Goal: Task Accomplishment & Management: Manage account settings

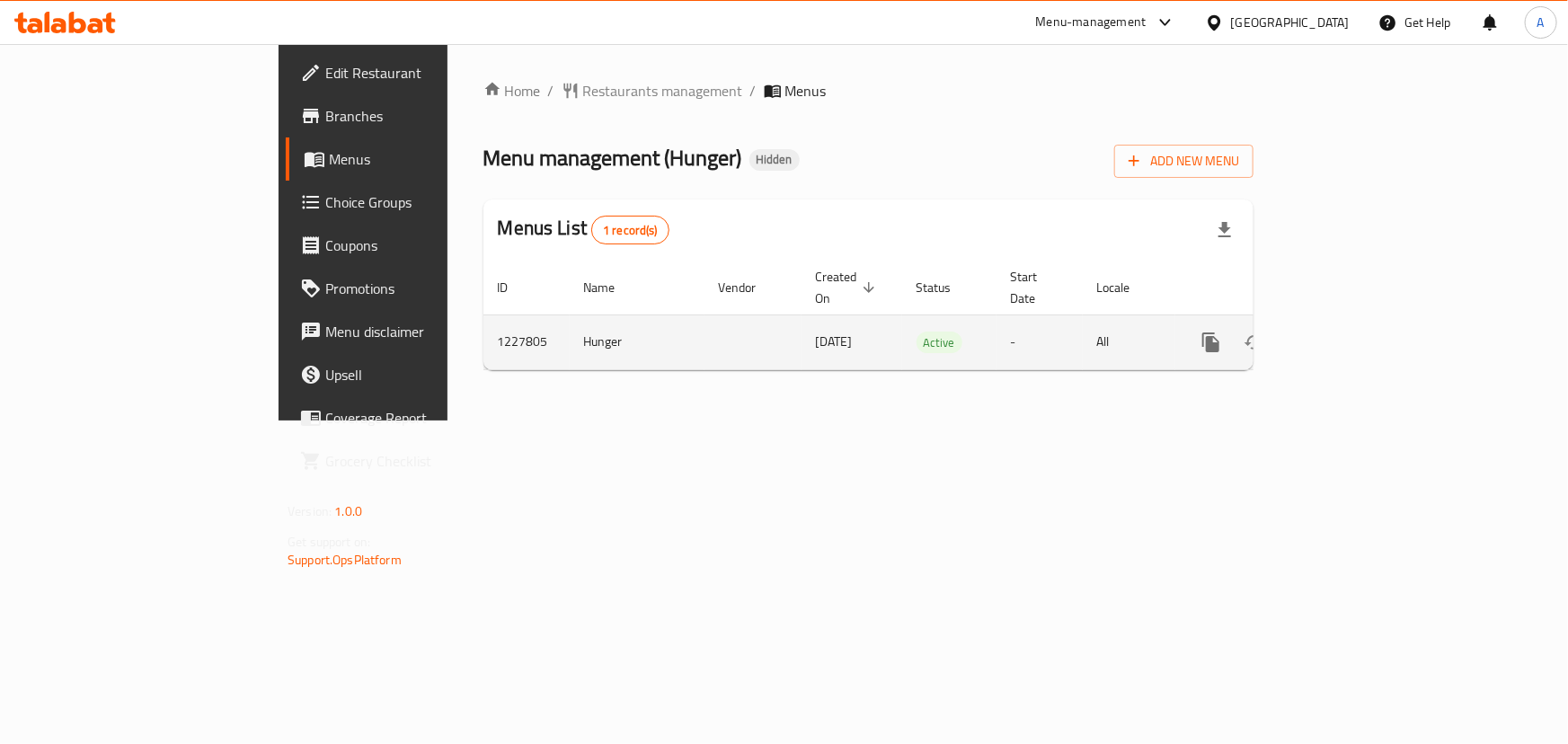
click at [1350, 335] on icon "enhanced table" at bounding box center [1340, 342] width 16 height 16
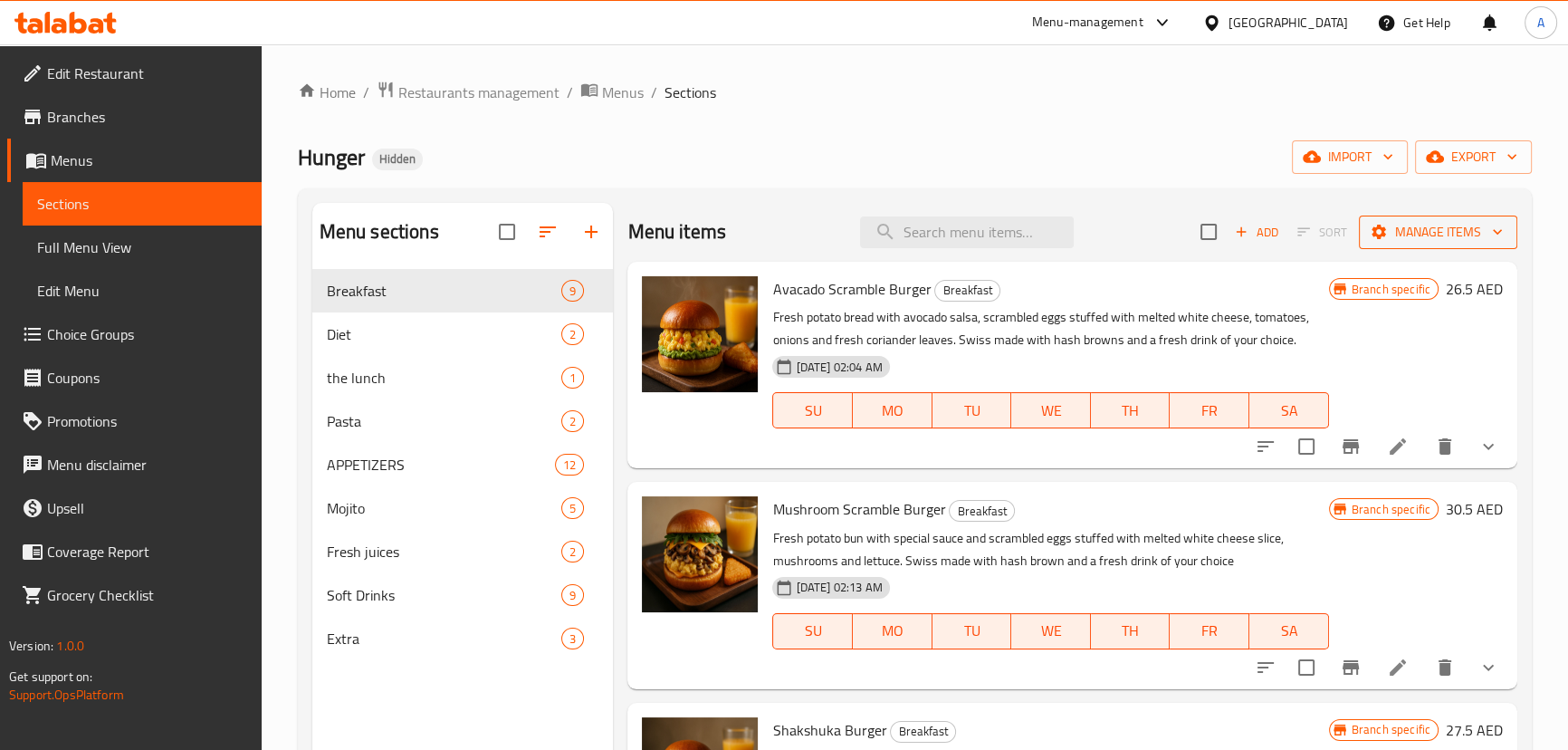
click at [1417, 247] on button "Manage items" at bounding box center [1438, 232] width 158 height 33
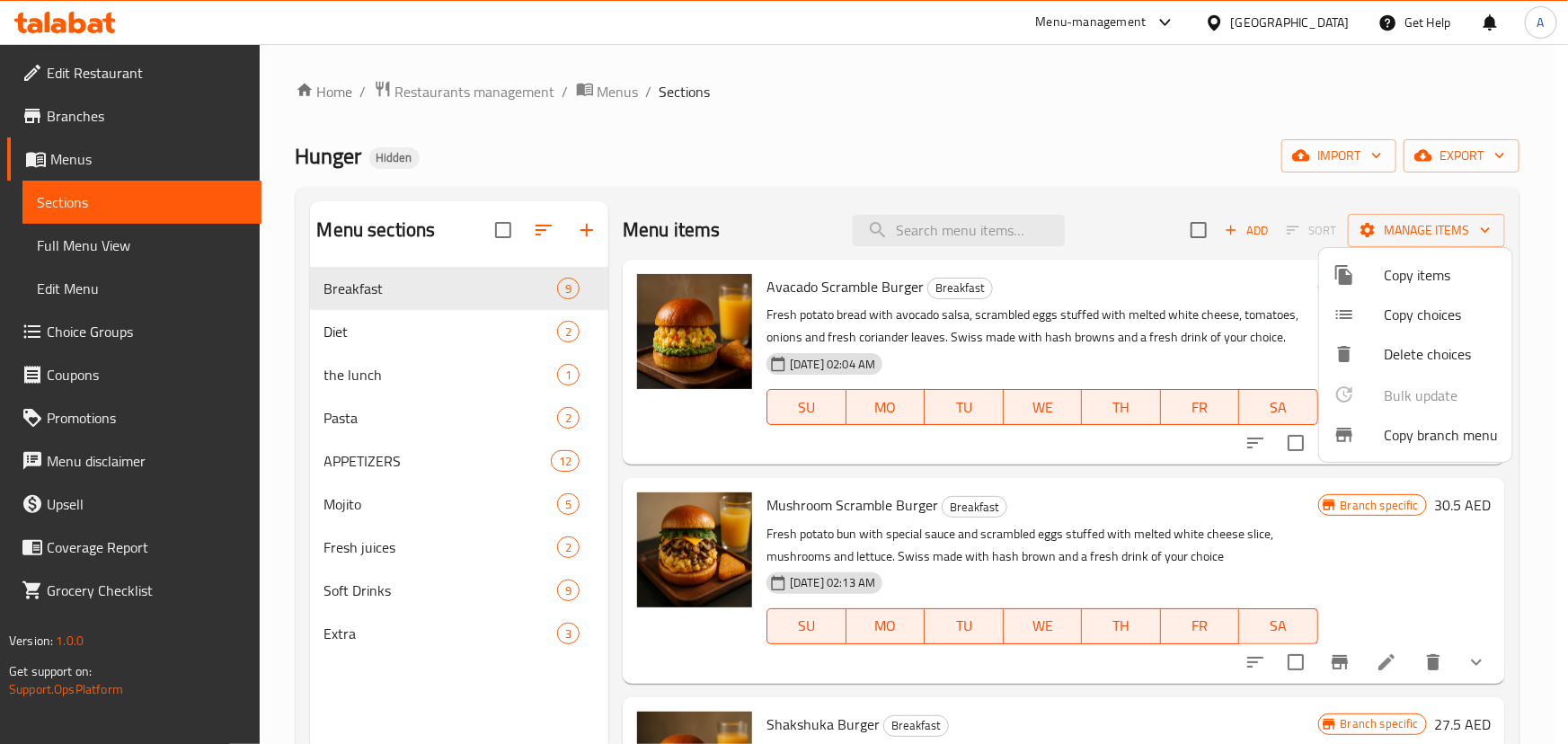
click at [1433, 440] on span "Copy branch menu" at bounding box center [1441, 435] width 114 height 22
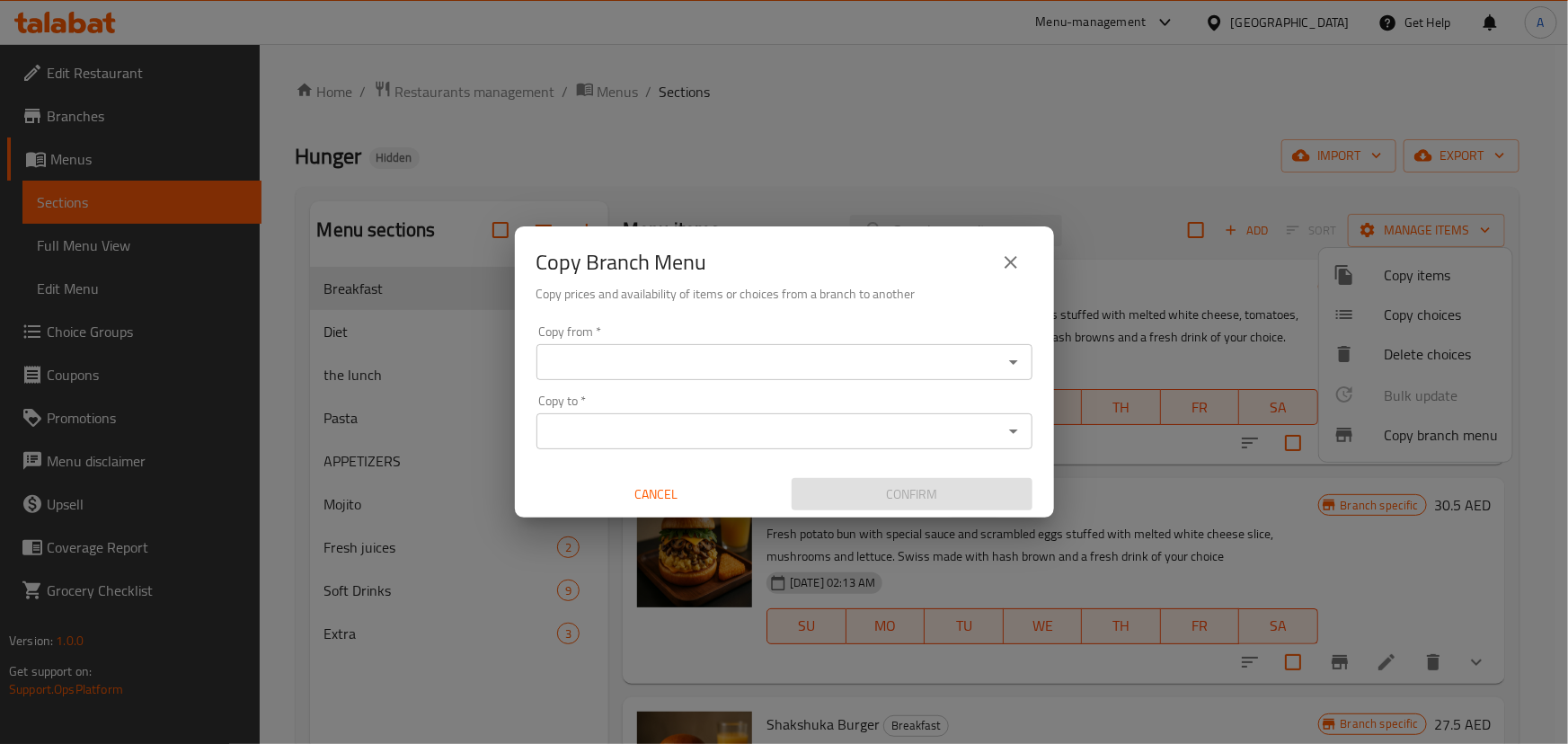
click at [661, 369] on input "Copy from   *" at bounding box center [770, 362] width 456 height 26
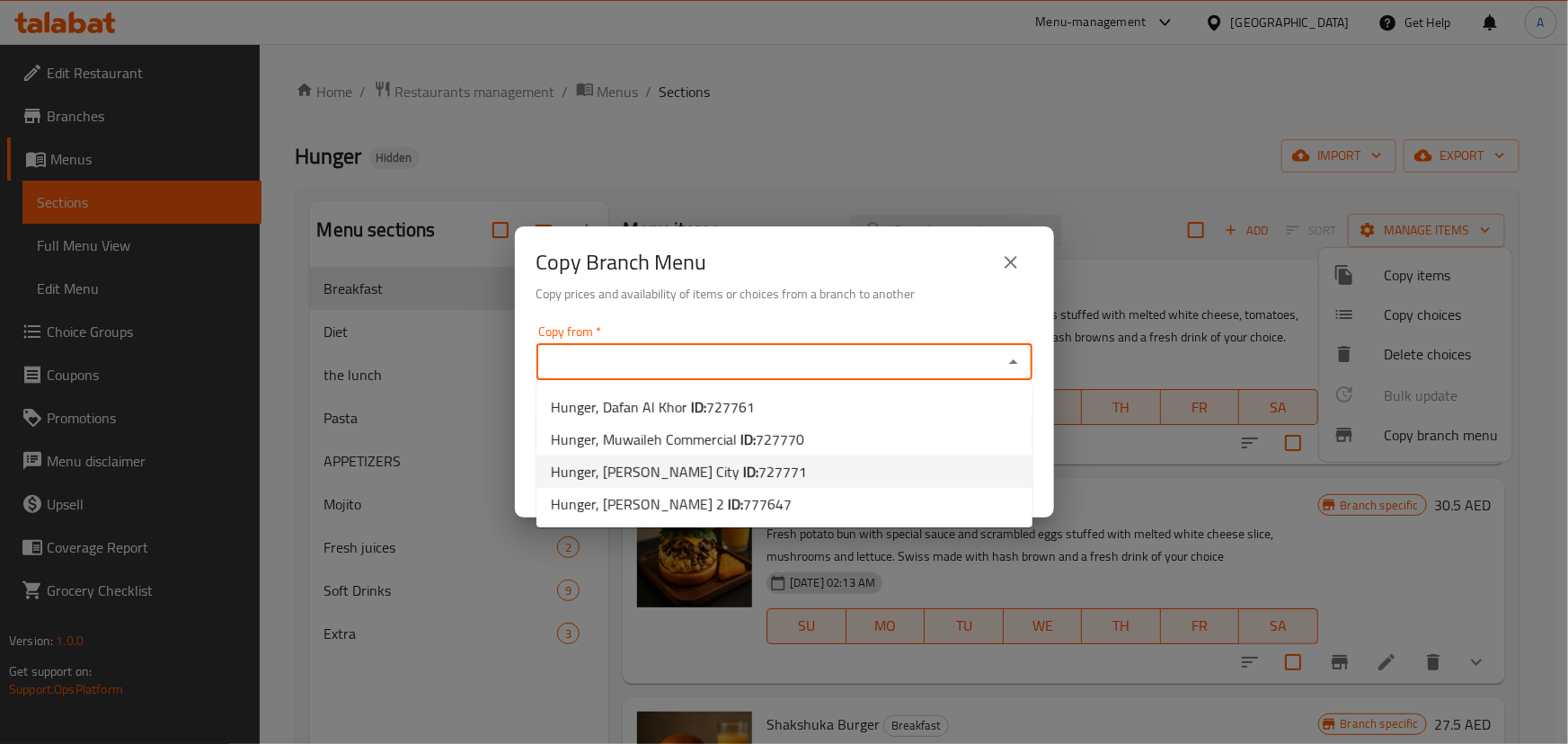
click at [741, 462] on span "Hunger, Mohammed Bin Zayed City ID: 727771" at bounding box center [679, 472] width 256 height 22
type input "Hunger, Mohammed Bin Zayed City"
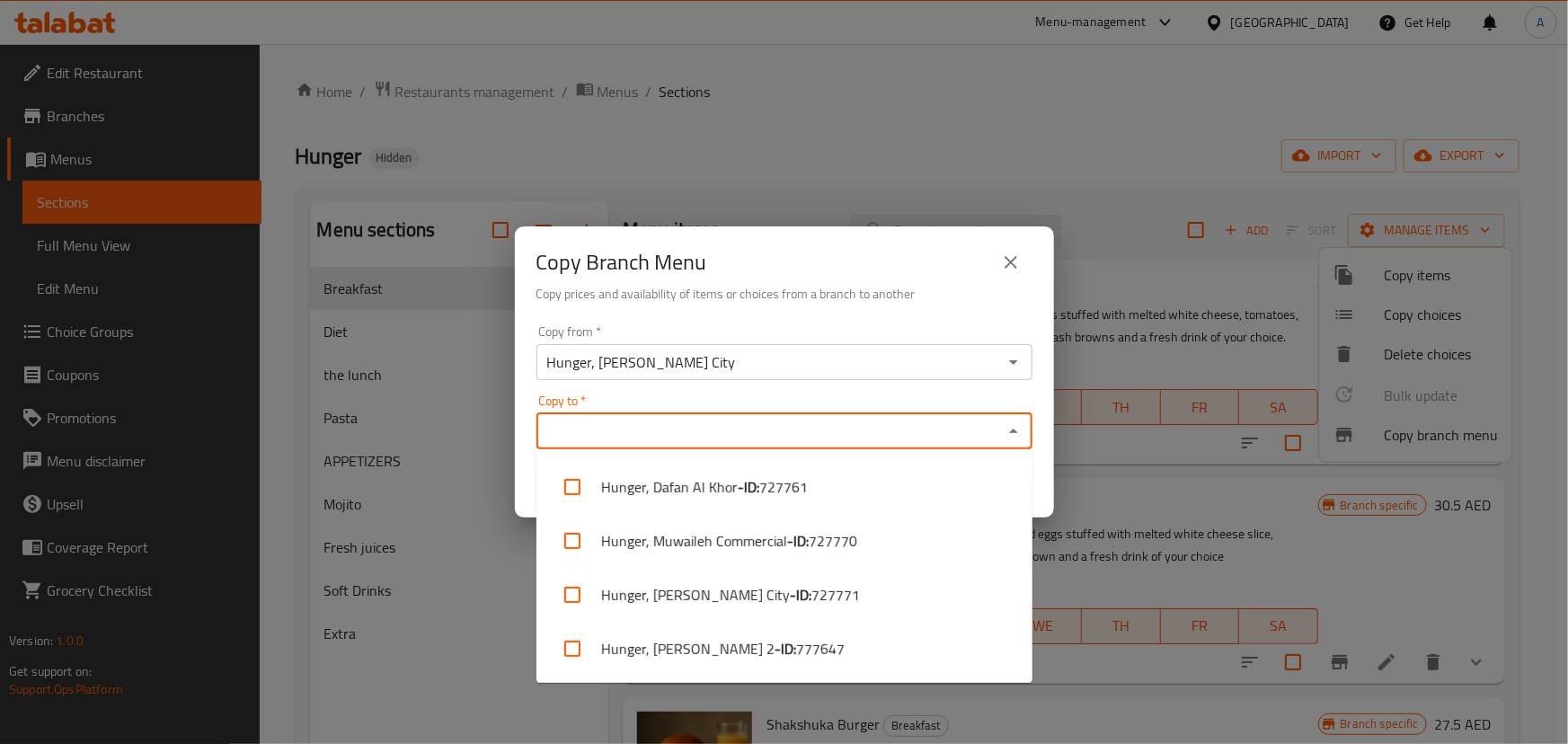
click at [794, 423] on input "Copy to   *" at bounding box center [770, 431] width 456 height 26
click at [796, 639] on span "777647" at bounding box center [820, 649] width 48 height 22
checkbox input "true"
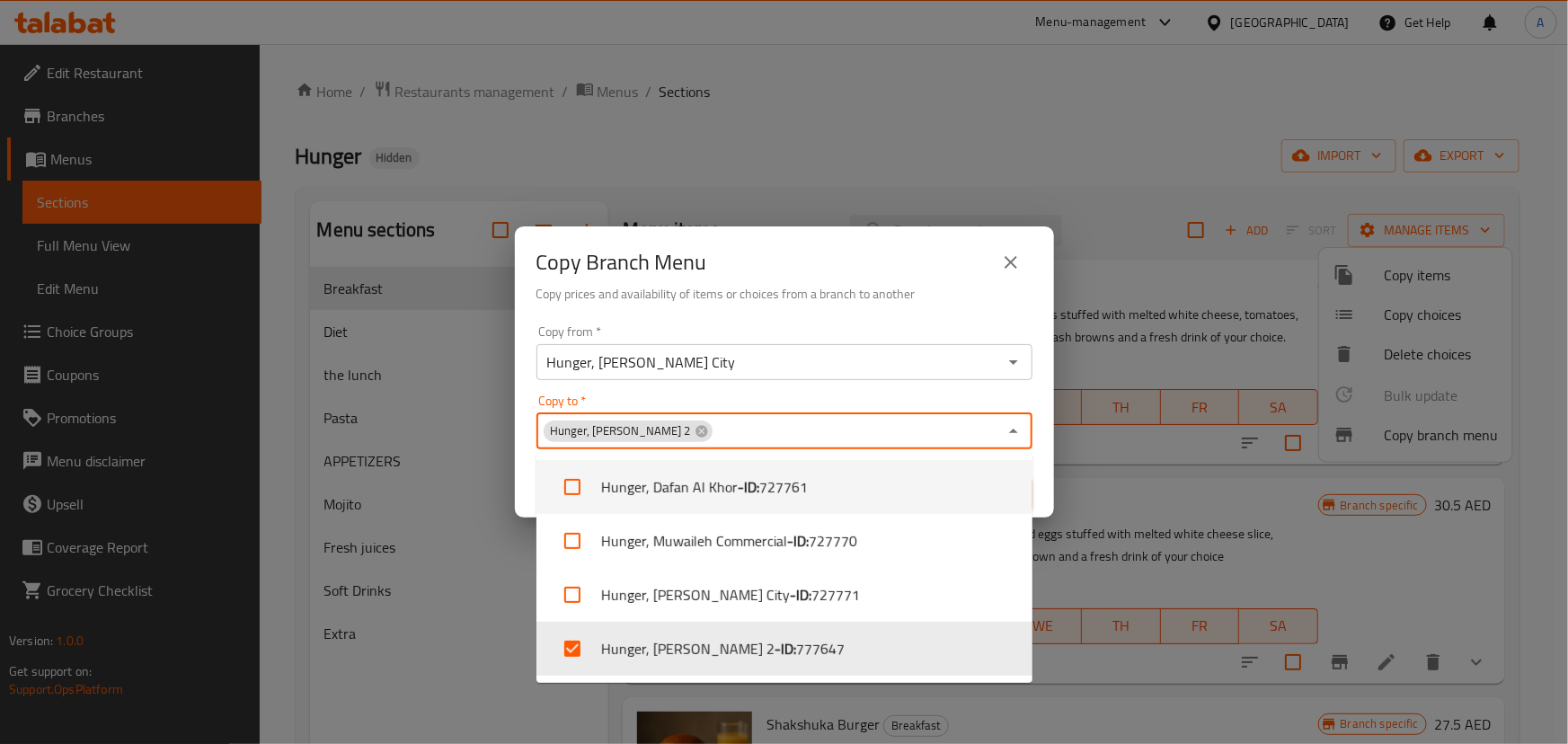
click at [943, 318] on div "Copy from   * Hunger, Mohammed Bin Zayed City Copy from * Copy to   * Hunger, A…" at bounding box center [785, 418] width 539 height 200
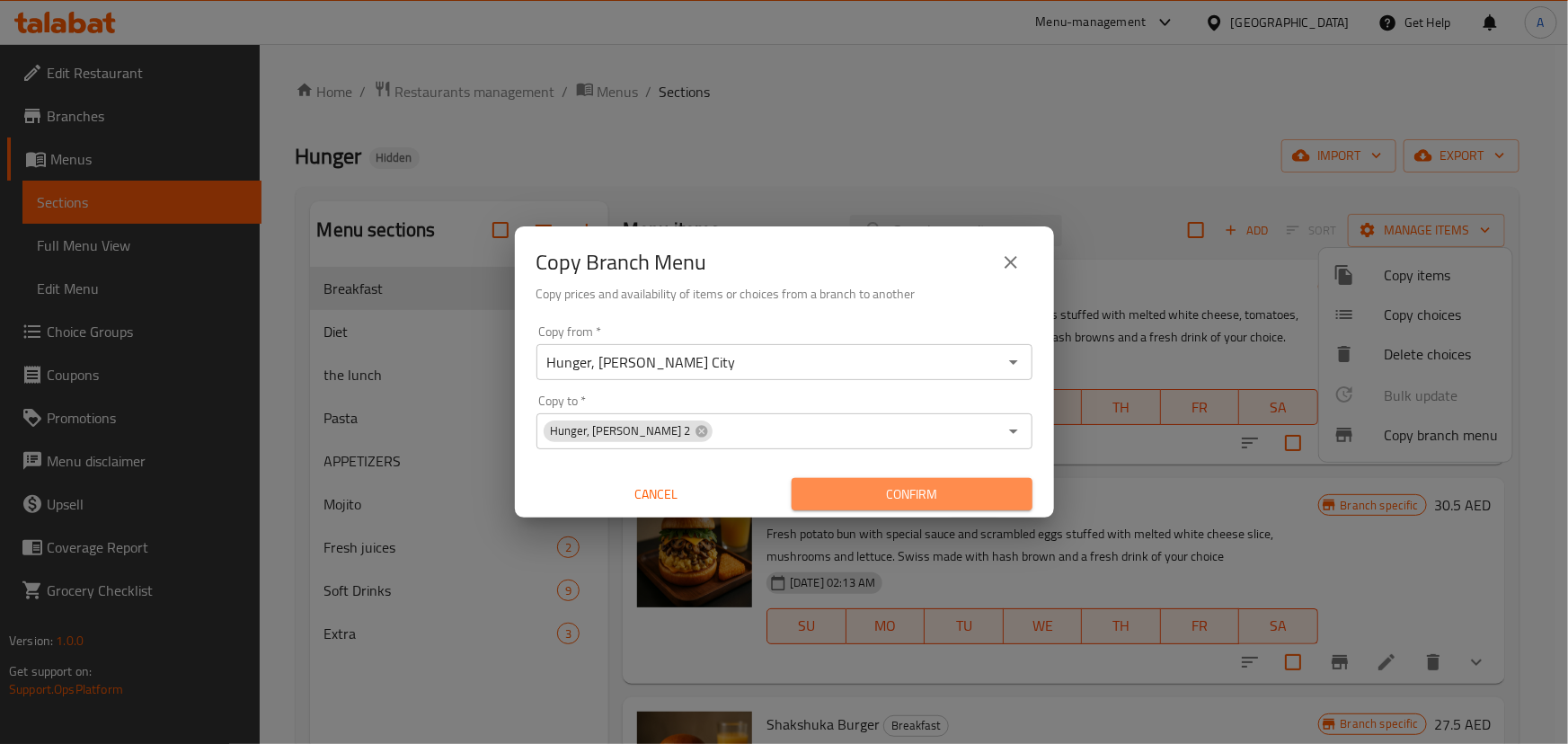
click at [943, 503] on span "Confirm" at bounding box center [913, 494] width 212 height 23
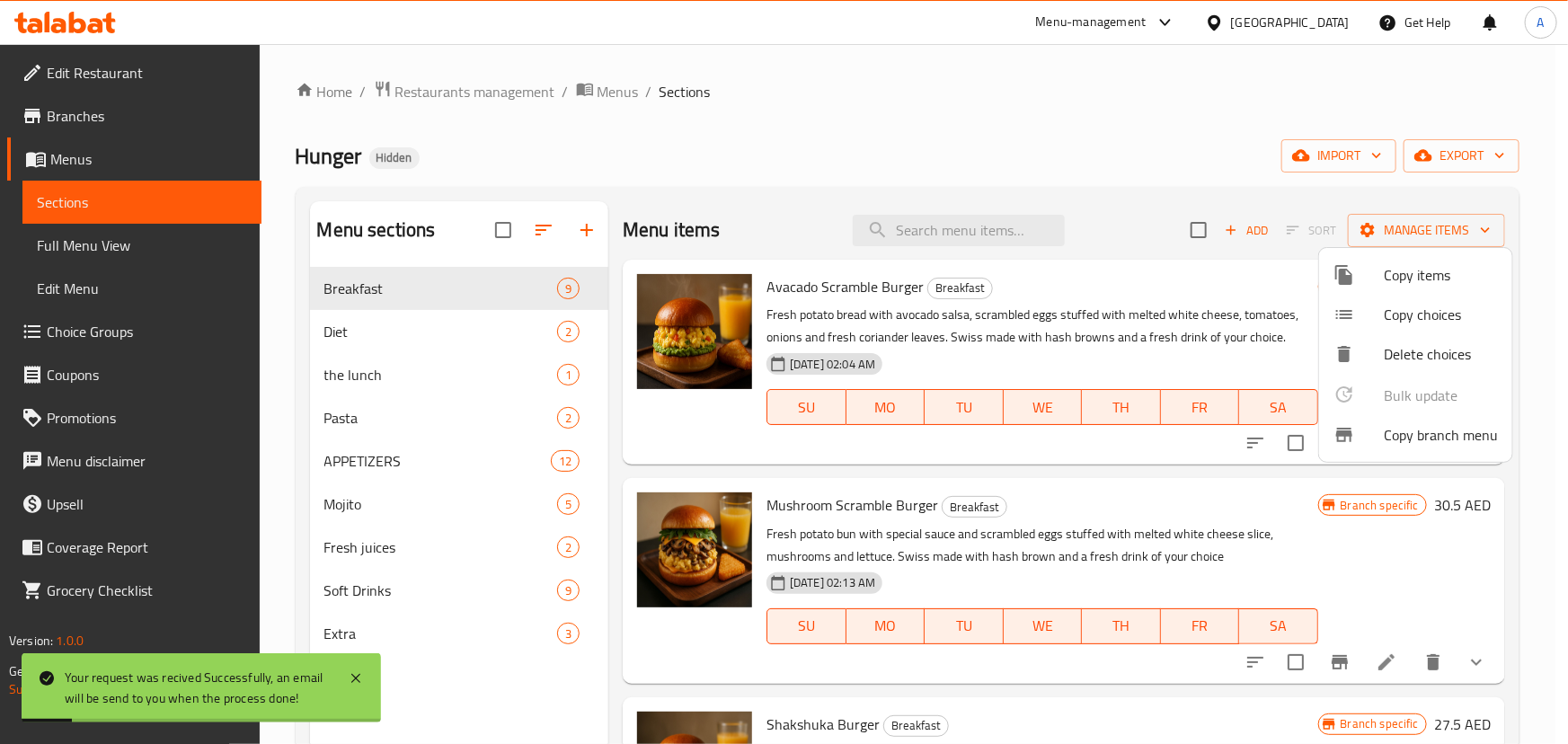
click at [845, 212] on div at bounding box center [784, 372] width 1568 height 744
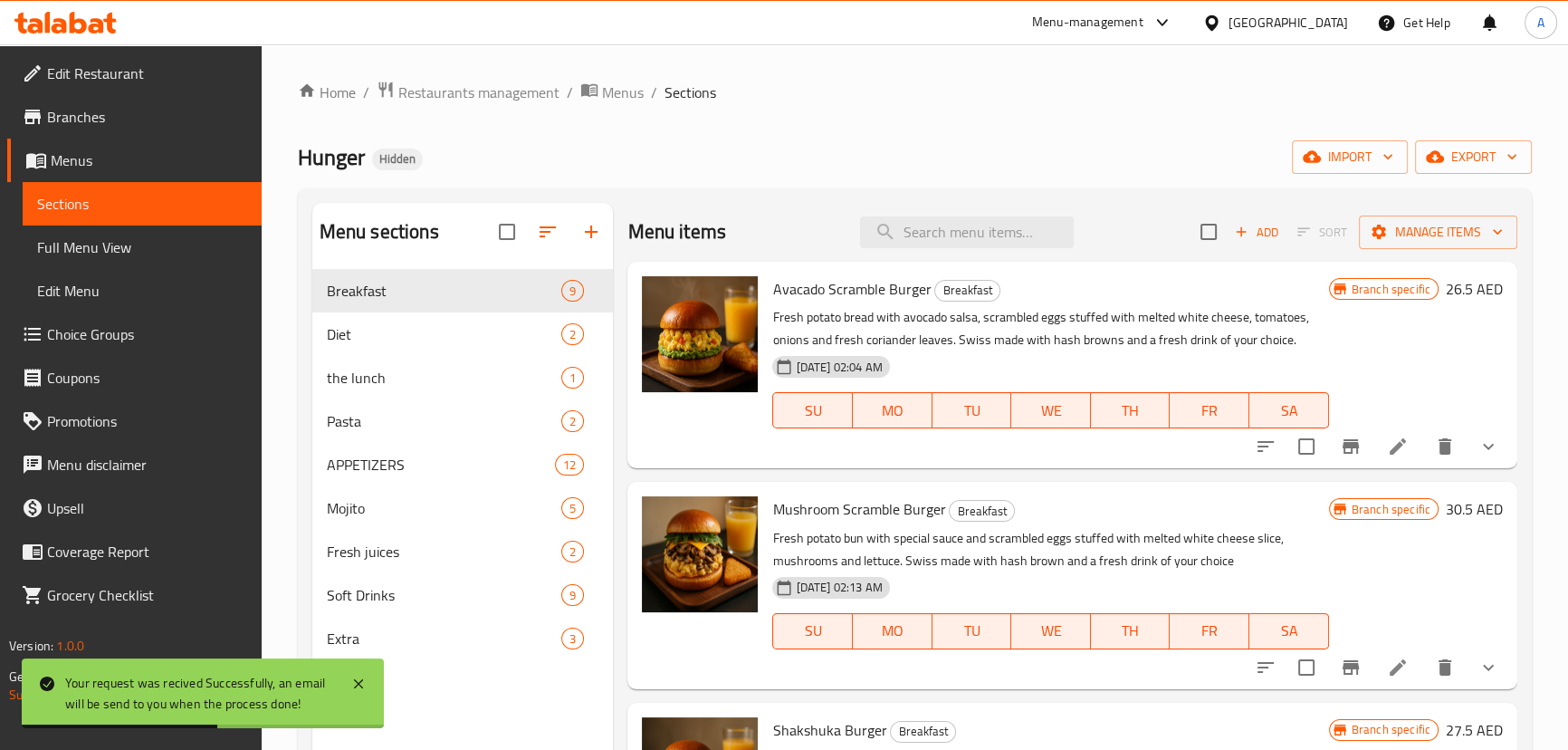
click at [58, 118] on span "Branches" at bounding box center [147, 116] width 200 height 22
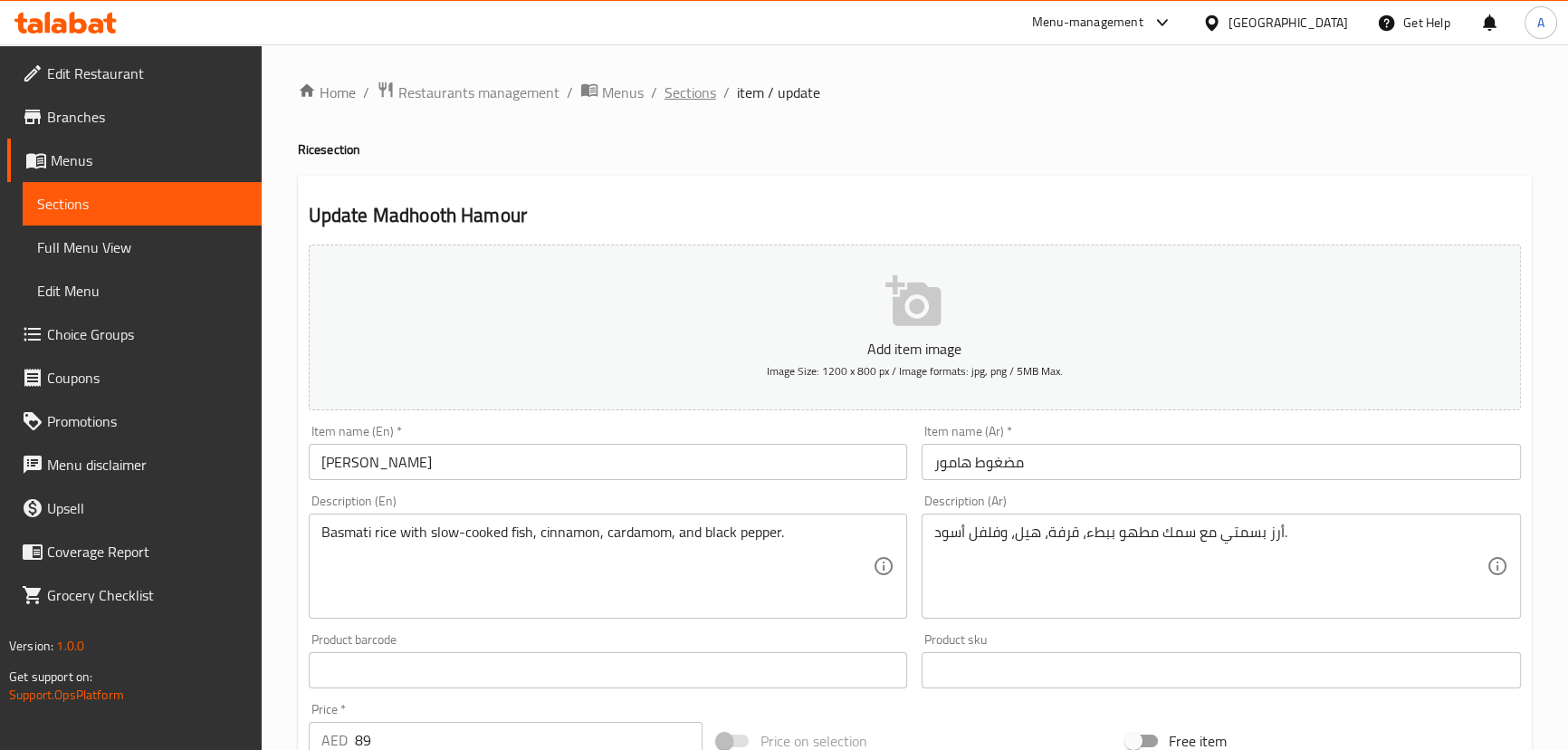
click at [688, 89] on span "Sections" at bounding box center [691, 92] width 51 height 22
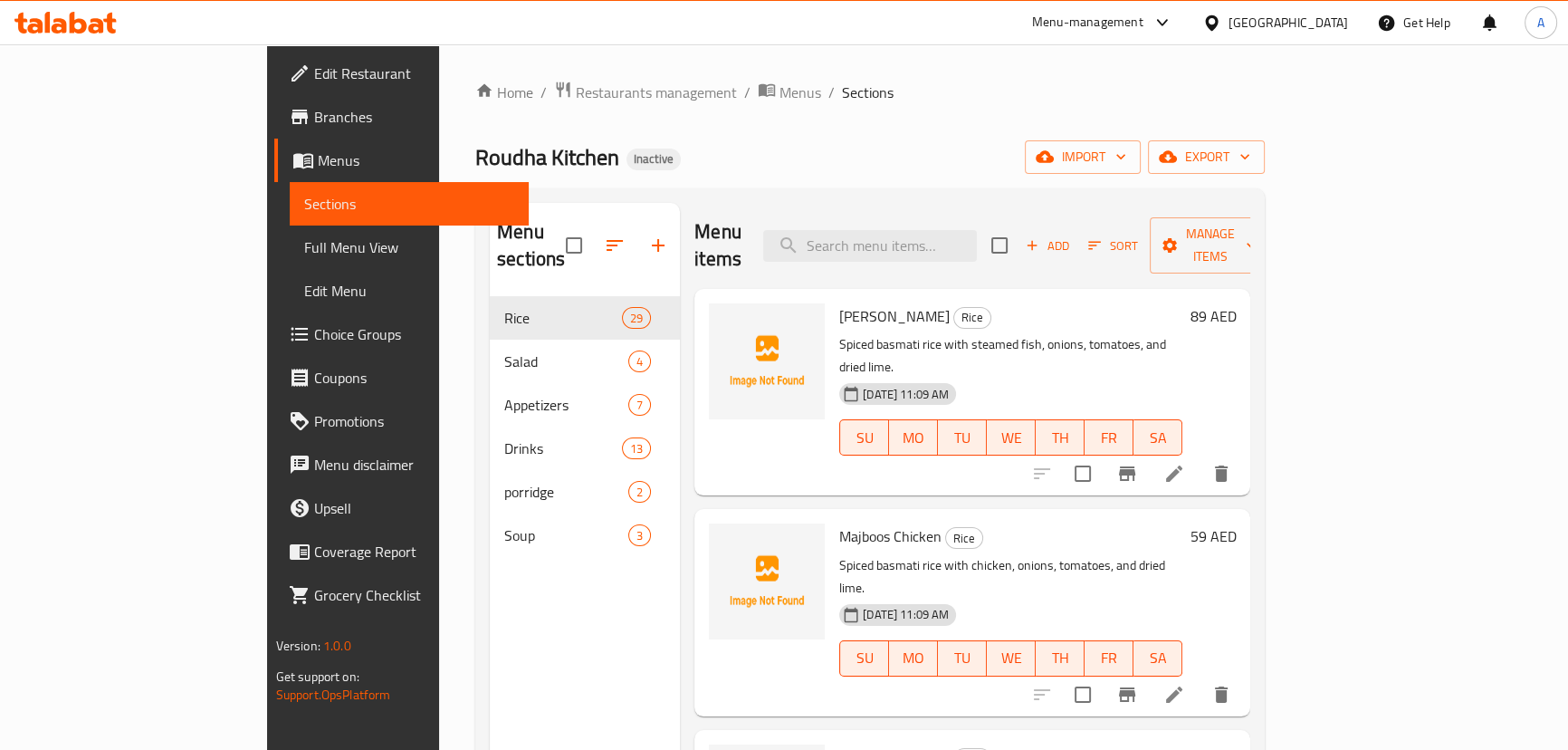
click at [290, 260] on link "Full Menu View" at bounding box center [409, 248] width 239 height 44
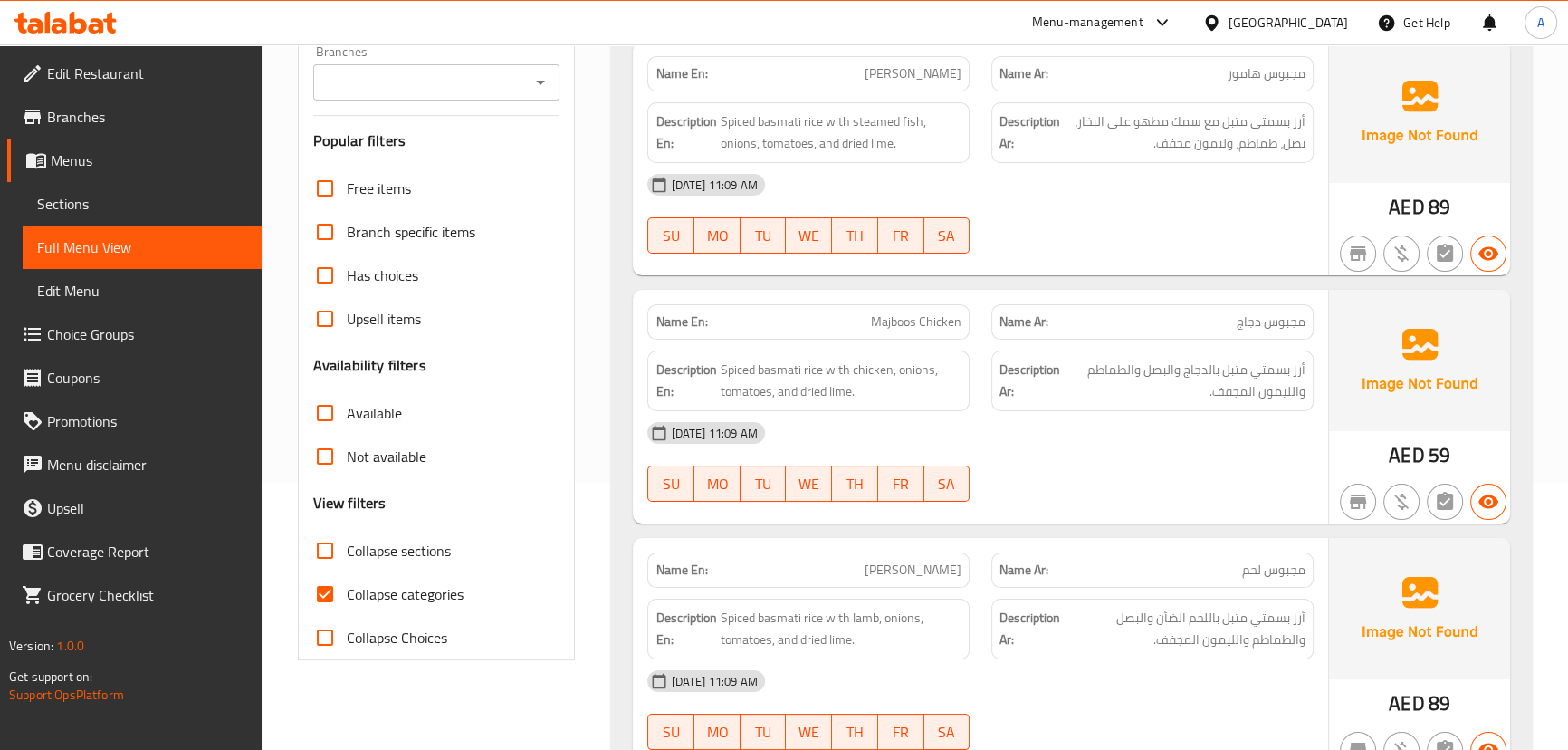
scroll to position [329, 0]
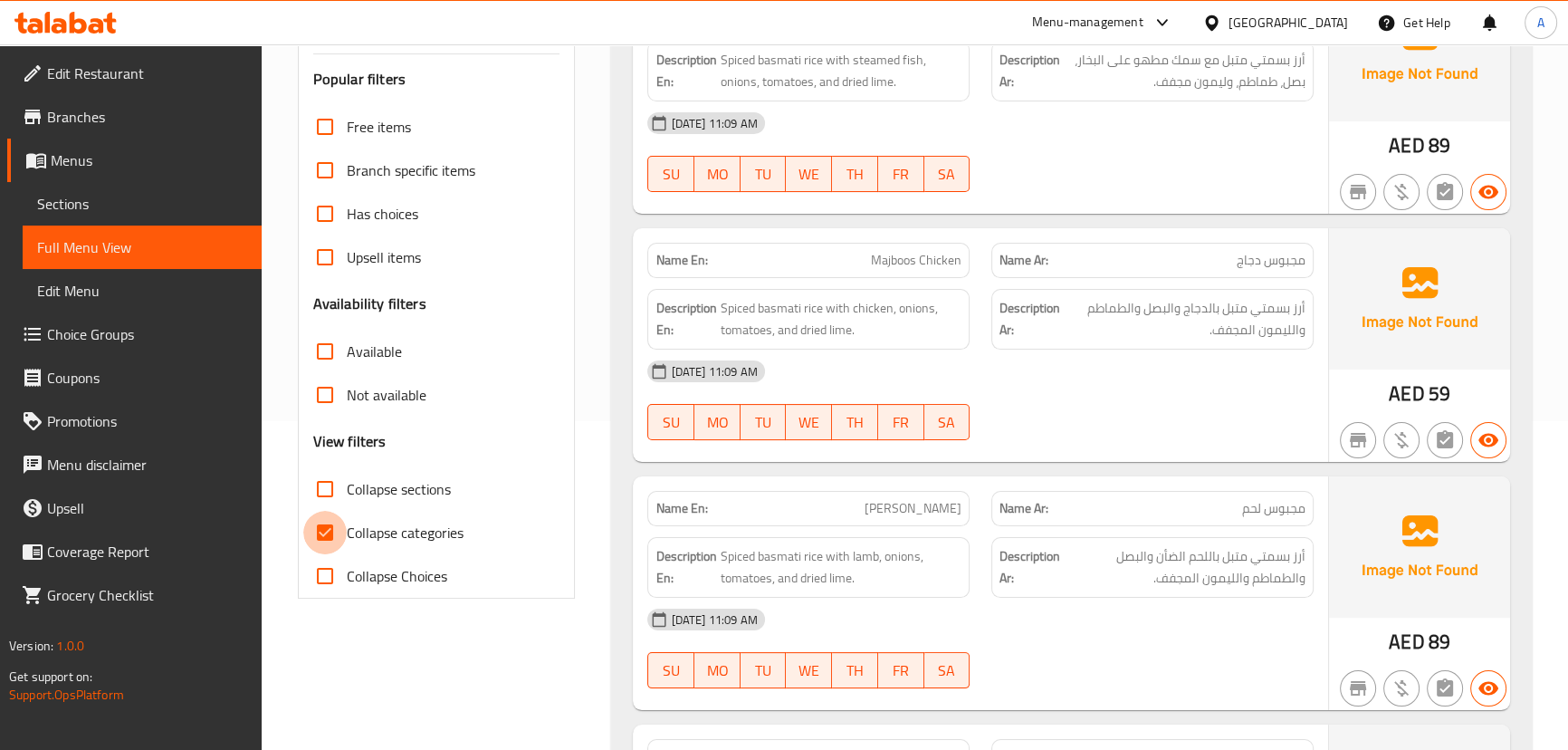
click at [336, 525] on input "Collapse categories" at bounding box center [325, 533] width 44 height 44
checkbox input "false"
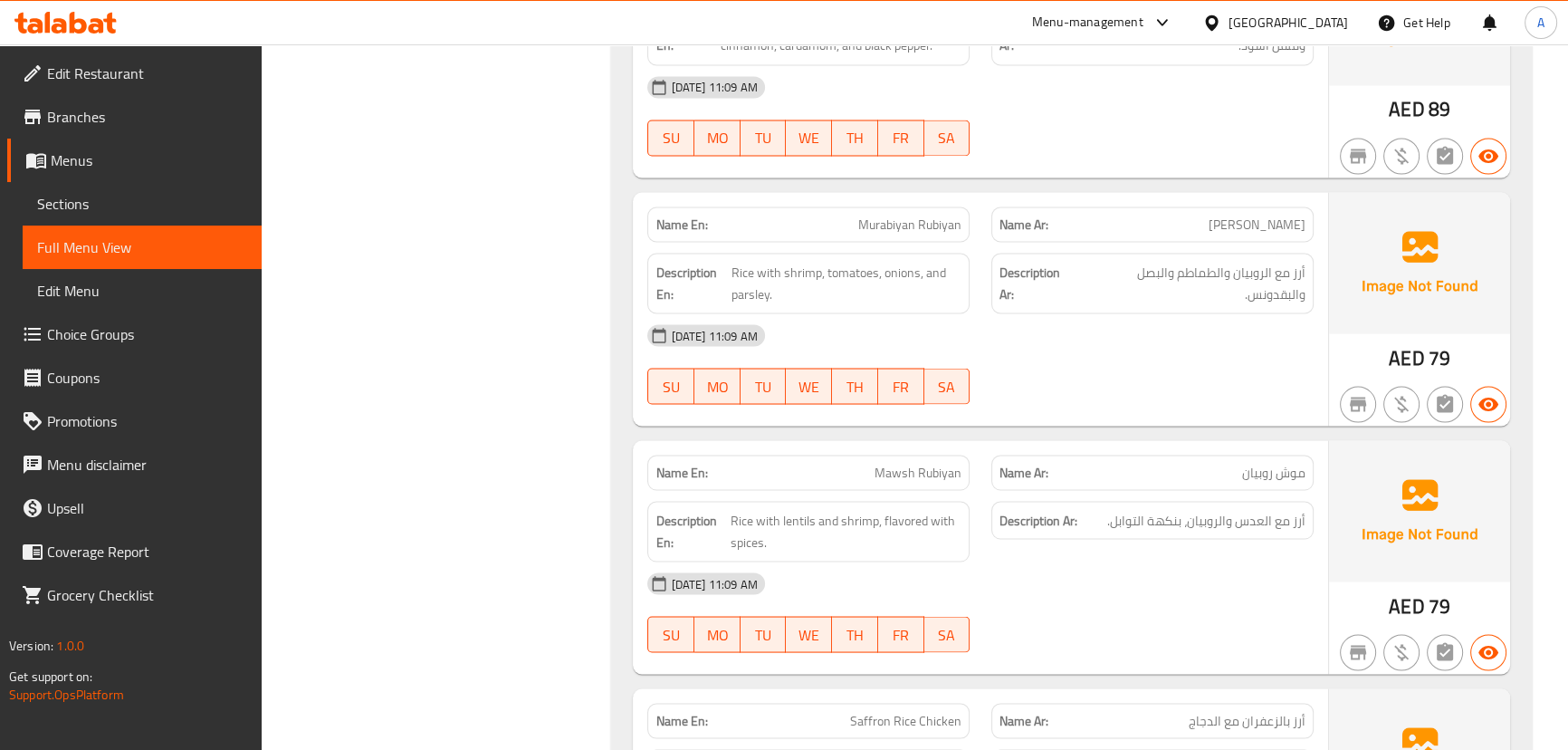
scroll to position [4117, 0]
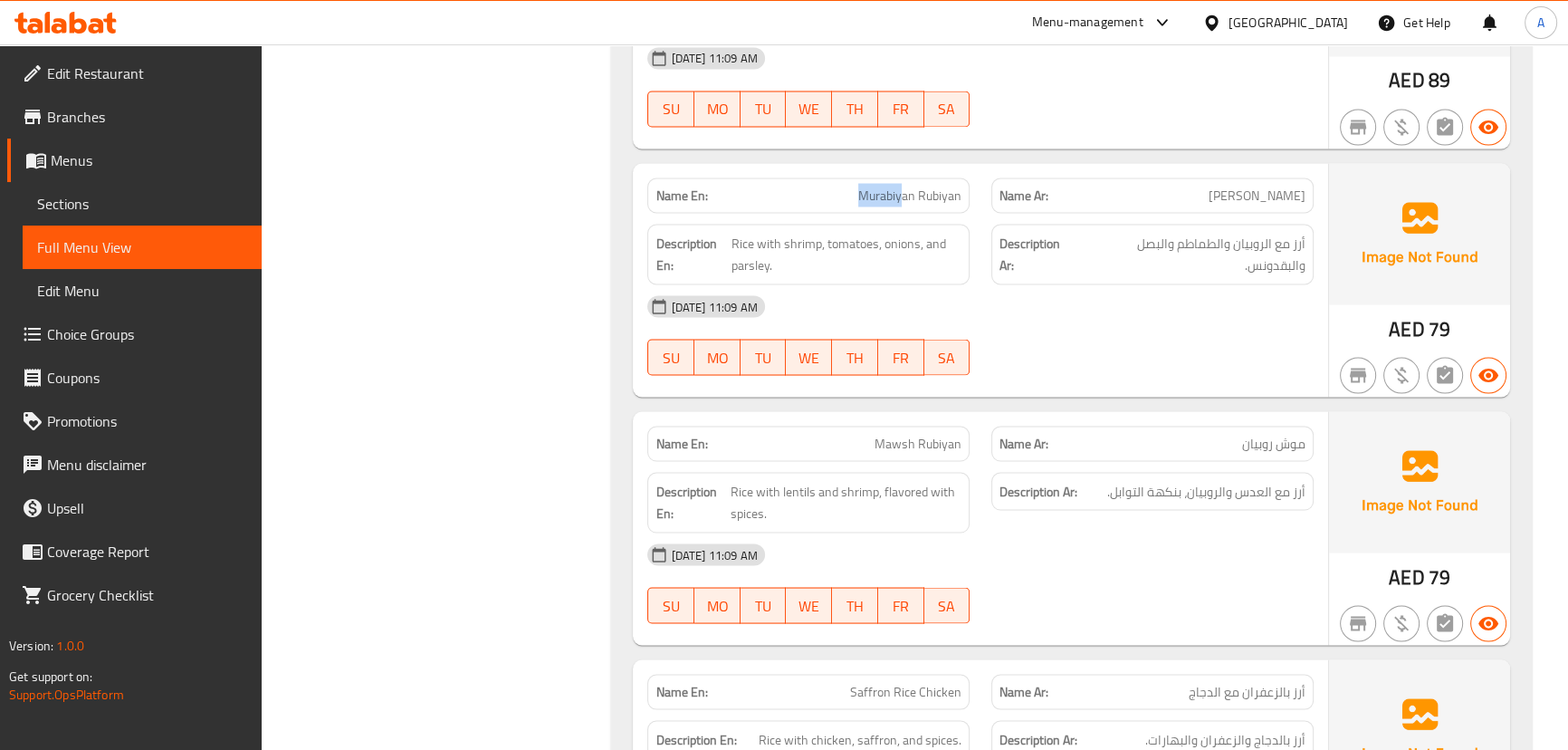
drag, startPoint x: 850, startPoint y: 187, endPoint x: 911, endPoint y: 198, distance: 62.0
click at [911, 198] on p "Name En: Murabiyan Rubiyan" at bounding box center [808, 195] width 306 height 19
click at [1105, 329] on div "16-09-2025 11:09 AM SU MO TU WE TH FR SA" at bounding box center [979, 334] width 687 height 101
drag, startPoint x: 831, startPoint y: 192, endPoint x: 984, endPoint y: 217, distance: 155.0
click at [971, 203] on div "Name En: Murabiyan Rubiyan" at bounding box center [808, 195] width 344 height 57
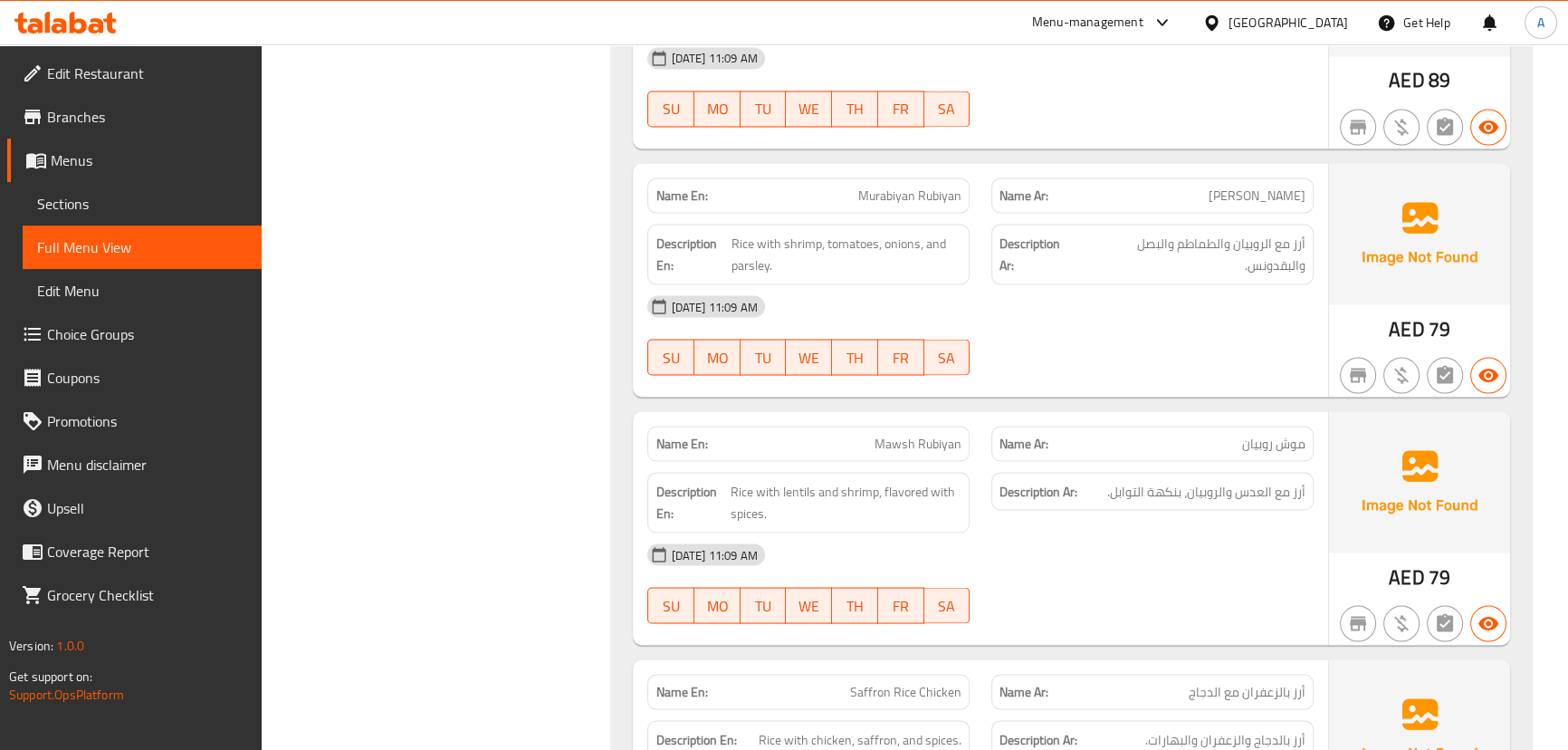
click at [1041, 305] on div "[DATE] 11:09 AM" at bounding box center [979, 306] width 687 height 44
drag, startPoint x: 892, startPoint y: 193, endPoint x: 1033, endPoint y: 260, distance: 156.1
click at [987, 217] on div "Name En: Murabiyan Rubiyan Name Ar: مورابيان روبيان Description En: Rice with s…" at bounding box center [979, 279] width 694 height 233
click at [1050, 277] on div "Name En: Murabiyan Rubiyan Name Ar: مورابيان روبيان Description En: Rice with s…" at bounding box center [979, 279] width 694 height 233
click at [1280, 237] on span "أرز مع الروبيان والطماطم والبصل والبقدونس." at bounding box center [1193, 253] width 227 height 45
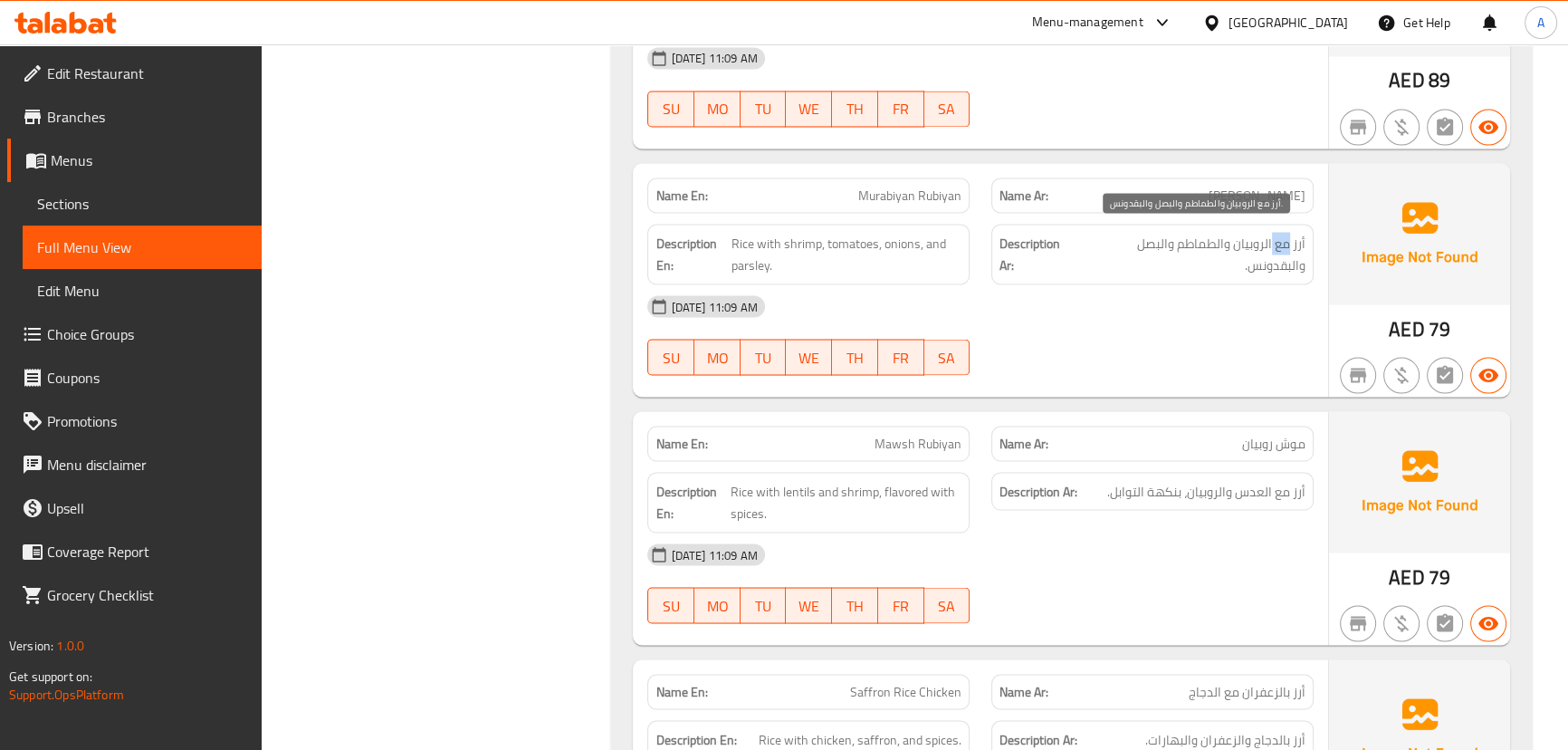
click at [1280, 237] on span "أرز مع الروبيان والطماطم والبصل والبقدونس." at bounding box center [1193, 253] width 227 height 45
drag, startPoint x: 1280, startPoint y: 237, endPoint x: 1189, endPoint y: 362, distance: 154.6
click at [1280, 253] on span "أرز مع الروبيان والطماطم والبصل والبقدونس." at bounding box center [1193, 253] width 227 height 45
click at [1189, 364] on div at bounding box center [1152, 375] width 344 height 22
drag, startPoint x: 1210, startPoint y: 234, endPoint x: 1135, endPoint y: 242, distance: 75.4
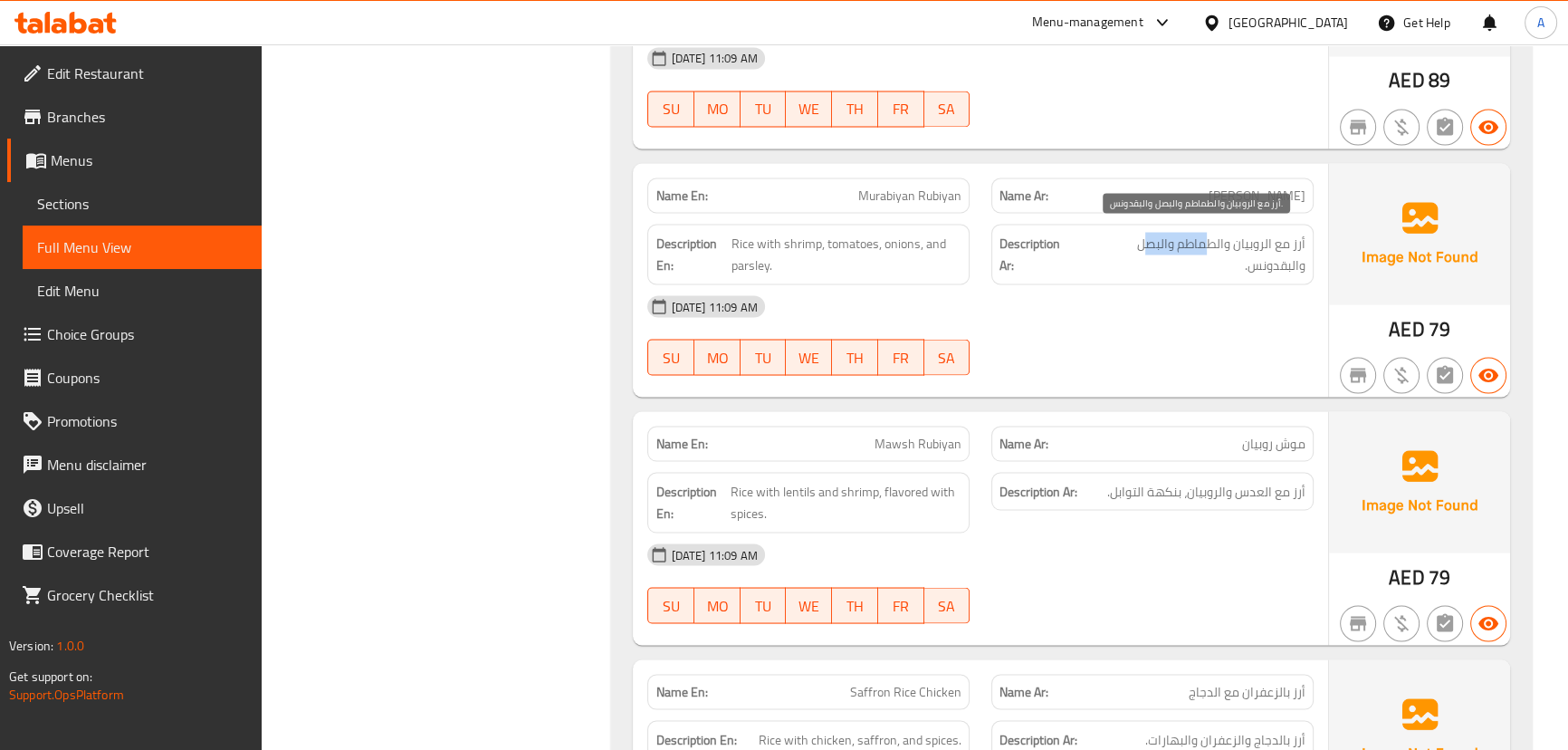
click at [1142, 237] on span "أرز مع الروبيان والطماطم والبصل والبقدونس." at bounding box center [1193, 253] width 227 height 45
click at [1098, 310] on div "[DATE] 11:09 AM" at bounding box center [979, 306] width 687 height 44
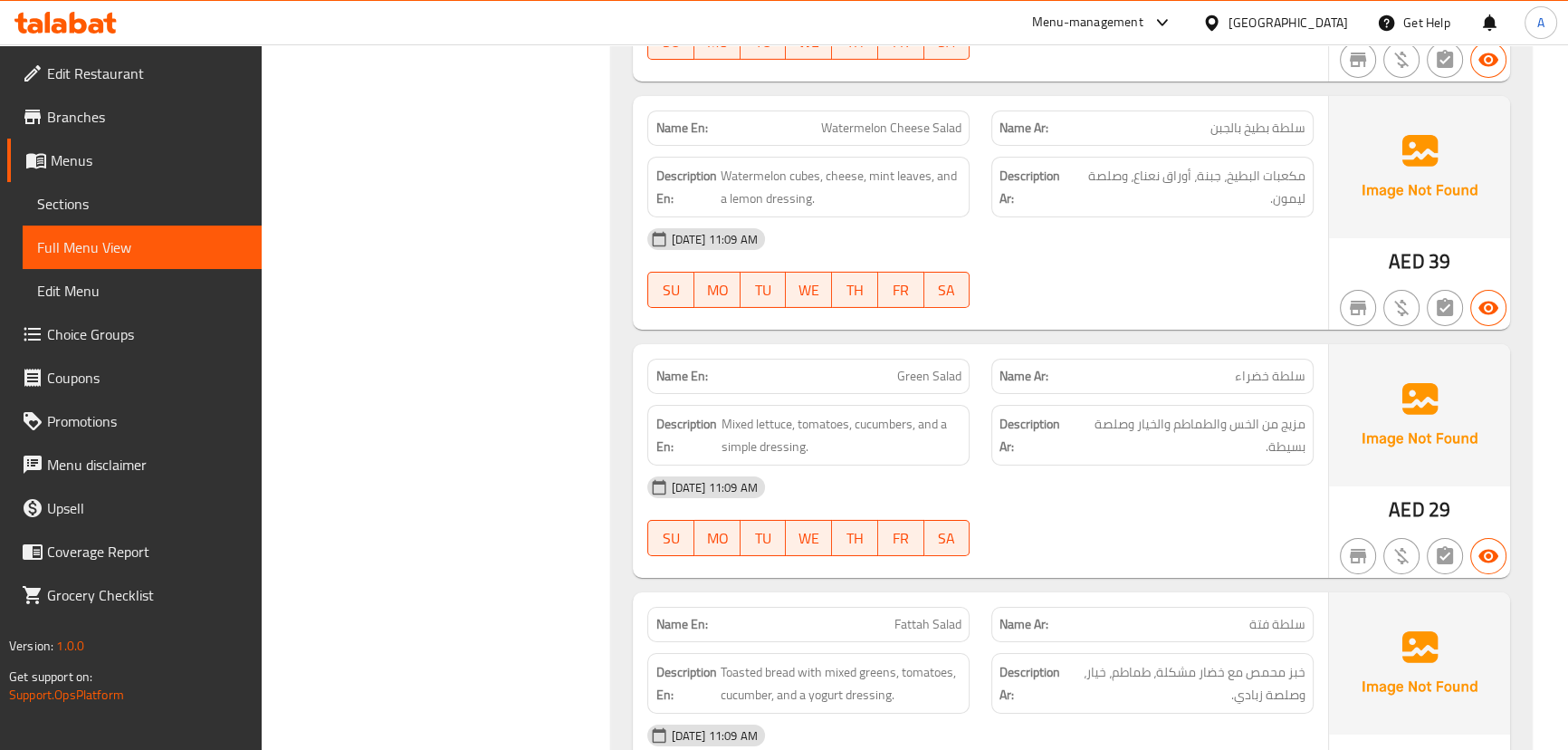
scroll to position [7739, 0]
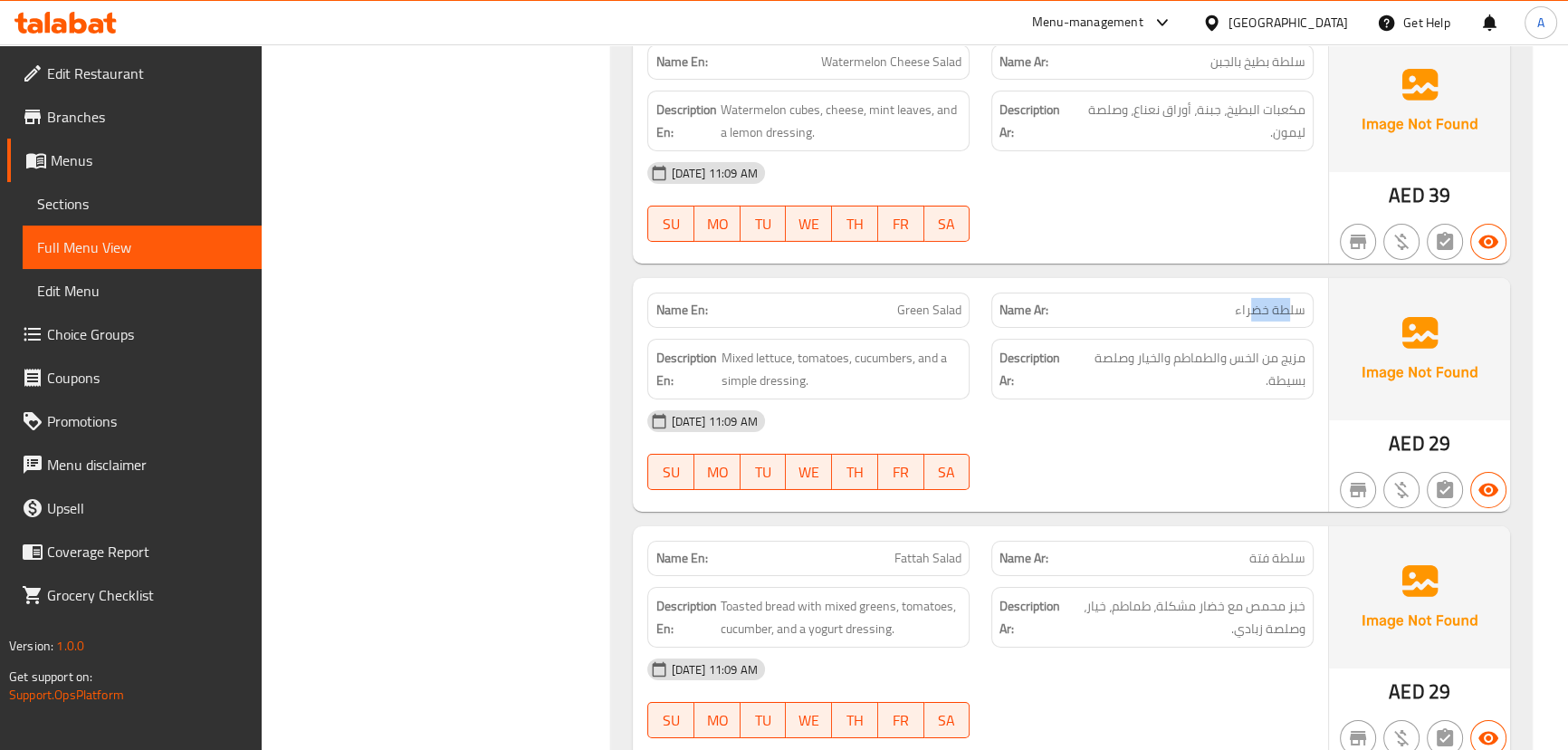
drag, startPoint x: 1290, startPoint y: 308, endPoint x: 1256, endPoint y: 308, distance: 34.0
click at [1256, 308] on span "سلطة خضراء" at bounding box center [1270, 311] width 70 height 19
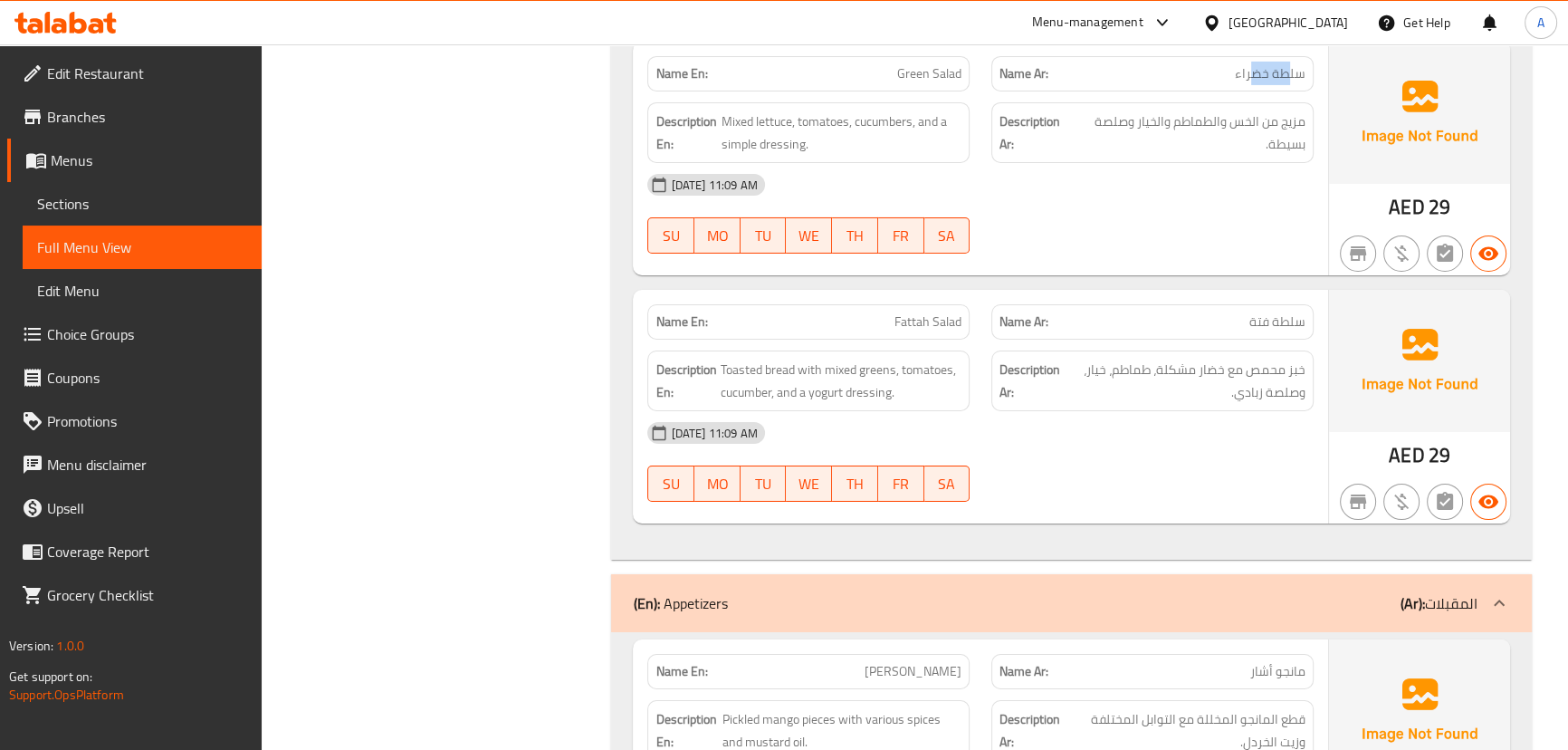
scroll to position [8069, 0]
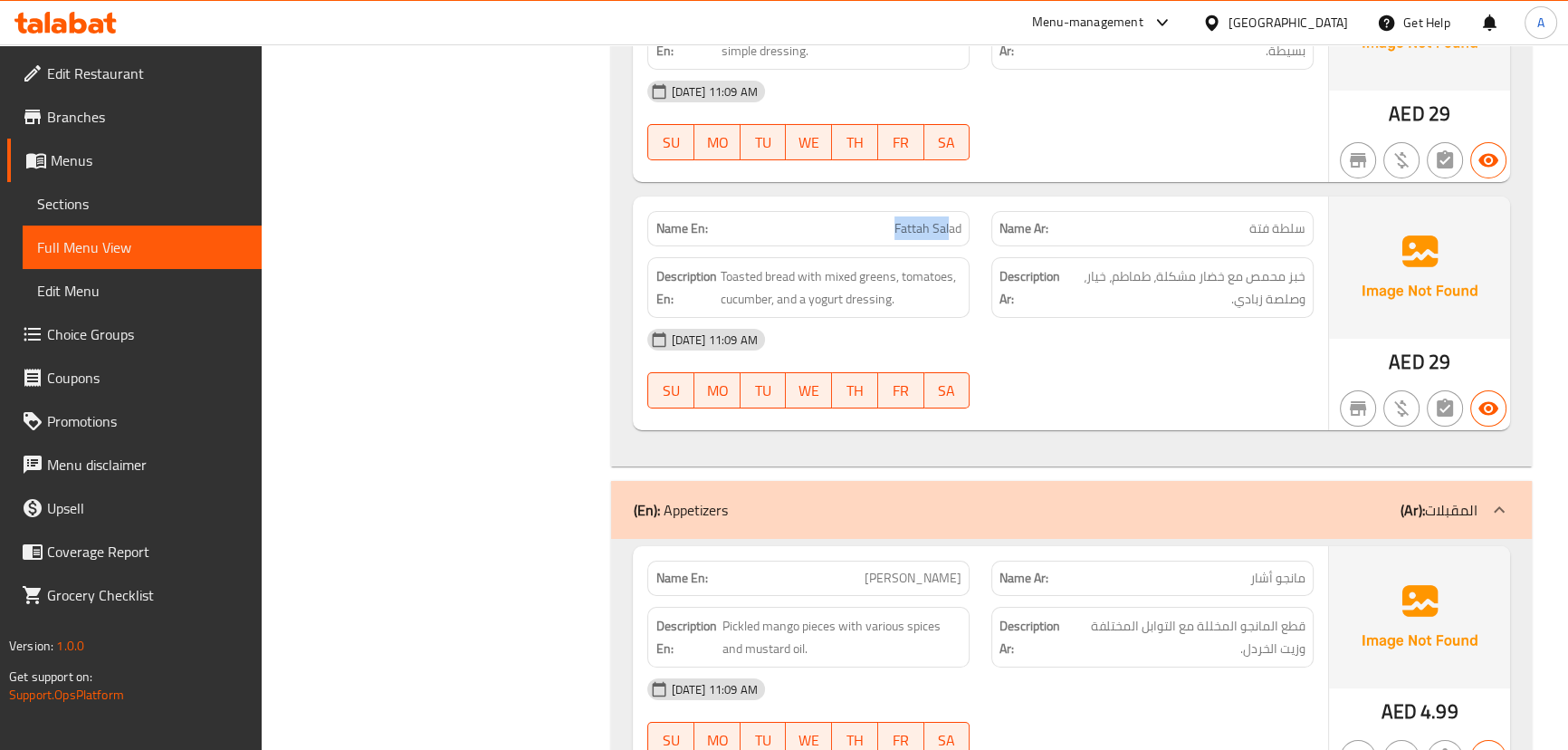
click at [983, 245] on div "Name En: Fattah Salad Name Ar: سلطة فتة Description En: Toasted bread with mixe…" at bounding box center [979, 313] width 694 height 233
click at [1075, 318] on div "[DATE] 11:09 AM" at bounding box center [979, 340] width 687 height 44
click at [1231, 265] on span "خبز محمص مع خضار مشكلة، طماطم، خيار، وصلصة زبادي." at bounding box center [1186, 287] width 240 height 45
click at [1237, 318] on div "[DATE] 11:09 AM" at bounding box center [979, 340] width 687 height 44
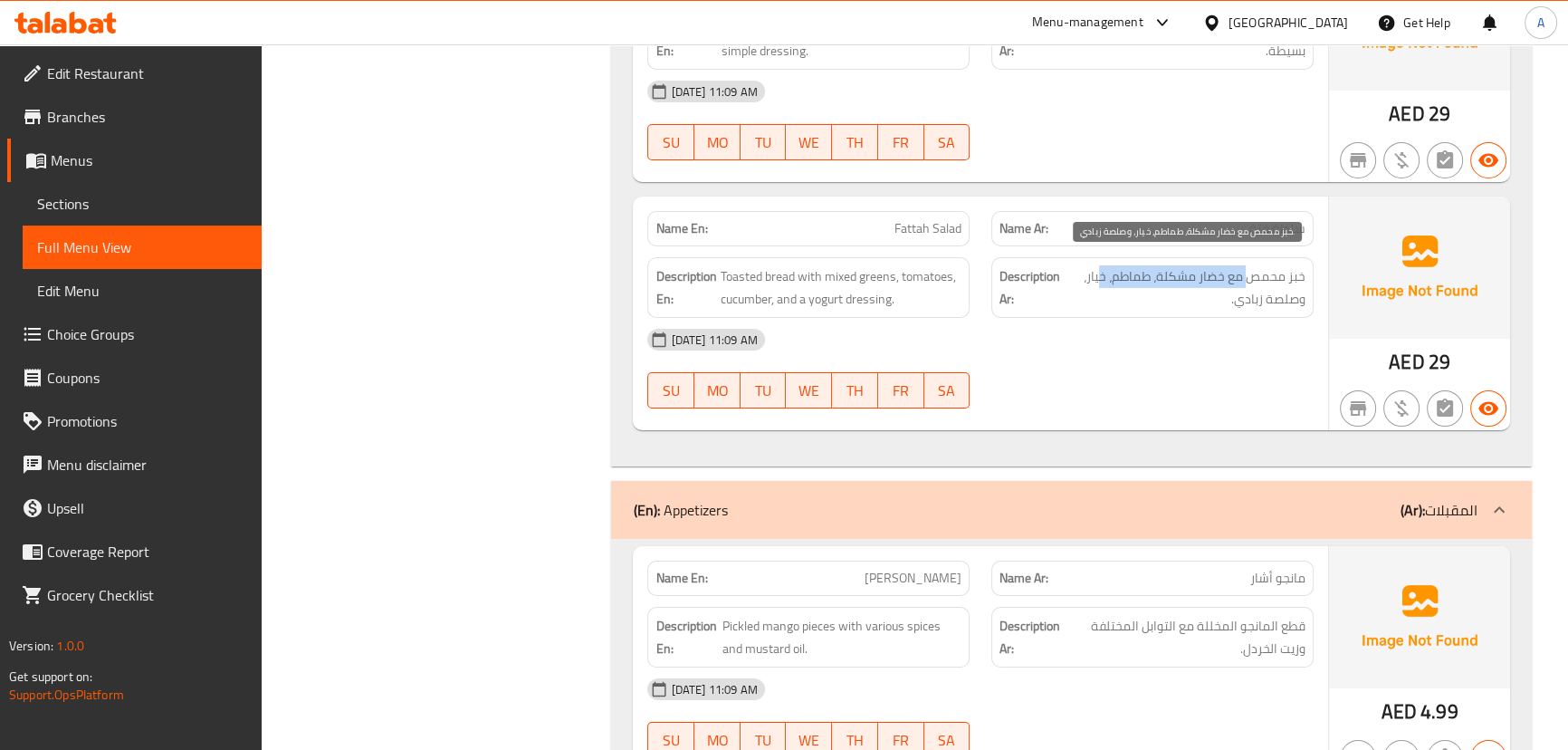
drag, startPoint x: 1184, startPoint y: 267, endPoint x: 1104, endPoint y: 267, distance: 80.0
click at [1104, 267] on span "خبز محمص مع خضار مشكلة، طماطم، خيار، وصلصة زبادي." at bounding box center [1186, 287] width 240 height 45
drag, startPoint x: 1139, startPoint y: 308, endPoint x: 1277, endPoint y: 293, distance: 138.8
click at [1147, 318] on div "[DATE] 11:09 AM" at bounding box center [979, 340] width 687 height 44
drag, startPoint x: 1282, startPoint y: 280, endPoint x: 1204, endPoint y: 329, distance: 92.1
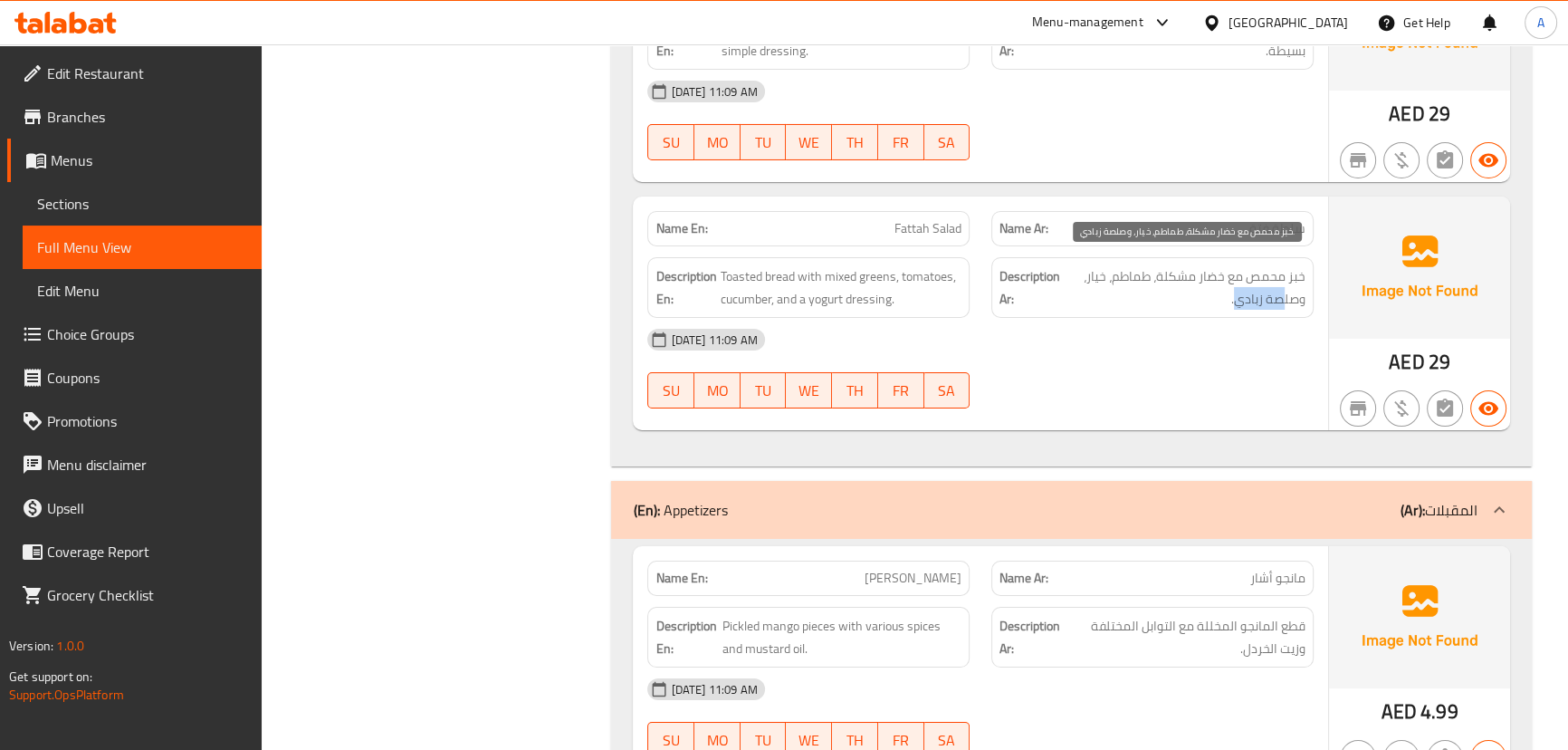
click at [1218, 318] on div "Name En: Fattah Salad Name Ar: سلطة فتة Description En: Toasted bread with mixe…" at bounding box center [979, 313] width 694 height 233
click at [1181, 351] on div "16-09-2025 11:09 AM SU MO TU WE TH FR SA" at bounding box center [979, 369] width 687 height 101
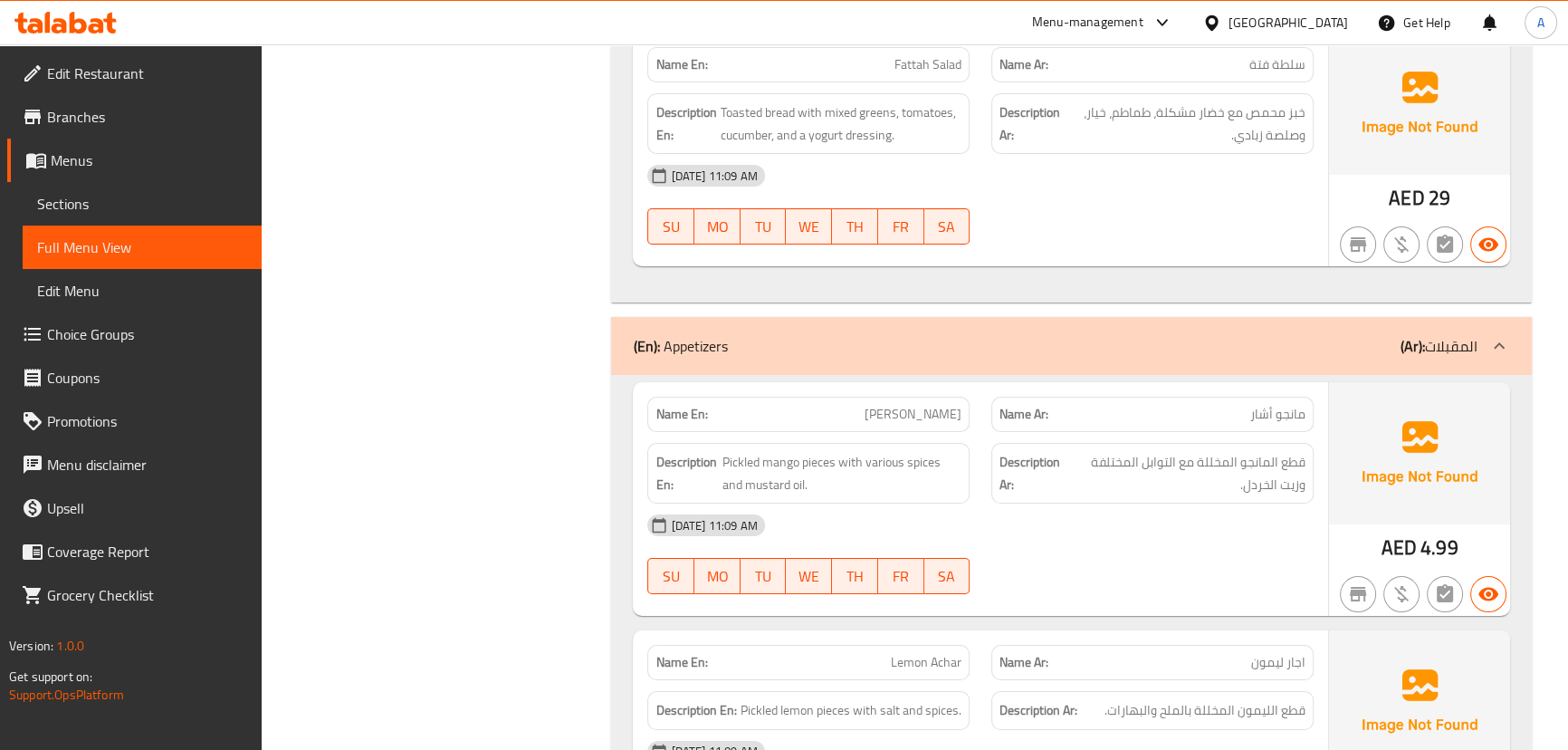
scroll to position [8398, 0]
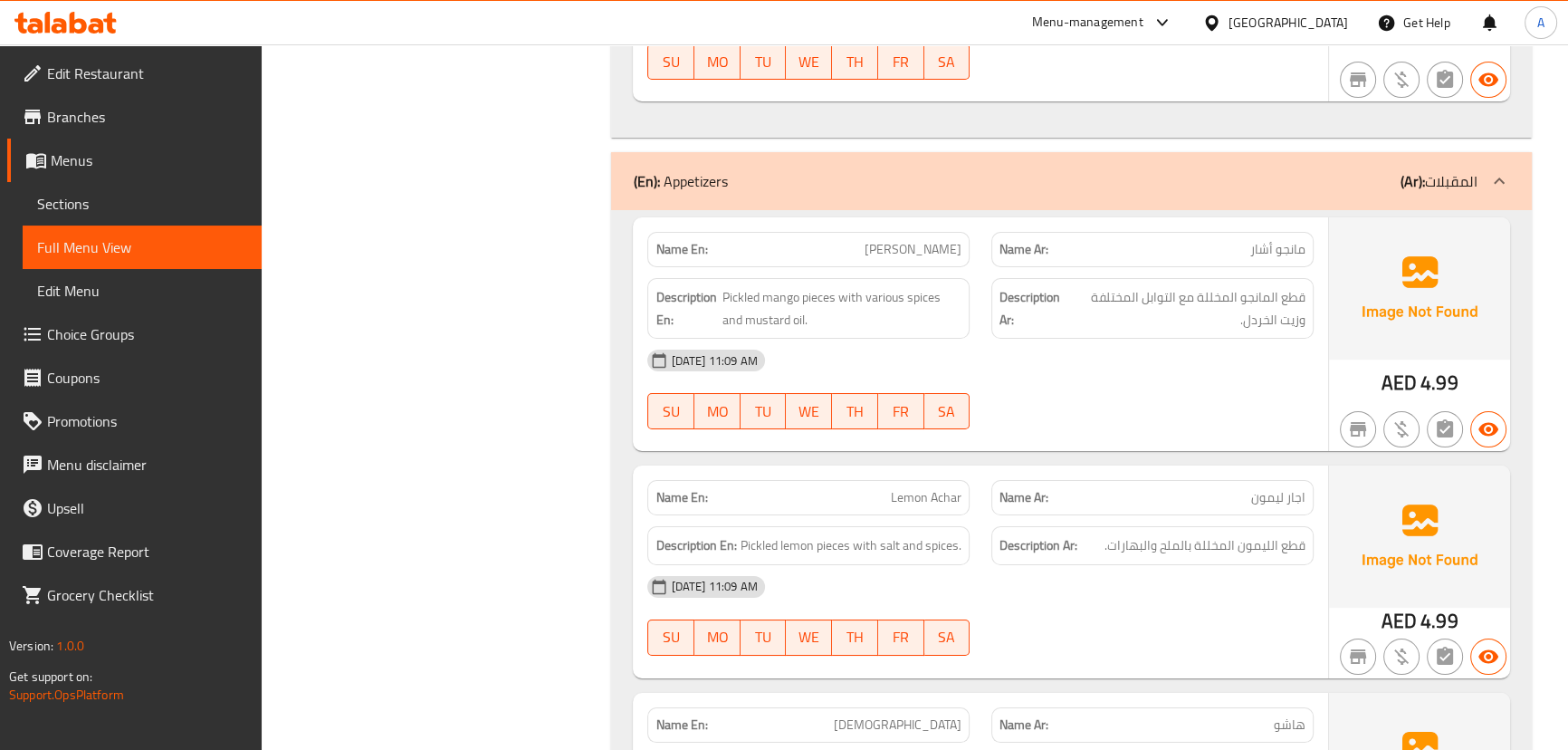
drag, startPoint x: 862, startPoint y: 235, endPoint x: 1032, endPoint y: 336, distance: 197.7
click at [969, 279] on div "Name En: Mango Achar Name Ar: مانجو أشار Description En: Pickled mango pieces w…" at bounding box center [979, 334] width 694 height 233
drag, startPoint x: 1037, startPoint y: 344, endPoint x: 1015, endPoint y: 343, distance: 22.0
click at [1037, 344] on div "[DATE] 11:09 AM" at bounding box center [979, 360] width 687 height 44
drag, startPoint x: 812, startPoint y: 207, endPoint x: 1050, endPoint y: 300, distance: 255.5
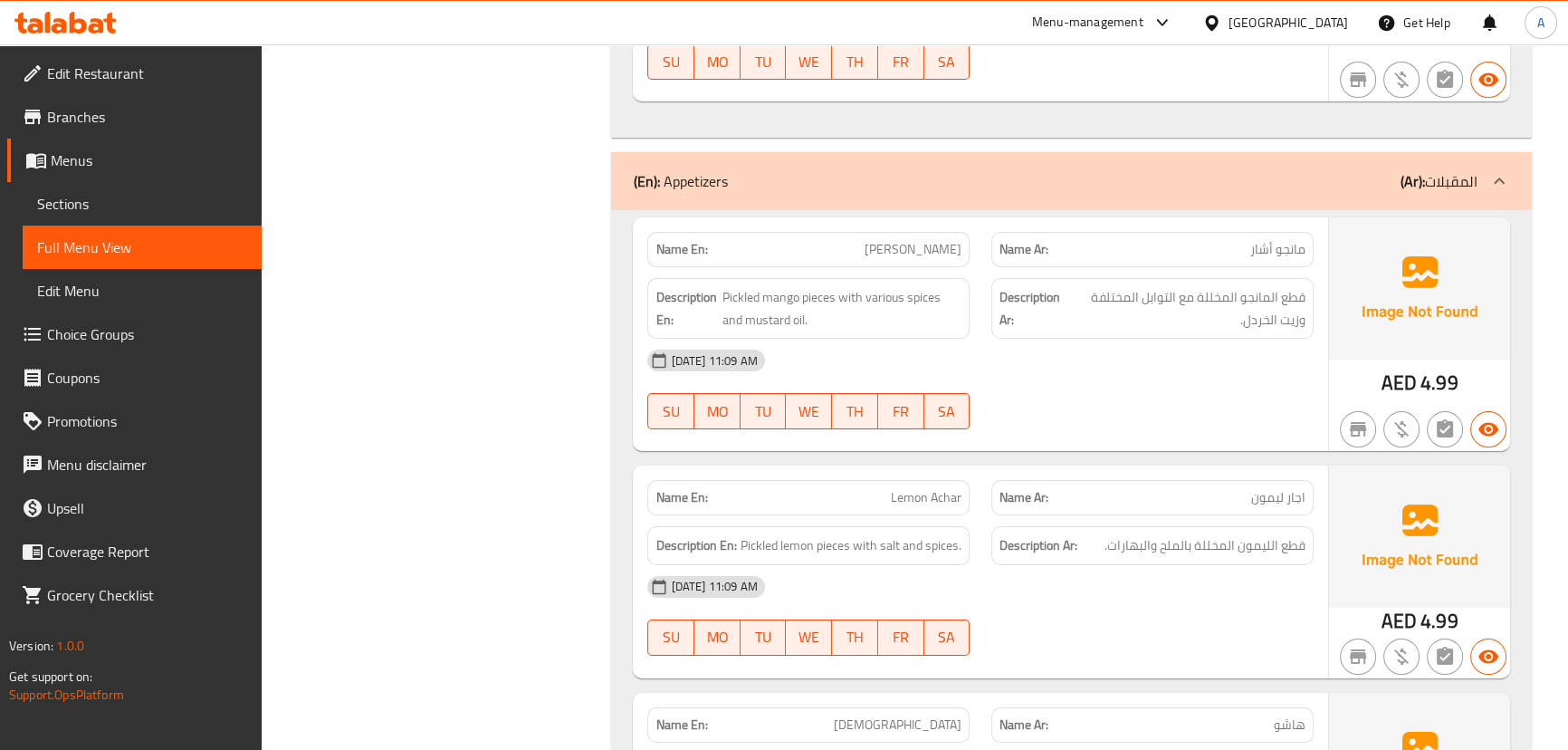
click at [969, 247] on div "Name En: Mango Achar Name Ar: مانجو أشار Description En: Pickled mango pieces w…" at bounding box center [979, 334] width 694 height 233
click at [1104, 340] on div "[DATE] 11:09 AM" at bounding box center [979, 360] width 687 height 44
drag, startPoint x: 1289, startPoint y: 281, endPoint x: 1113, endPoint y: 289, distance: 176.2
click at [1113, 289] on span "قطع المانجو المخللة مع التوابل المختلفة وزيت الخردل." at bounding box center [1186, 308] width 237 height 45
drag, startPoint x: 781, startPoint y: 293, endPoint x: 1005, endPoint y: 400, distance: 248.2
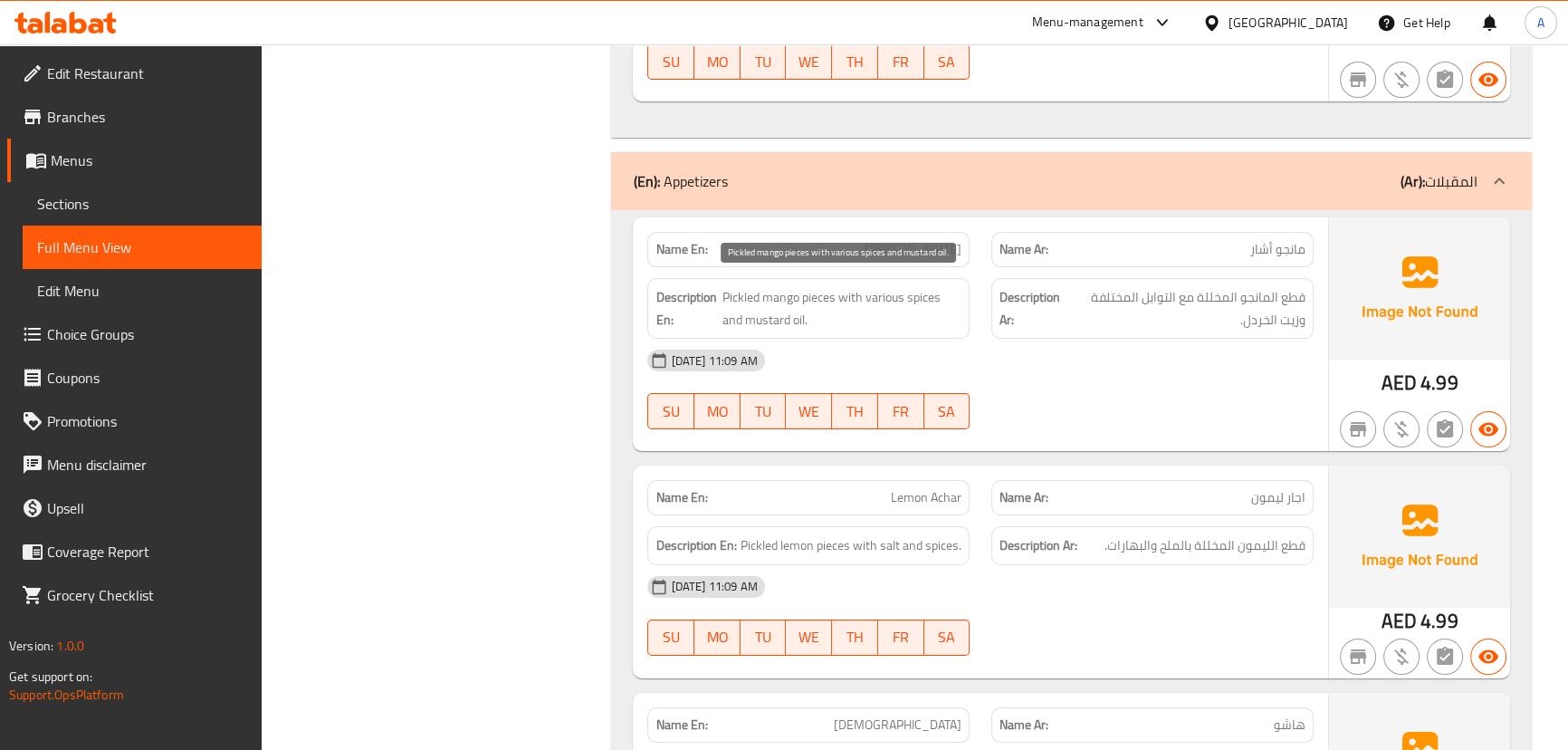
click at [901, 341] on div "Name En: Mango Achar Name Ar: مانجو أشار Description En: Pickled mango pieces w…" at bounding box center [979, 334] width 694 height 233
drag, startPoint x: 877, startPoint y: 473, endPoint x: 1130, endPoint y: 419, distance: 258.7
click at [1032, 481] on div "Name En: Lemon Achar Name Ar: اجار ليمون" at bounding box center [979, 497] width 687 height 57
click at [1131, 418] on div at bounding box center [1152, 429] width 344 height 22
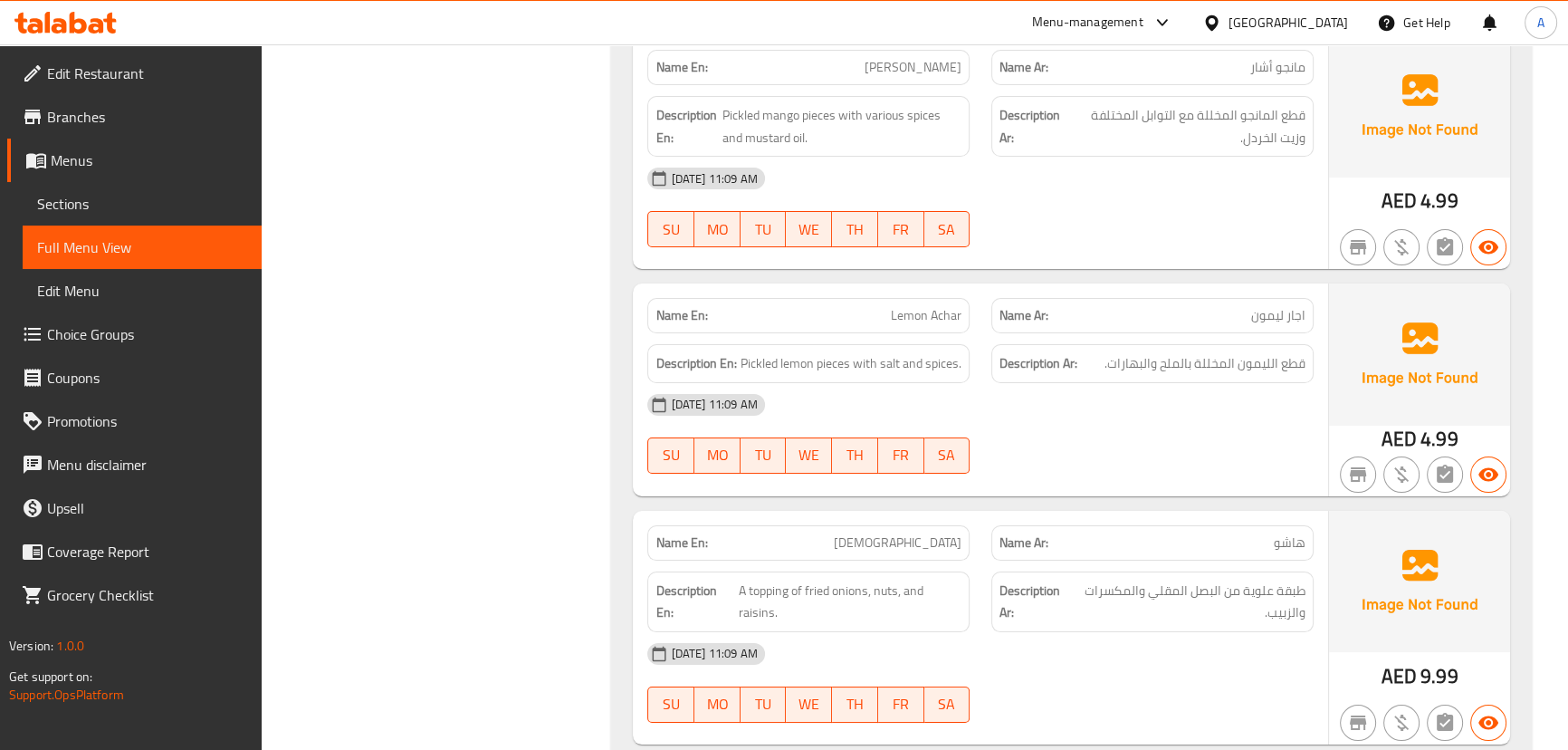
scroll to position [8645, 0]
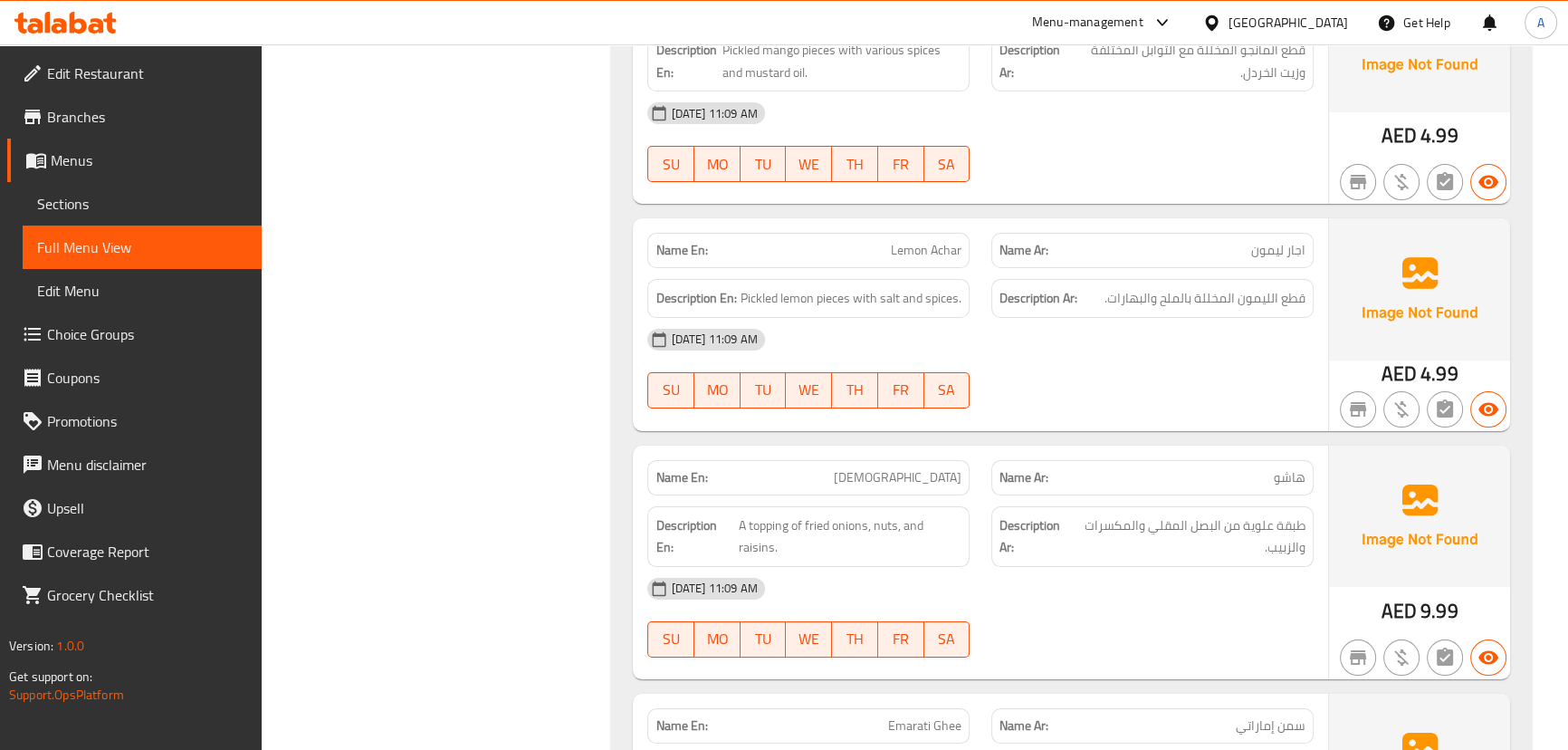
drag, startPoint x: 895, startPoint y: 243, endPoint x: 1052, endPoint y: 282, distance: 161.8
click at [1002, 258] on div "Name En: Lemon Achar Name Ar: اجار ليمون Description En: Pickled lemon pieces w…" at bounding box center [979, 324] width 694 height 212
click at [1087, 339] on div "[DATE] 11:09 AM" at bounding box center [979, 340] width 687 height 44
click at [1189, 299] on div "Description Ar: قطع الليمون المخللة بالملح والبهارات." at bounding box center [1153, 298] width 322 height 39
click at [1177, 331] on div "[DATE] 11:09 AM" at bounding box center [979, 340] width 687 height 44
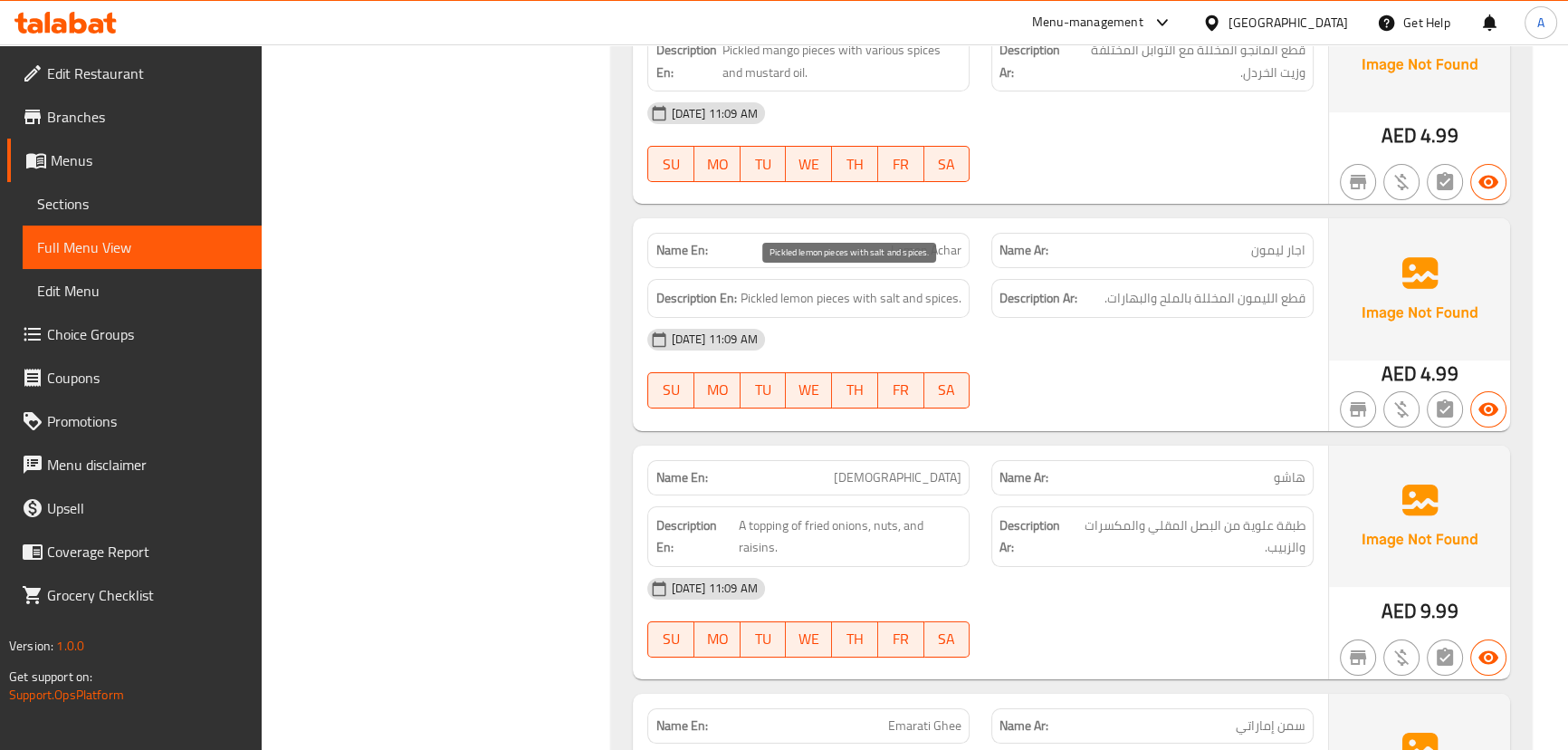
drag, startPoint x: 817, startPoint y: 291, endPoint x: 917, endPoint y: 327, distance: 106.3
click at [904, 315] on div "Name En: Lemon Achar Name Ar: اجار ليمون Description En: Pickled lemon pieces w…" at bounding box center [979, 324] width 694 height 212
drag, startPoint x: 878, startPoint y: 469, endPoint x: 1051, endPoint y: 448, distance: 174.3
click at [979, 469] on div "Name En: Hashu Name Ar: هاشو" at bounding box center [979, 477] width 687 height 57
click at [1081, 410] on div "Name En: Lemon Achar Name Ar: اجار ليمون Description En: Pickled lemon pieces w…" at bounding box center [979, 324] width 694 height 212
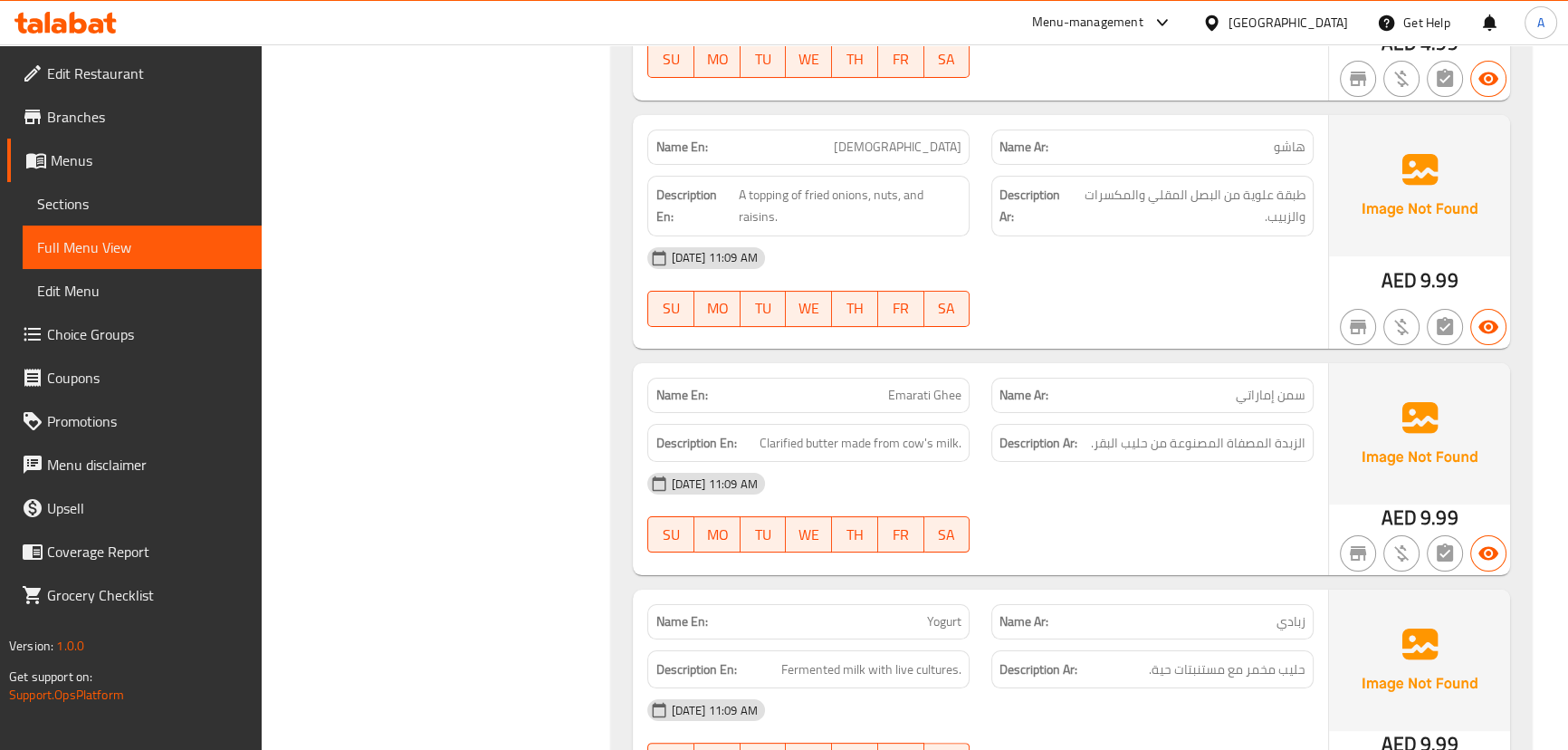
scroll to position [9057, 0]
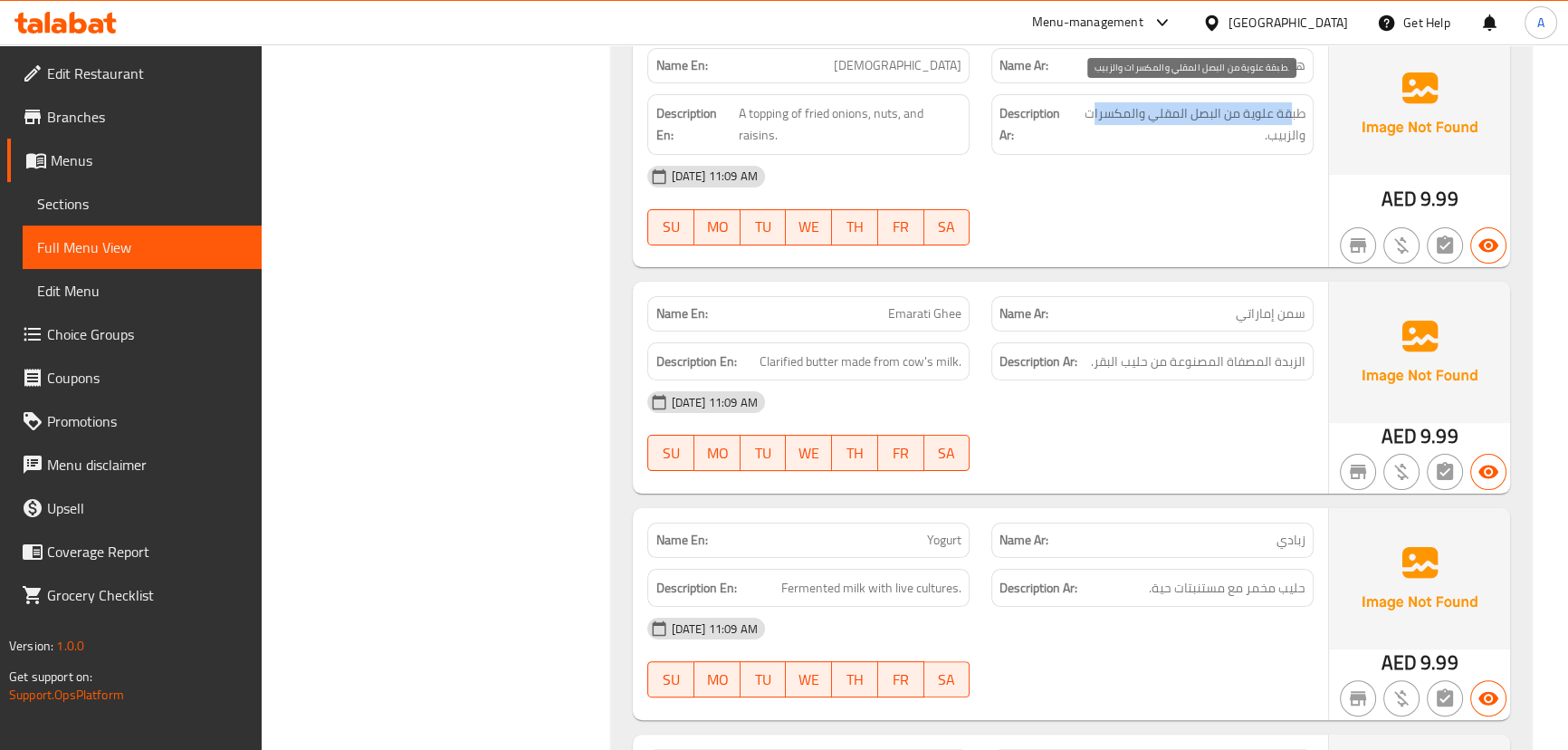
drag, startPoint x: 1289, startPoint y: 103, endPoint x: 1072, endPoint y: 100, distance: 217.0
click at [1094, 102] on span "طبقة علوية من البصل المقلي والمكسرات والزبيب." at bounding box center [1188, 124] width 233 height 45
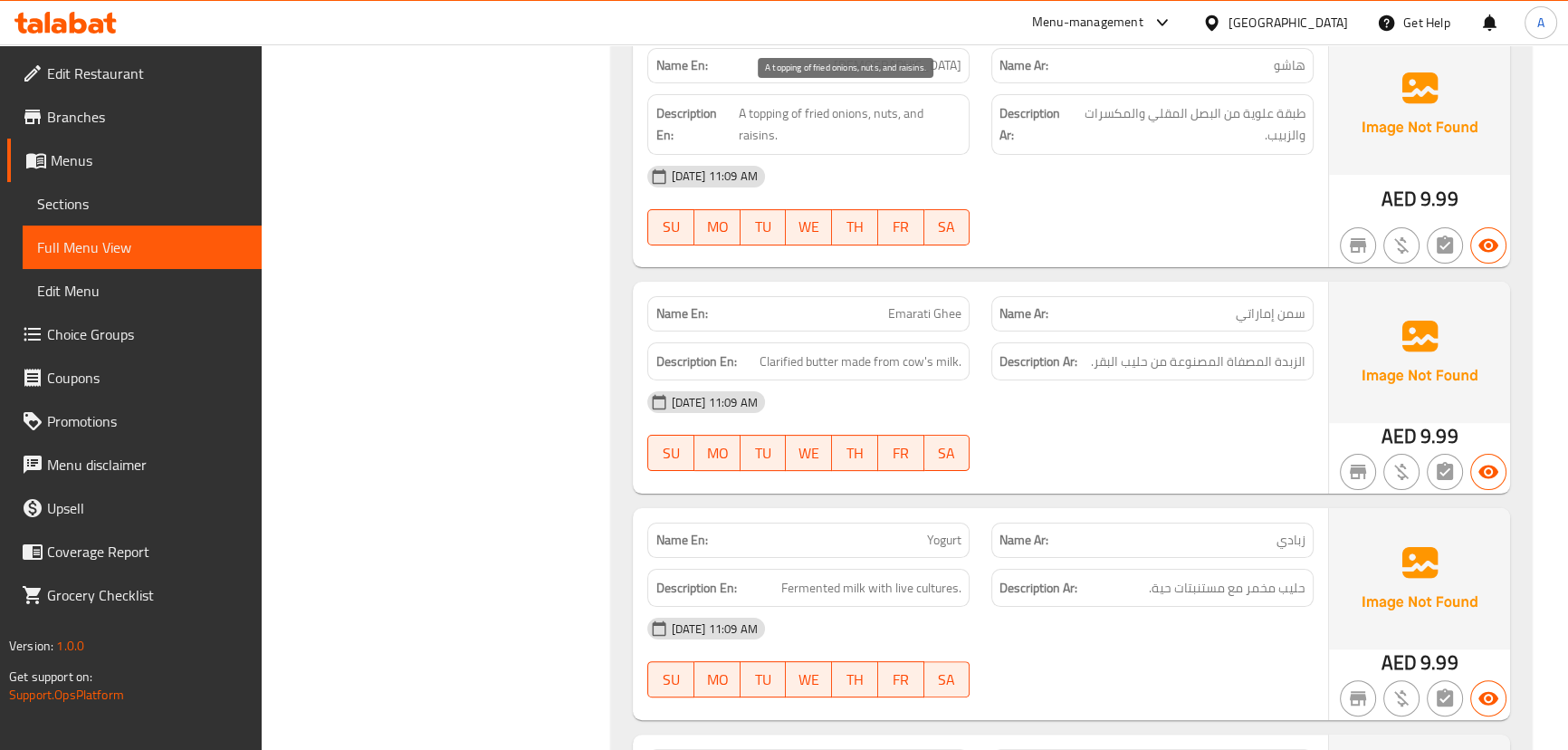
drag, startPoint x: 912, startPoint y: 91, endPoint x: 995, endPoint y: 180, distance: 121.7
click at [955, 117] on span "A topping of fried onions, nuts, and raisins." at bounding box center [851, 124] width 223 height 45
drag, startPoint x: 941, startPoint y: 299, endPoint x: 1024, endPoint y: 279, distance: 85.4
click at [1003, 291] on div "Name En: Emarati Ghee Name Ar: سمن إماراتي" at bounding box center [979, 314] width 687 height 57
click at [1071, 237] on div at bounding box center [1152, 245] width 344 height 22
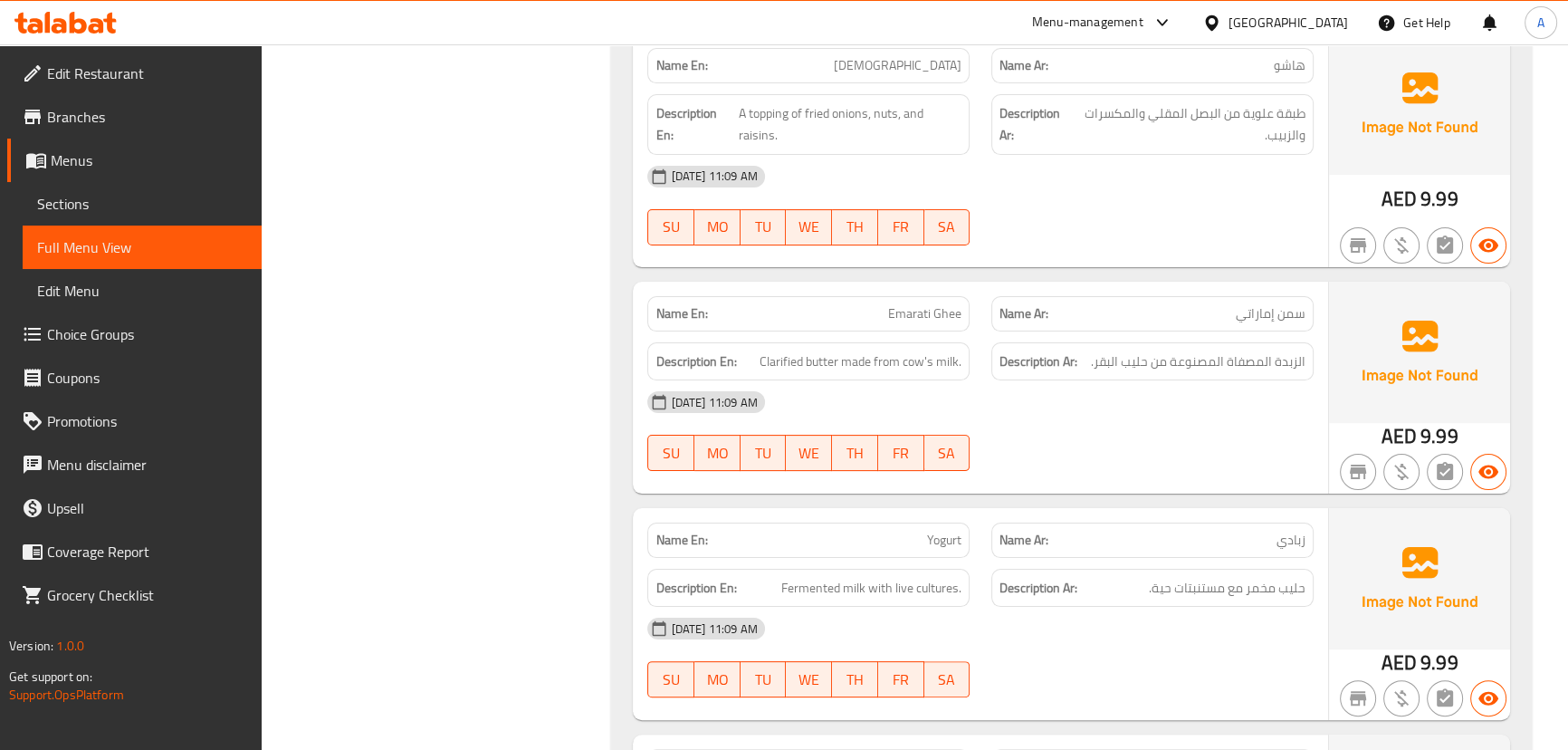
scroll to position [9221, 0]
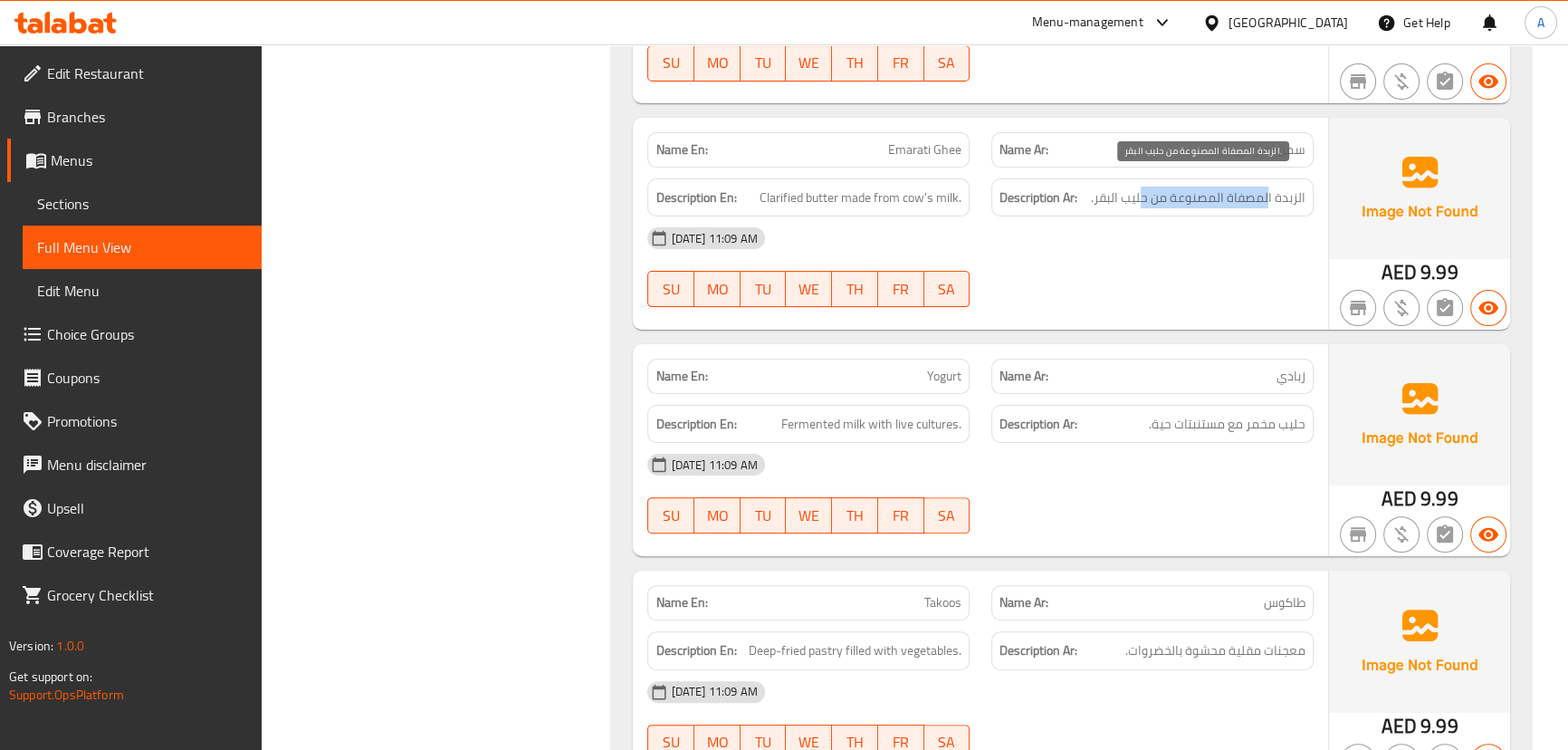
drag, startPoint x: 1270, startPoint y: 183, endPoint x: 1143, endPoint y: 176, distance: 127.2
click at [1143, 187] on span "الزبدة المصفاة المصنوعة من حليب البقر." at bounding box center [1197, 198] width 214 height 23
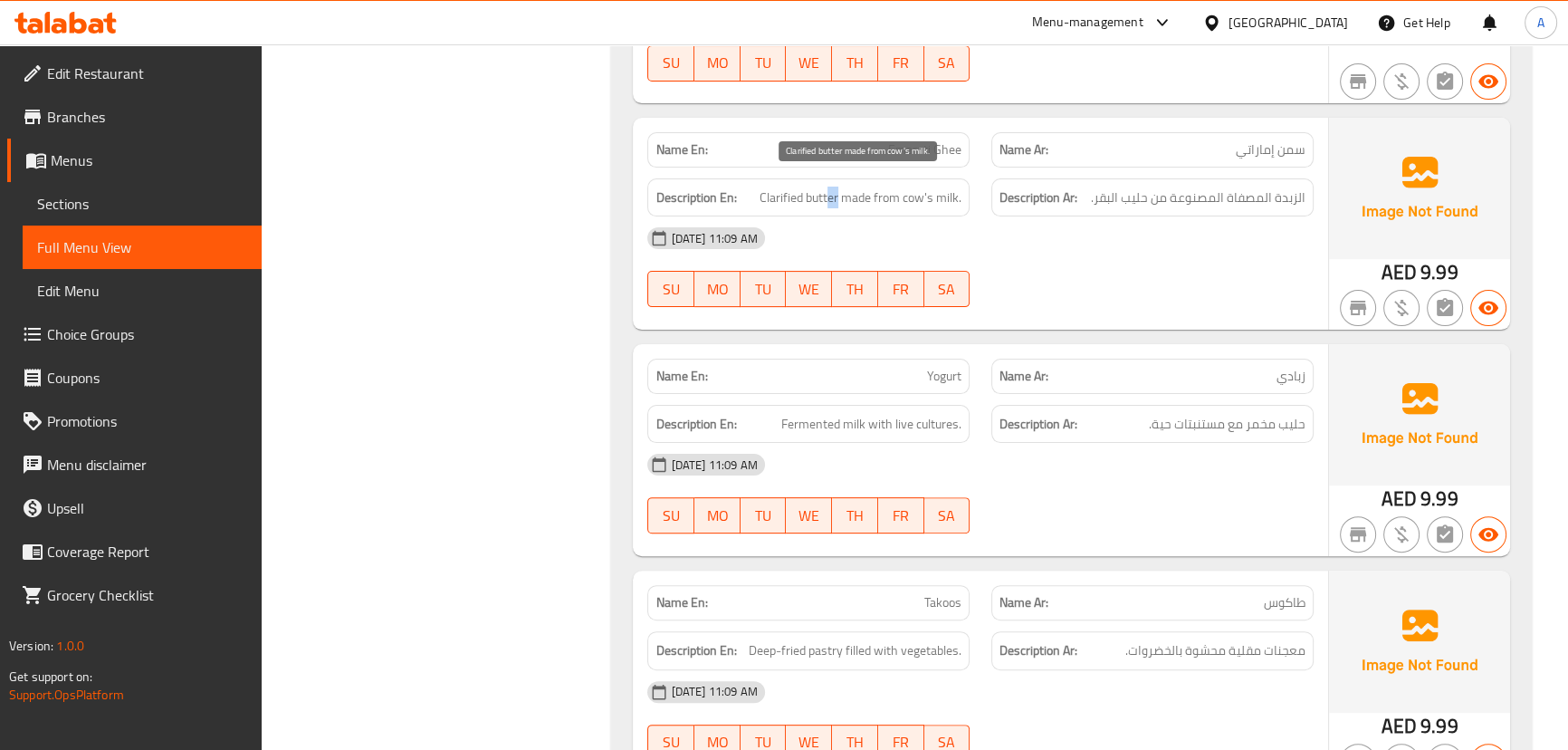
drag, startPoint x: 831, startPoint y: 180, endPoint x: 1153, endPoint y: 286, distance: 339.0
click at [1013, 225] on div "Name En: Emarati Ghee Name Ar: سمن إماراتي Description En: Clarified butter mad…" at bounding box center [979, 224] width 694 height 212
click at [1153, 296] on div at bounding box center [1152, 307] width 344 height 22
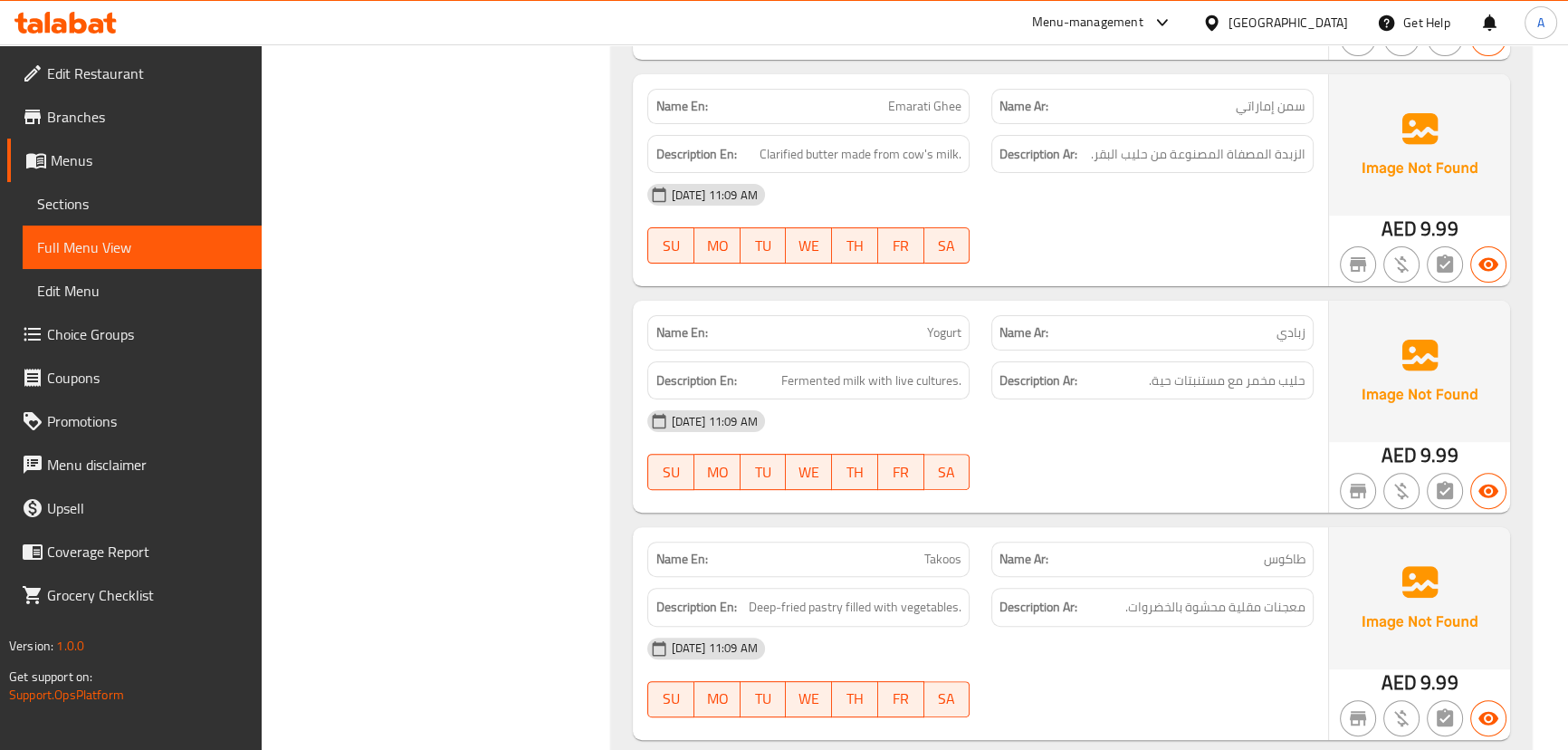
scroll to position [9304, 0]
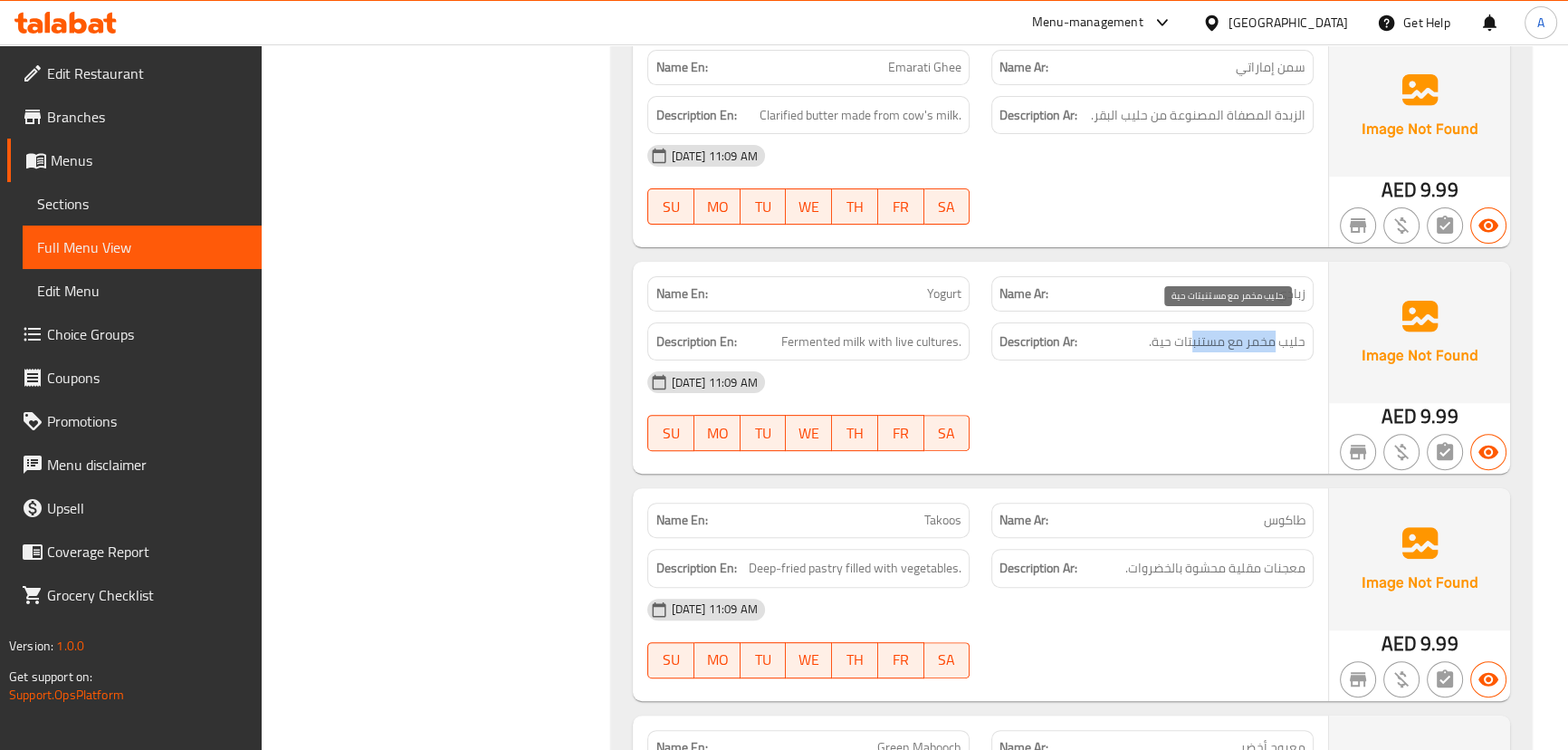
drag, startPoint x: 1275, startPoint y: 324, endPoint x: 1195, endPoint y: 319, distance: 80.2
click at [1195, 331] on span "حليب مخمر مع مستنبتات حية." at bounding box center [1227, 342] width 156 height 23
click at [1128, 389] on div "[DATE] 11:09 AM" at bounding box center [979, 382] width 687 height 44
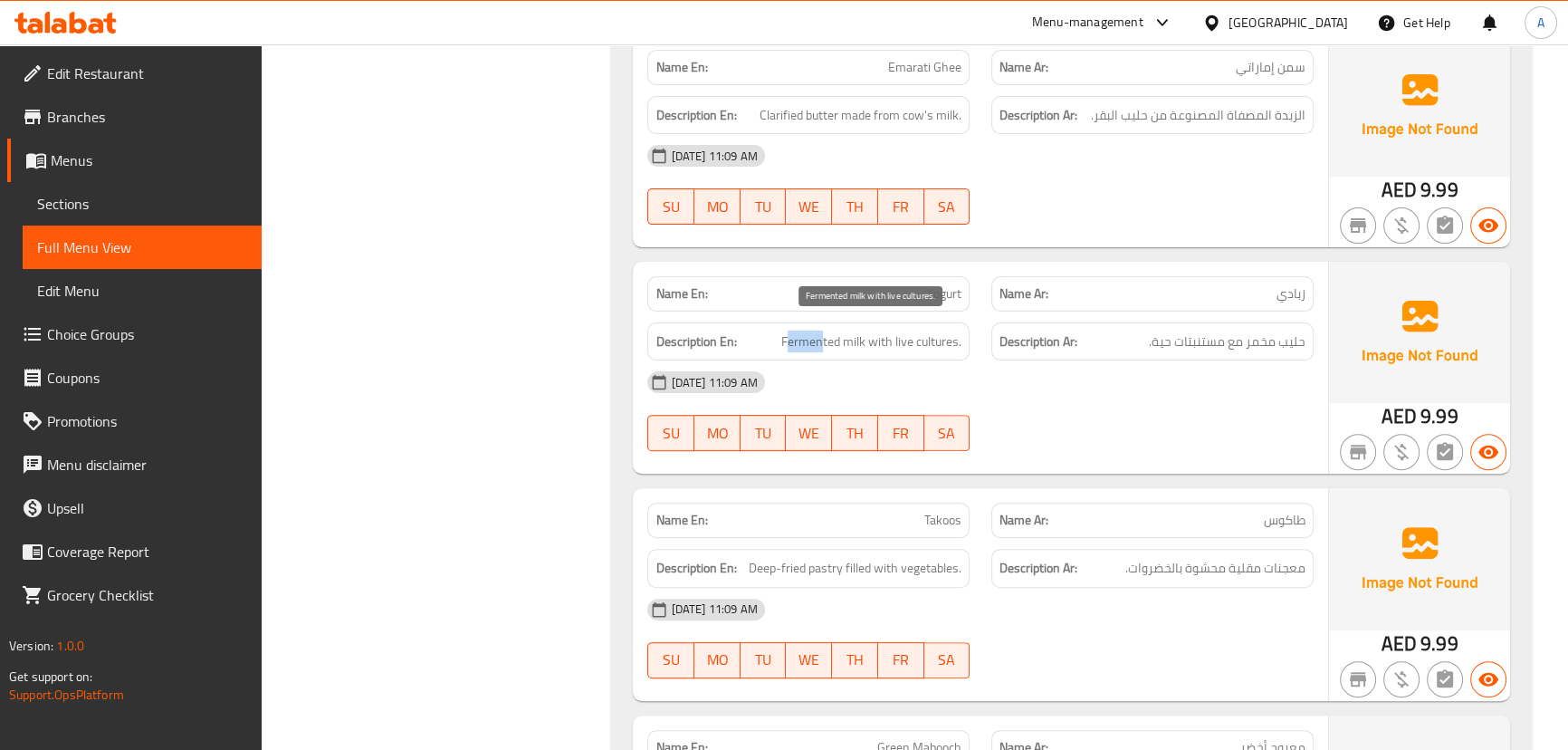
drag, startPoint x: 788, startPoint y: 326, endPoint x: 833, endPoint y: 329, distance: 45.1
click at [832, 331] on span "Fermented milk with live cultures." at bounding box center [871, 342] width 180 height 23
click at [834, 331] on span "Fermented milk with live cultures." at bounding box center [871, 342] width 180 height 23
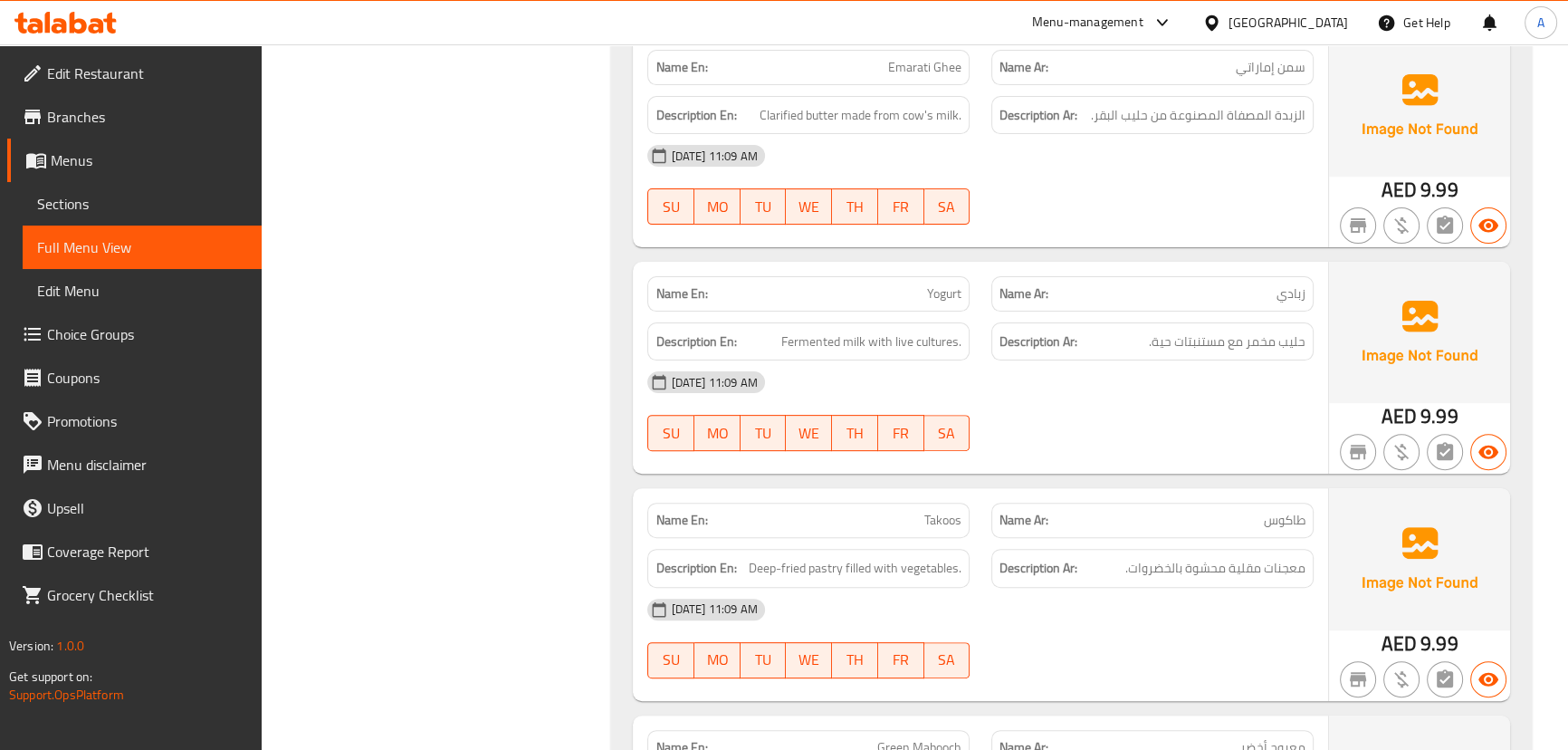
drag, startPoint x: 1108, startPoint y: 386, endPoint x: 1037, endPoint y: 377, distance: 71.6
click at [1105, 386] on div "[DATE] 11:09 AM" at bounding box center [979, 382] width 687 height 44
drag, startPoint x: 828, startPoint y: 327, endPoint x: 1178, endPoint y: 393, distance: 356.2
click at [974, 355] on div "Name En: Yogurt Name Ar: زبادي Description En: Fermented milk with live culture…" at bounding box center [979, 368] width 694 height 212
click at [1178, 393] on div "16-09-2025 11:09 AM SU MO TU WE TH FR SA" at bounding box center [979, 411] width 687 height 101
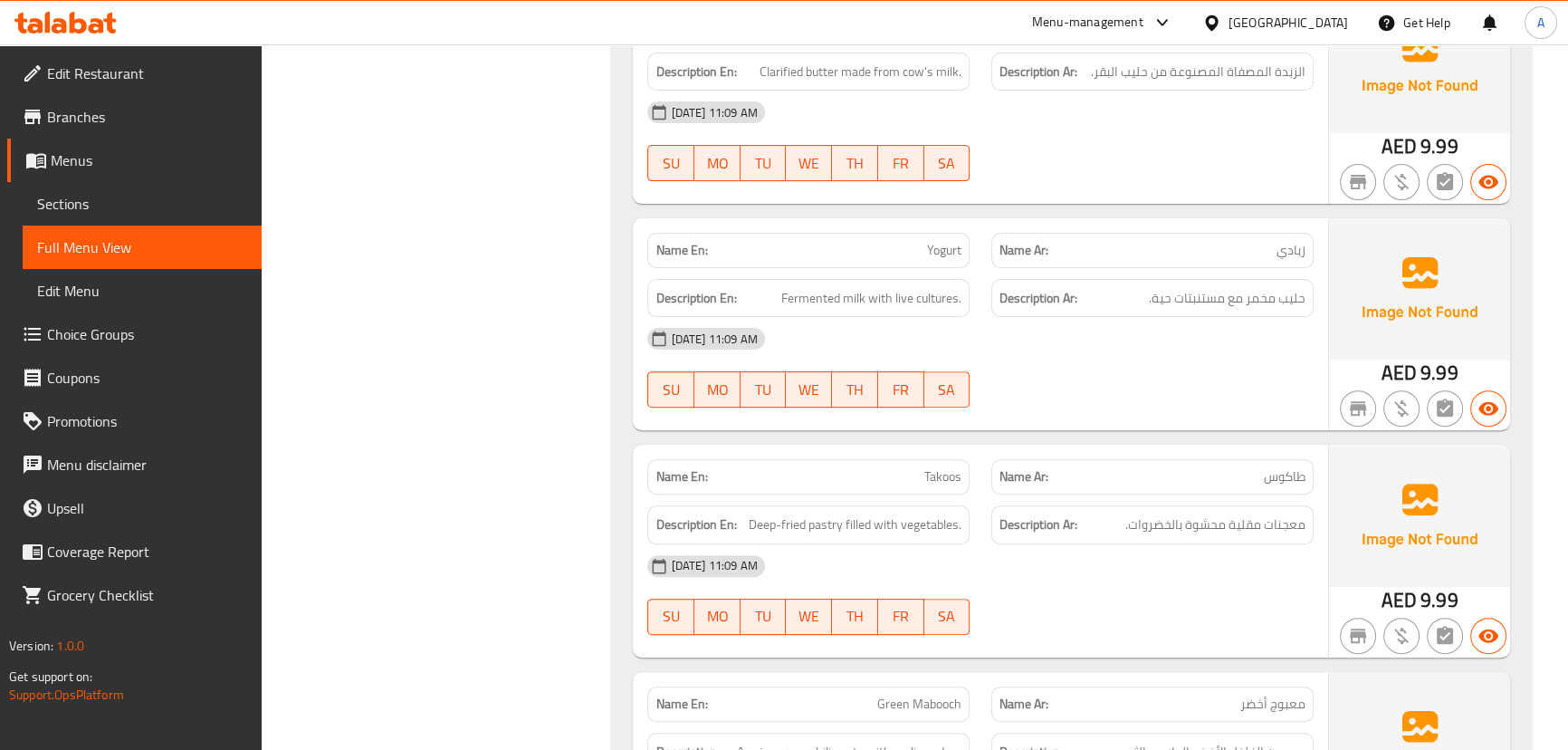
scroll to position [9386, 0]
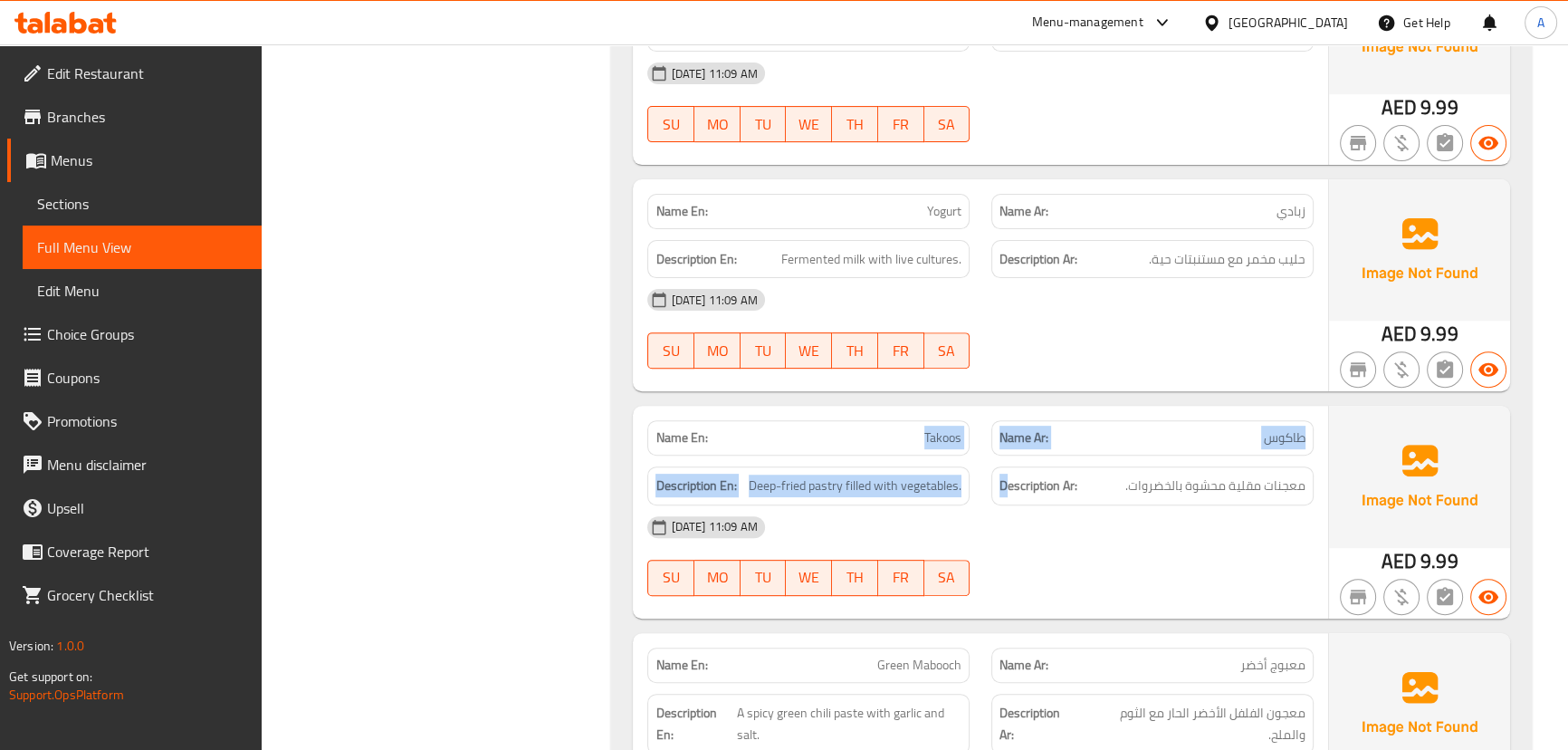
drag, startPoint x: 916, startPoint y: 433, endPoint x: 1086, endPoint y: 388, distance: 175.9
click at [1045, 433] on div "Name En: Takoos Name Ar: طاكوس" at bounding box center [979, 438] width 687 height 57
click at [1096, 373] on div "Name En: Yogurt Name Ar: زبادي Description En: Fermented milk with live culture…" at bounding box center [979, 285] width 694 height 212
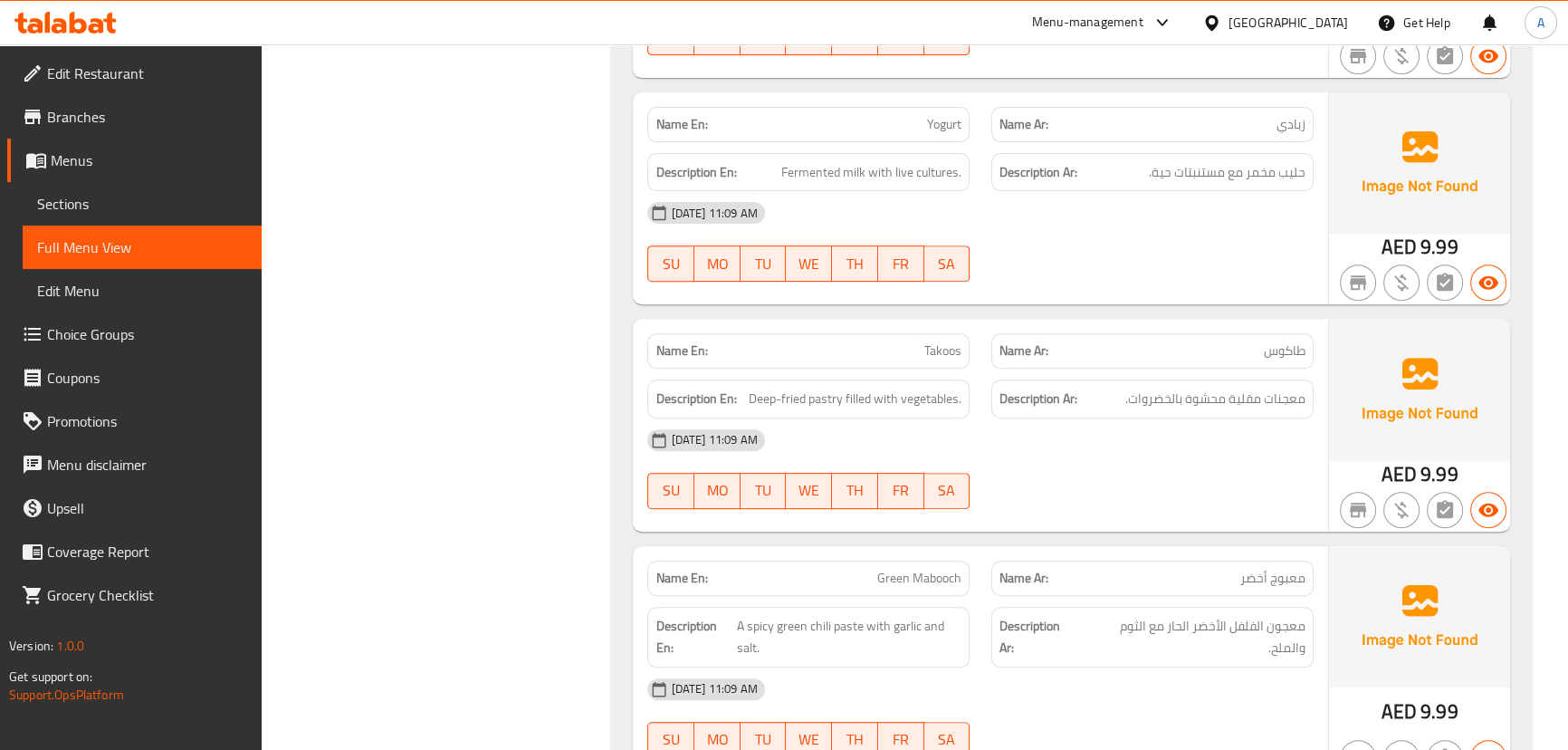
scroll to position [9551, 0]
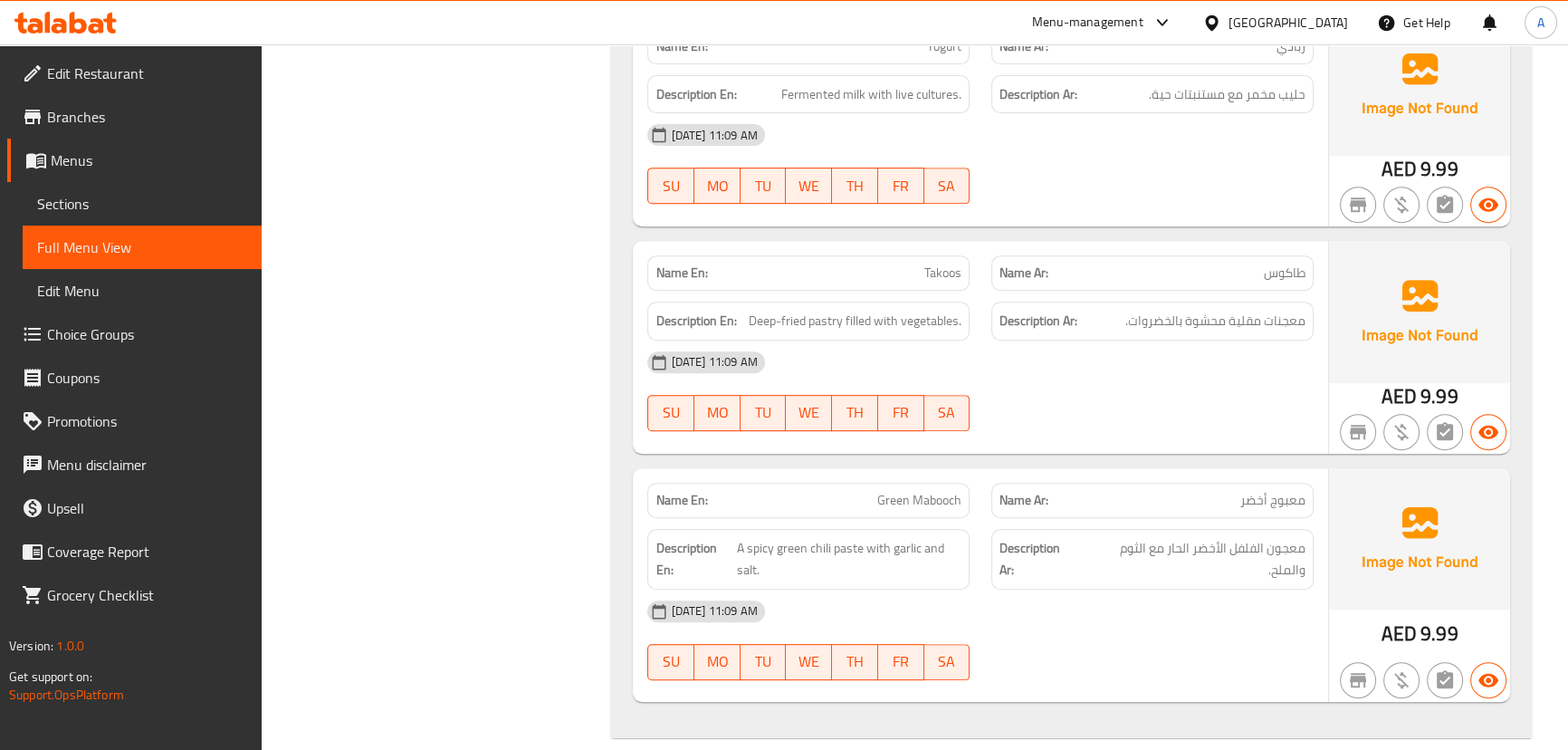
click at [942, 264] on span "Takoos" at bounding box center [942, 274] width 37 height 19
copy span "Takoos"
click at [1248, 310] on span "معجنات مقلية محشوة بالخضروات." at bounding box center [1215, 321] width 180 height 23
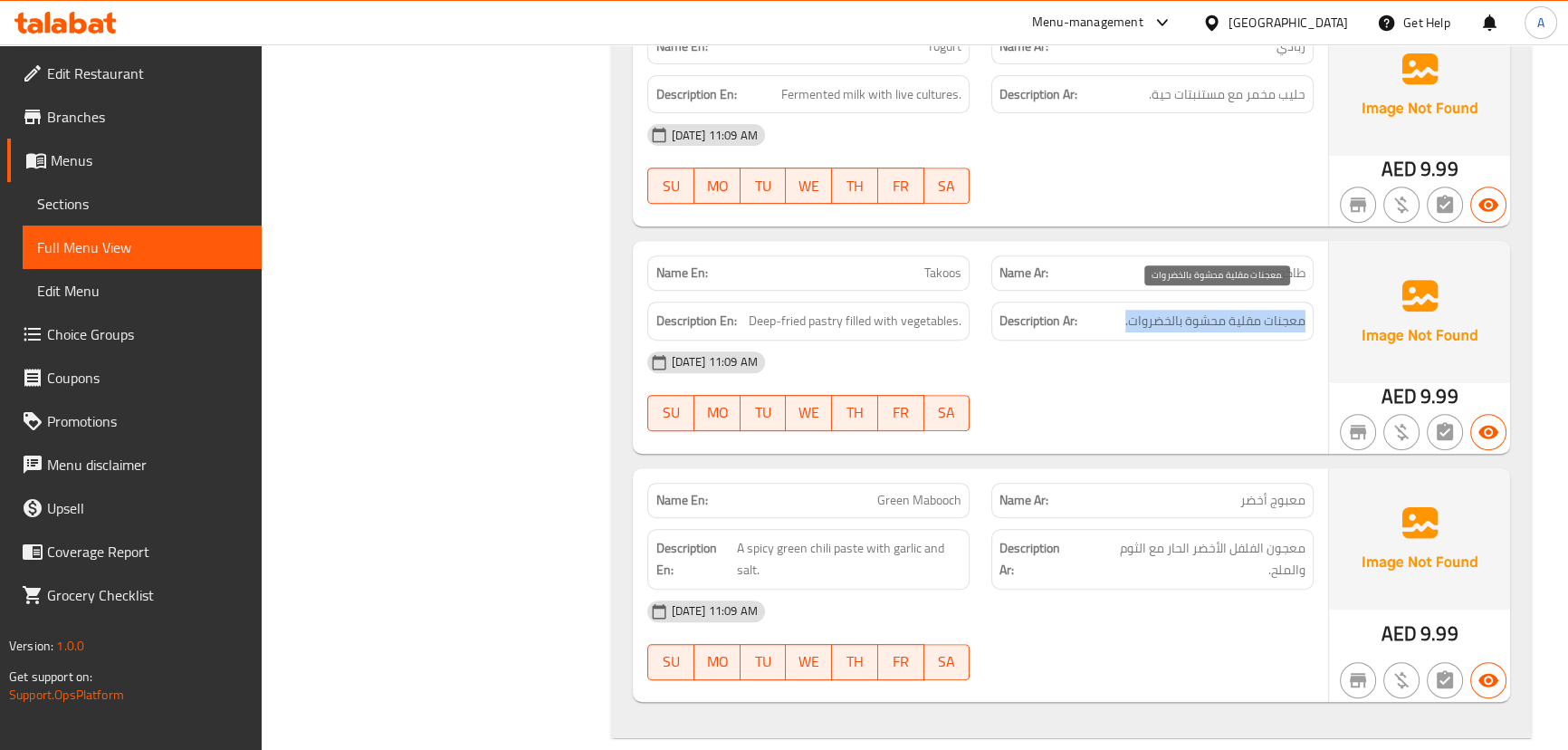
click at [1248, 310] on span "معجنات مقلية محشوة بالخضروات." at bounding box center [1215, 321] width 180 height 23
click at [1194, 379] on div "16-09-2025 11:09 AM SU MO TU WE TH FR SA" at bounding box center [979, 391] width 687 height 101
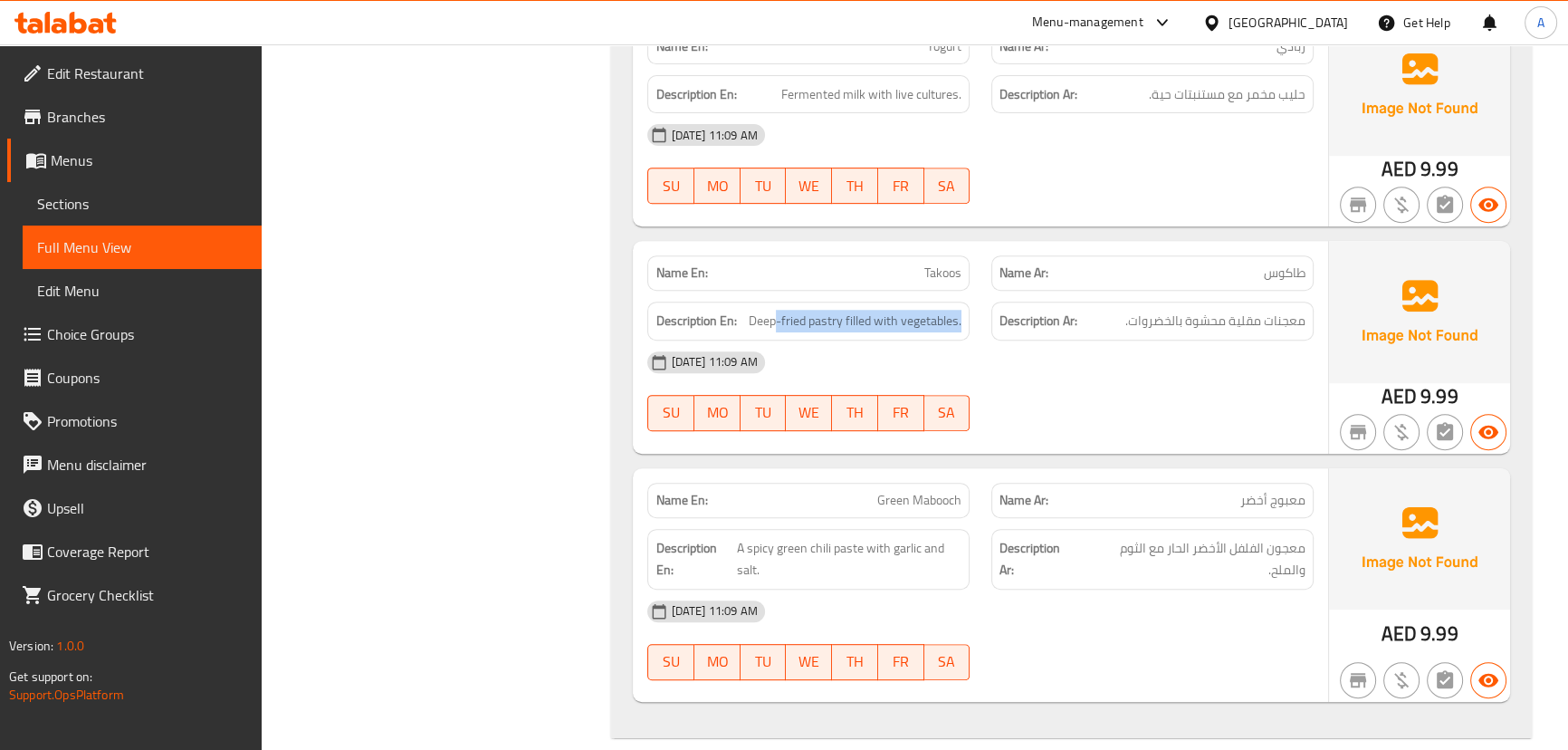
drag, startPoint x: 776, startPoint y: 281, endPoint x: 1053, endPoint y: 325, distance: 280.5
click at [1043, 325] on div "Description En: Deep-fried pastry filled with vegetables. Description Ar: معجنا…" at bounding box center [979, 321] width 687 height 61
click at [1225, 291] on div "Description Ar: معجنات مقلية محشوة بالخضروات." at bounding box center [1152, 321] width 344 height 61
click at [1223, 291] on div "Description Ar: معجنات مقلية محشوة بالخضروات." at bounding box center [1152, 321] width 344 height 61
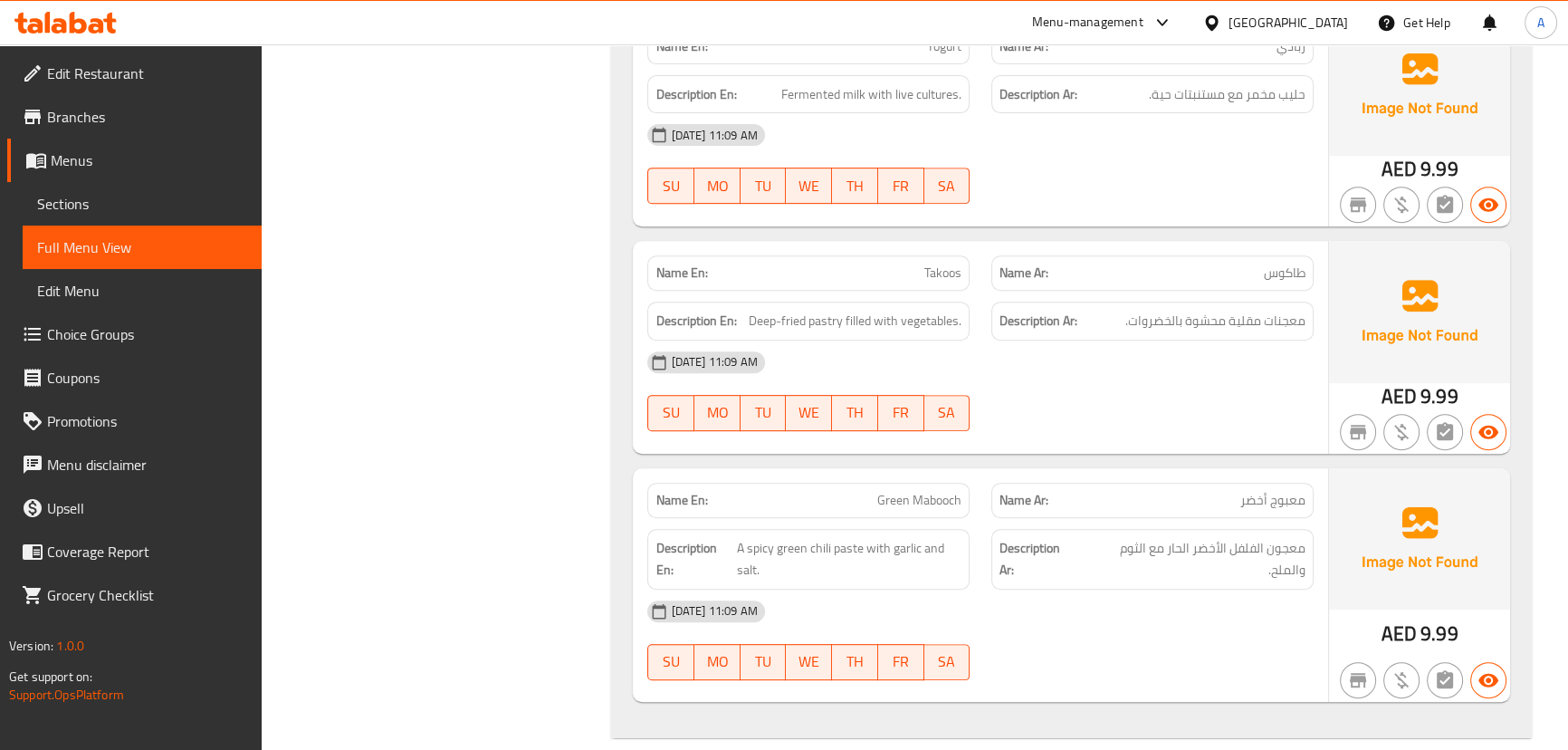
click at [1194, 374] on div "16-09-2025 11:09 AM SU MO TU WE TH FR SA" at bounding box center [979, 391] width 687 height 101
click at [995, 297] on div "Name En: Takoos Name Ar: طاكوس Description En: Deep-fried pastry filled with ve…" at bounding box center [979, 347] width 694 height 212
click at [1240, 310] on span "معجنات مقلية محشوة بالخضروات." at bounding box center [1215, 321] width 180 height 23
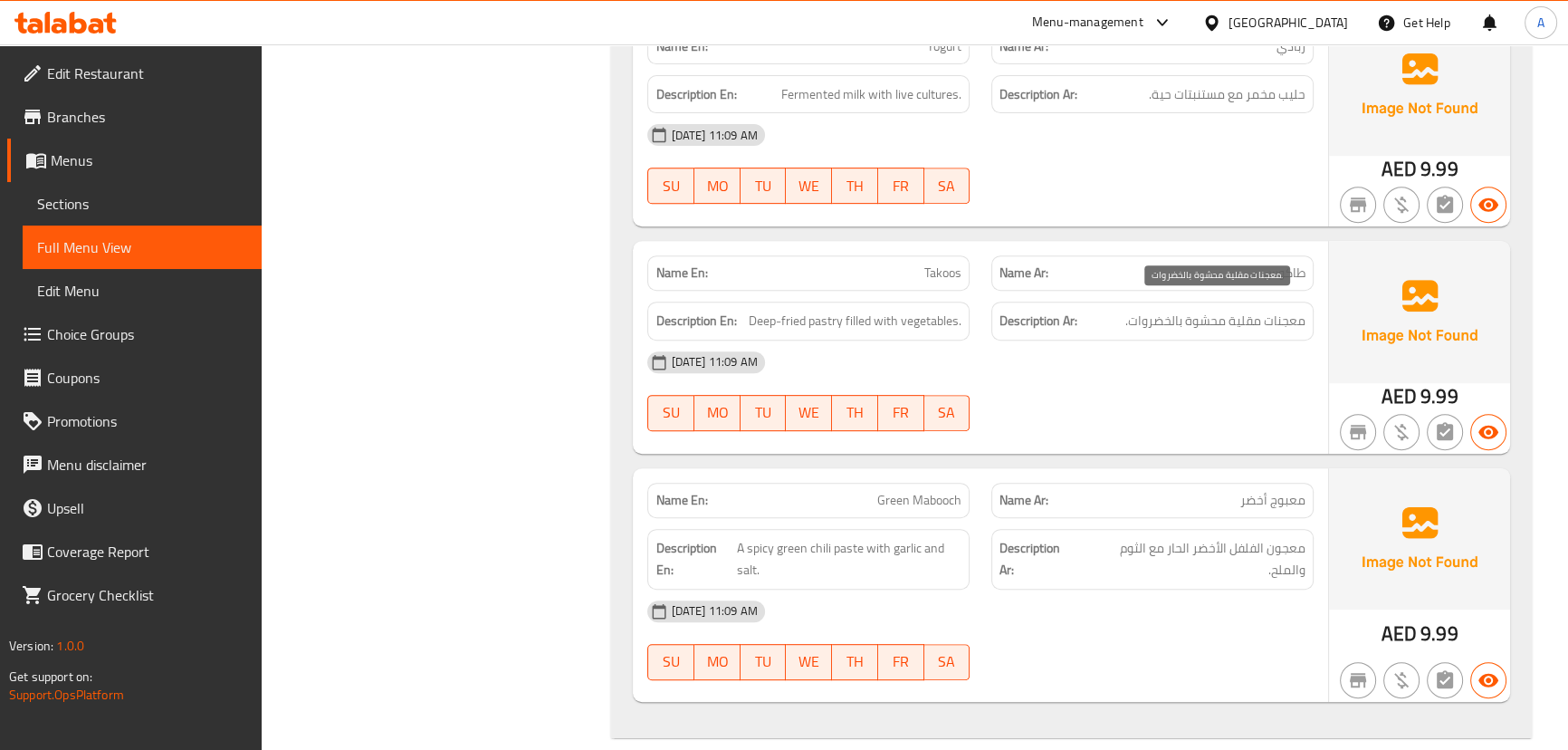
drag, startPoint x: 1217, startPoint y: 372, endPoint x: 1198, endPoint y: 372, distance: 19.0
click at [1216, 372] on div "16-09-2025 11:09 AM SU MO TU WE TH FR SA" at bounding box center [979, 391] width 687 height 101
drag, startPoint x: 814, startPoint y: 297, endPoint x: 996, endPoint y: 347, distance: 188.7
click at [955, 328] on div "Name En: Takoos Name Ar: طاكوس Description En: Deep-fried pastry filled with ve…" at bounding box center [979, 347] width 694 height 212
click at [997, 347] on div "[DATE] 11:09 AM" at bounding box center [979, 362] width 687 height 44
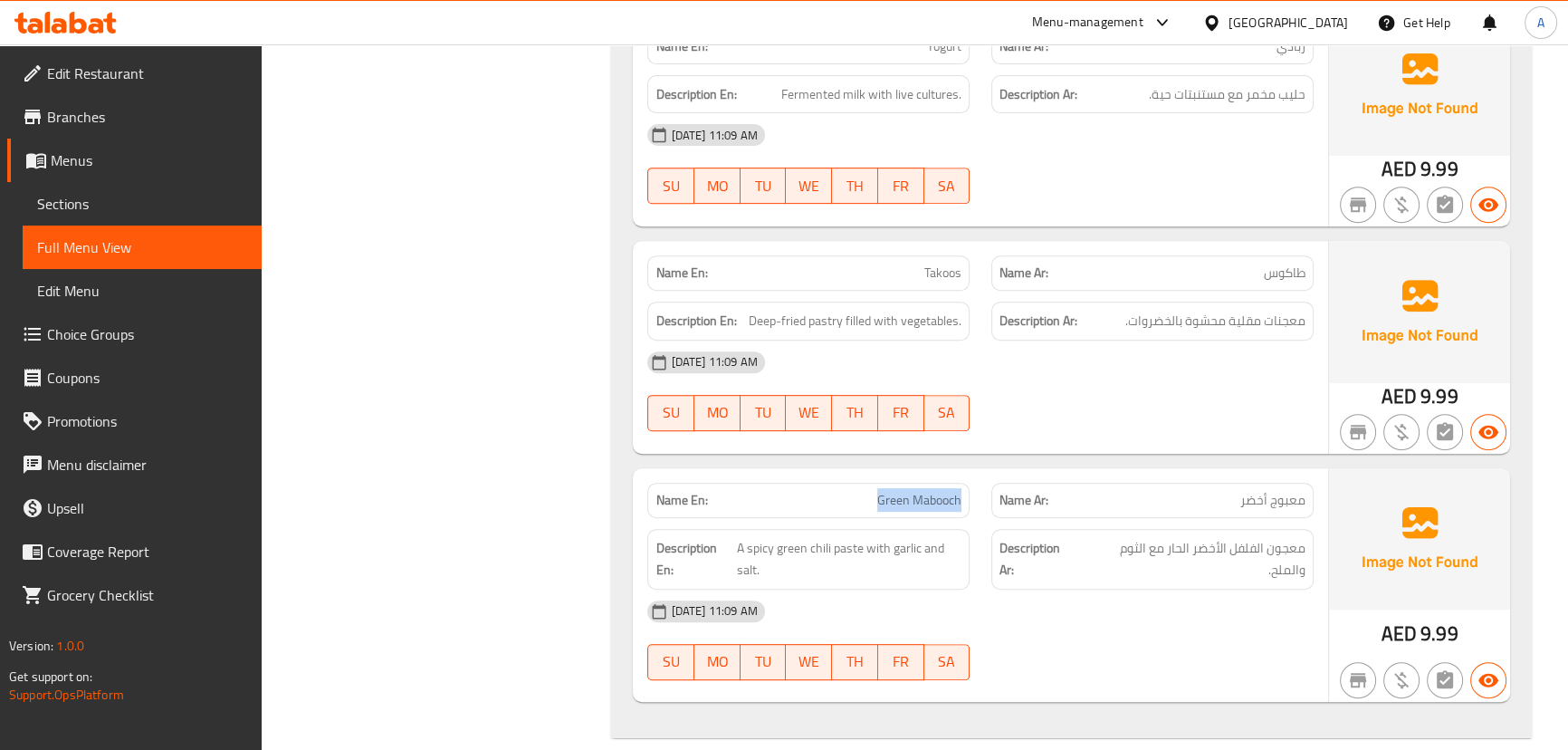
drag, startPoint x: 914, startPoint y: 483, endPoint x: 1120, endPoint y: 449, distance: 208.8
click at [1096, 476] on div "Name En: Green Mabooch Name Ar: معبوج أخضر" at bounding box center [979, 500] width 687 height 57
click at [1132, 420] on div at bounding box center [1152, 431] width 344 height 22
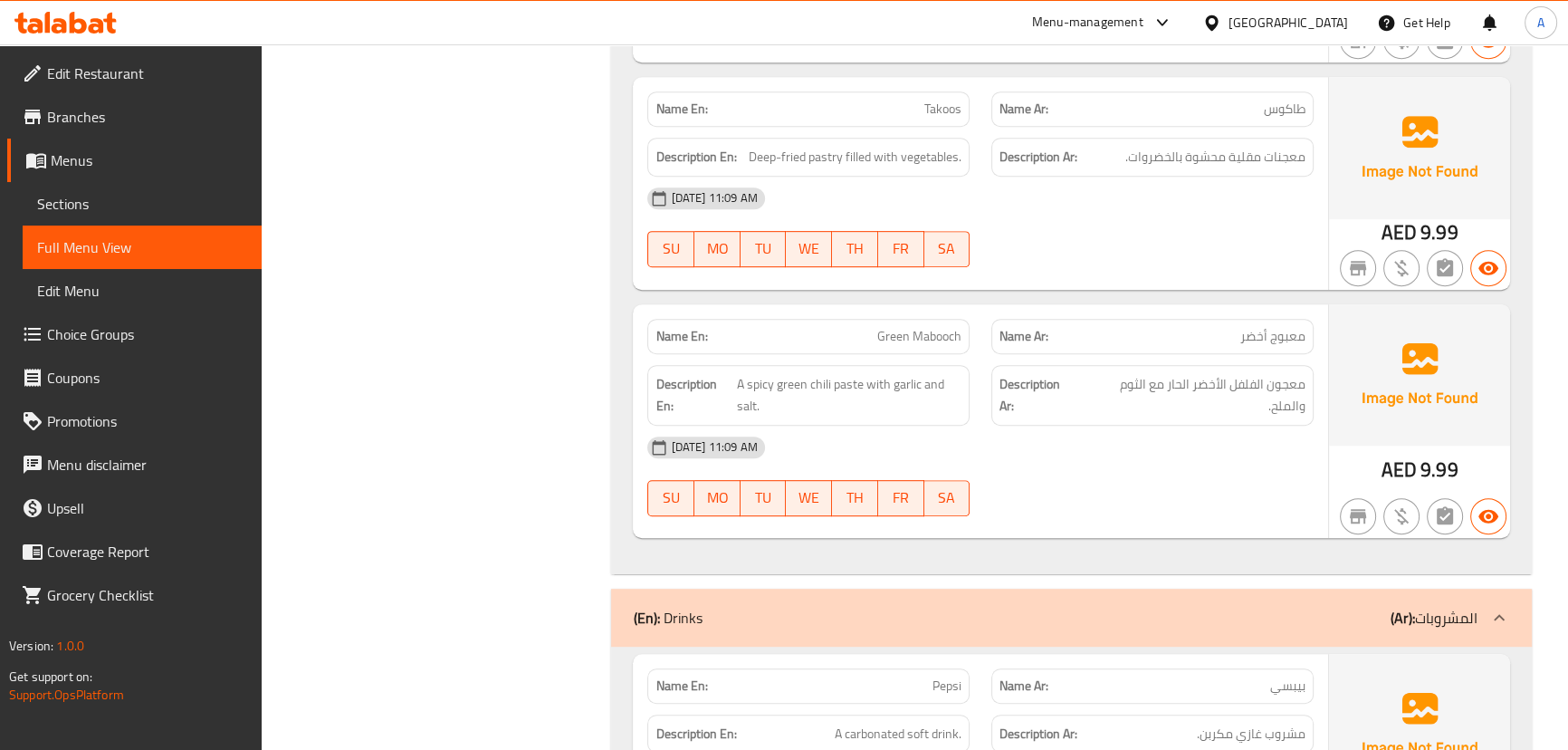
scroll to position [9716, 0]
drag, startPoint x: 1288, startPoint y: 367, endPoint x: 1005, endPoint y: 386, distance: 283.6
click at [1030, 380] on h6 "Description Ar: معجون الفلفل الأخضر الحار مع الثوم والملح." at bounding box center [1152, 395] width 306 height 45
drag, startPoint x: 764, startPoint y: 375, endPoint x: 915, endPoint y: 399, distance: 152.9
click at [902, 389] on span "A spicy green chili paste with garlic and salt." at bounding box center [850, 395] width 225 height 45
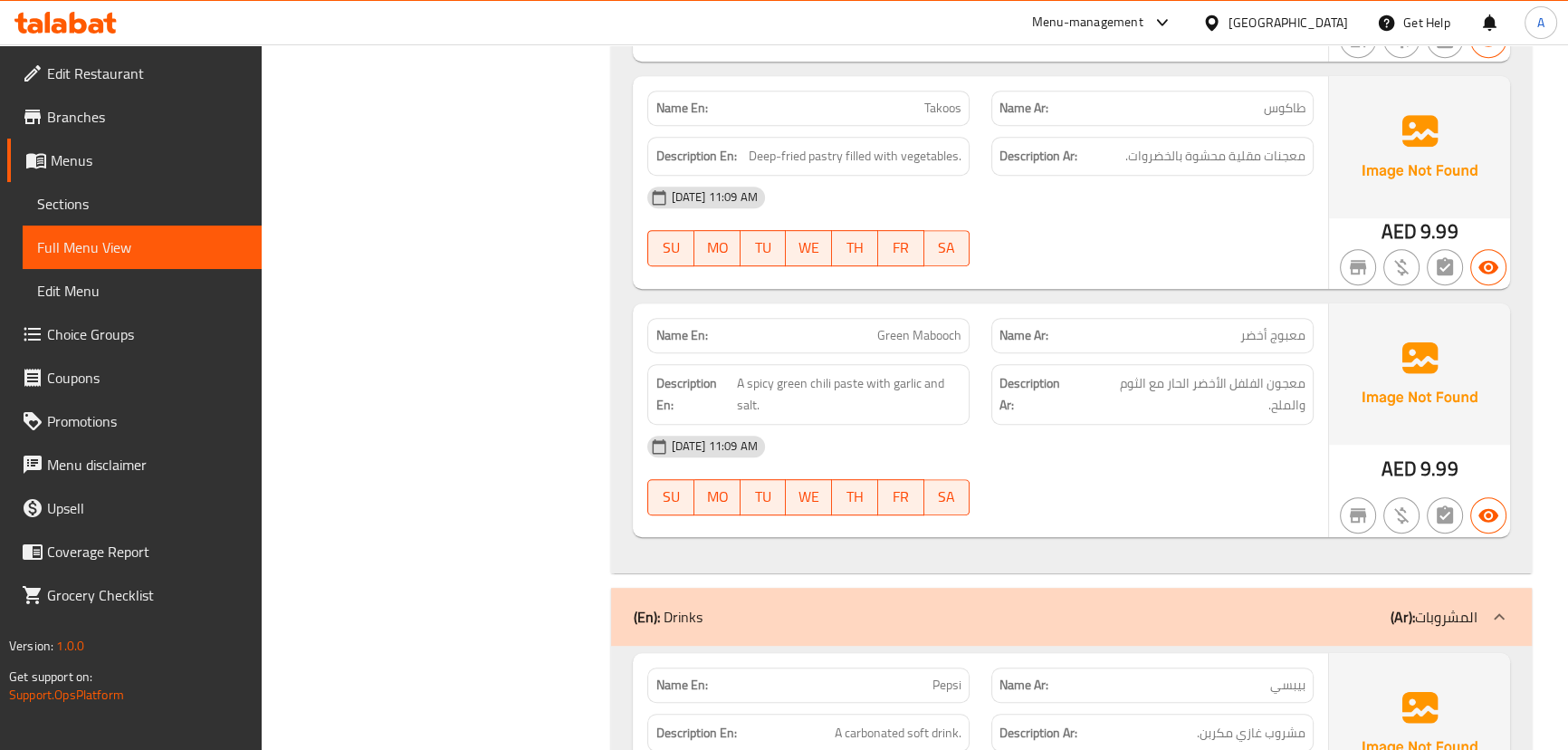
drag, startPoint x: 945, startPoint y: 429, endPoint x: 958, endPoint y: 431, distance: 13.2
click at [949, 429] on div "[DATE] 11:09 AM" at bounding box center [979, 447] width 687 height 44
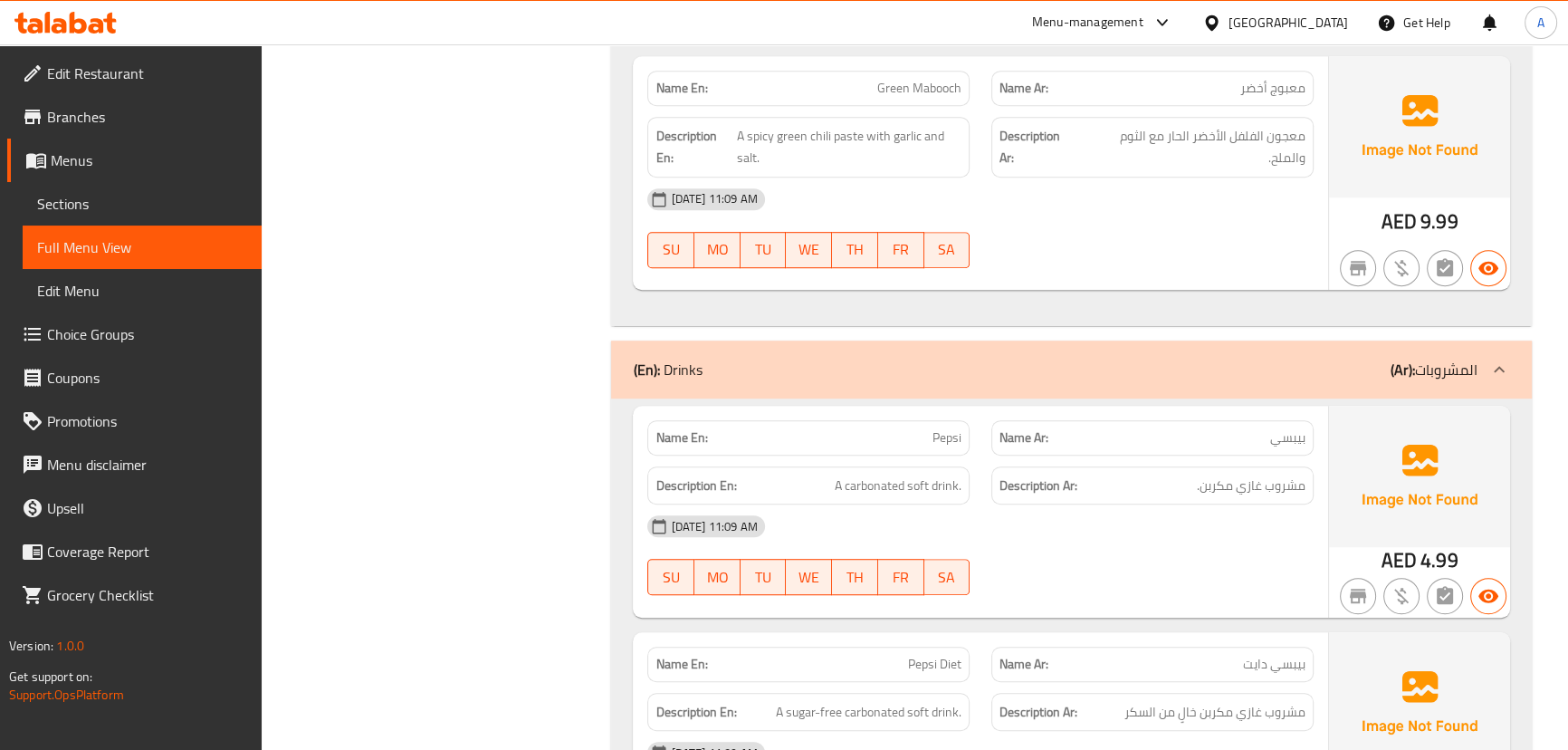
drag, startPoint x: 919, startPoint y: 420, endPoint x: 1050, endPoint y: 465, distance: 138.5
click at [1022, 443] on div "Name En: Pepsi Name Ar: بيبسي Description En: A carbonated soft drink. Descript…" at bounding box center [979, 512] width 694 height 212
drag, startPoint x: 1121, startPoint y: 538, endPoint x: 1321, endPoint y: 483, distance: 207.4
click at [1128, 538] on div "16-09-2025 11:09 AM SU MO TU WE TH FR SA" at bounding box center [979, 555] width 687 height 101
click at [1298, 475] on span "مشروب غازي مكربن." at bounding box center [1251, 486] width 109 height 23
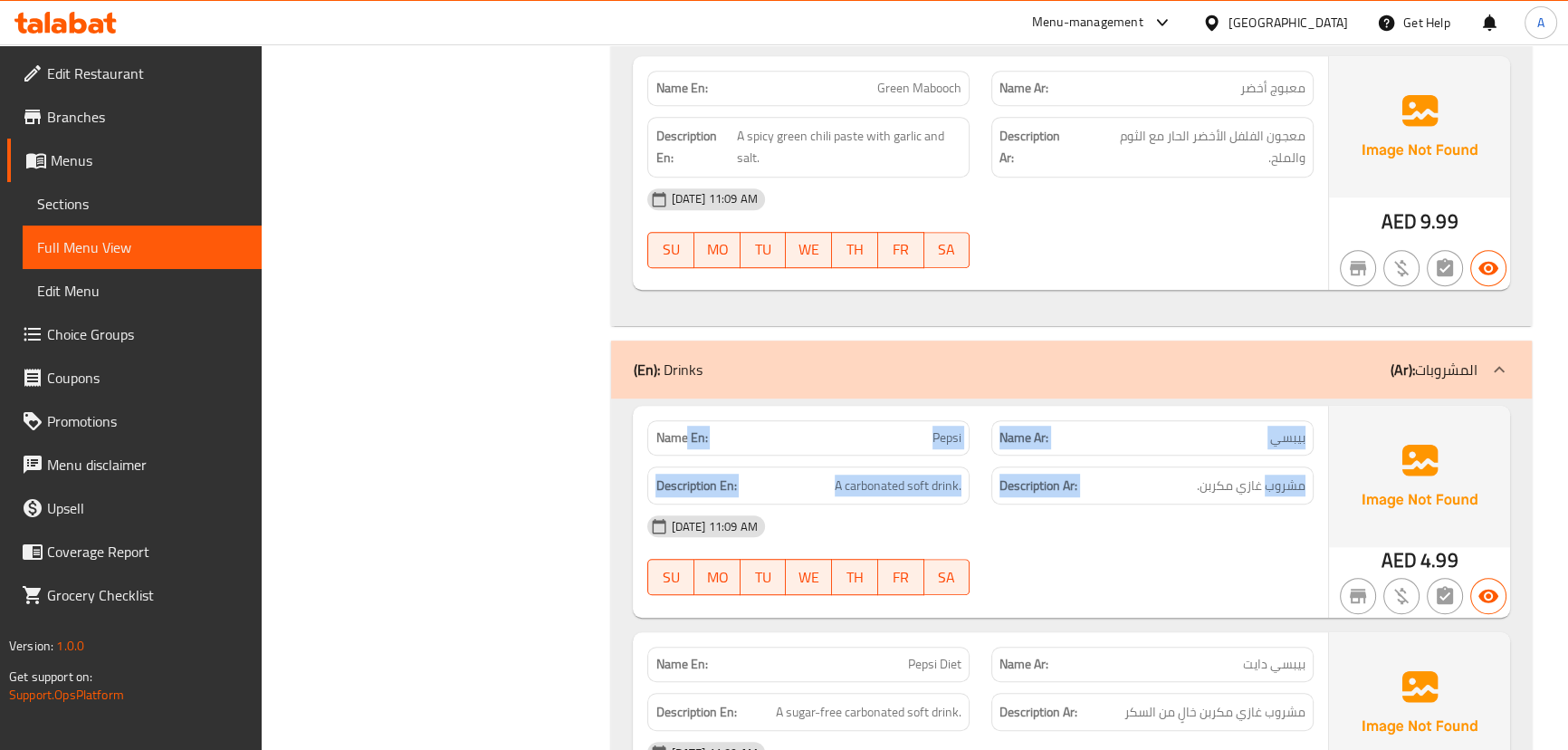
drag, startPoint x: 1298, startPoint y: 469, endPoint x: 688, endPoint y: 429, distance: 611.3
click at [688, 429] on div "Name En: Pepsi Name Ar: بيبسي Description En: A carbonated soft drink. Descript…" at bounding box center [979, 512] width 694 height 212
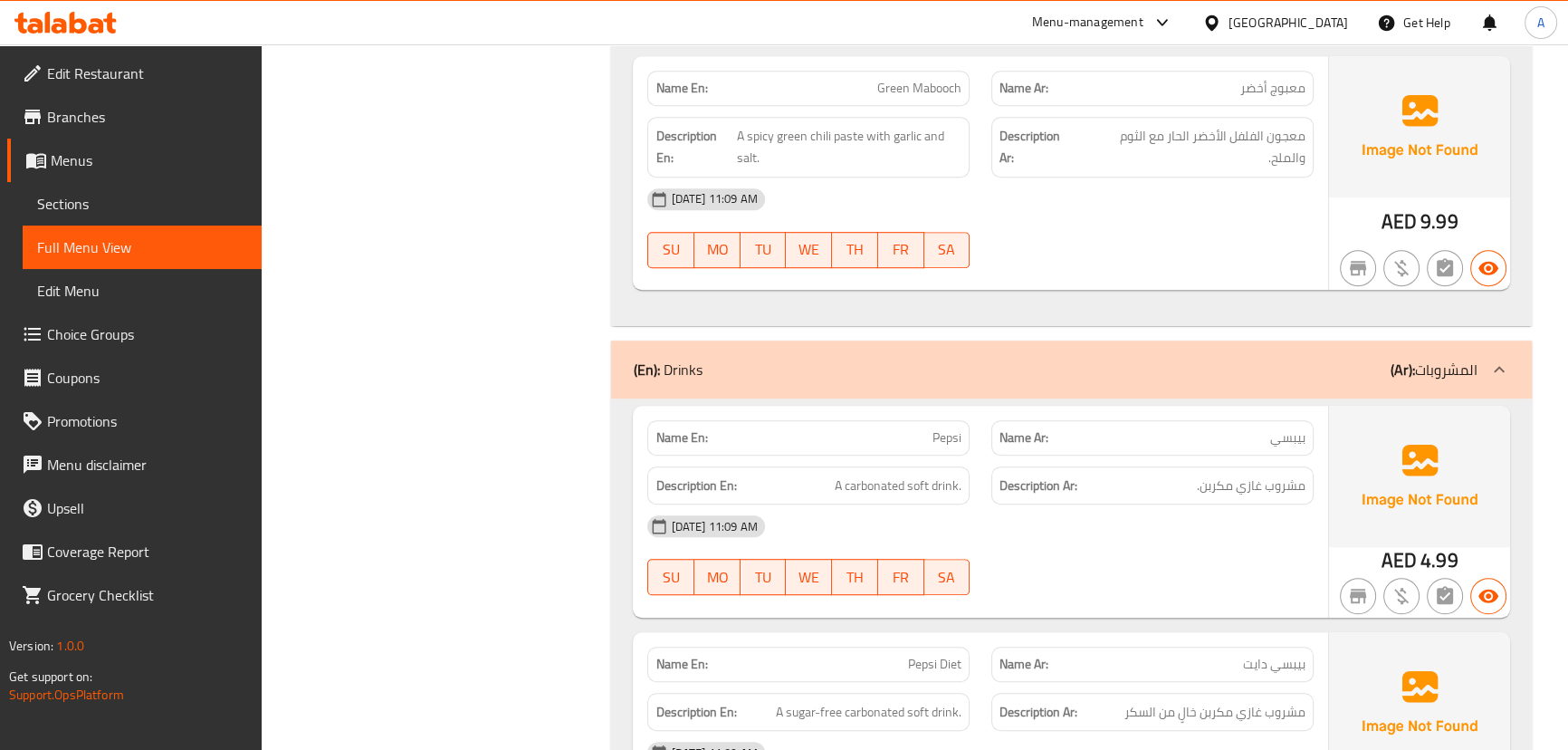
click at [1014, 504] on div "[DATE] 11:09 AM" at bounding box center [979, 526] width 687 height 44
drag, startPoint x: 871, startPoint y: 467, endPoint x: 1161, endPoint y: 538, distance: 298.6
click at [1148, 537] on div "Name En: Pepsi Name Ar: بيبسي Description En: A carbonated soft drink. Descript…" at bounding box center [979, 512] width 694 height 212
click at [1167, 553] on div "16-09-2025 11:09 AM SU MO TU WE TH FR SA" at bounding box center [979, 555] width 687 height 101
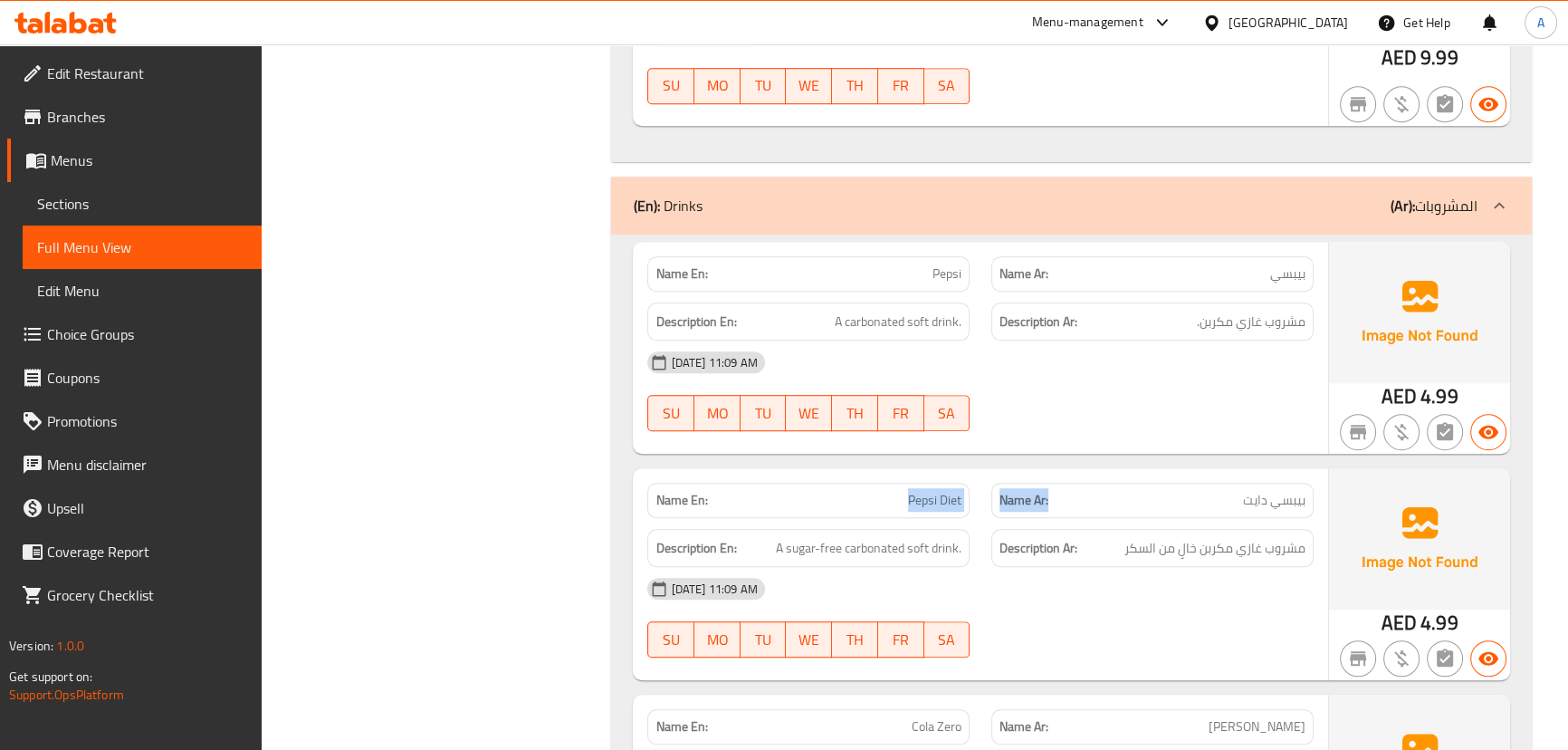
drag, startPoint x: 872, startPoint y: 478, endPoint x: 1093, endPoint y: 461, distance: 221.7
click at [1079, 476] on div "Name En: Pepsi Diet Name Ar: بيبسي دايت" at bounding box center [979, 500] width 687 height 57
click at [1119, 420] on div at bounding box center [1152, 431] width 344 height 22
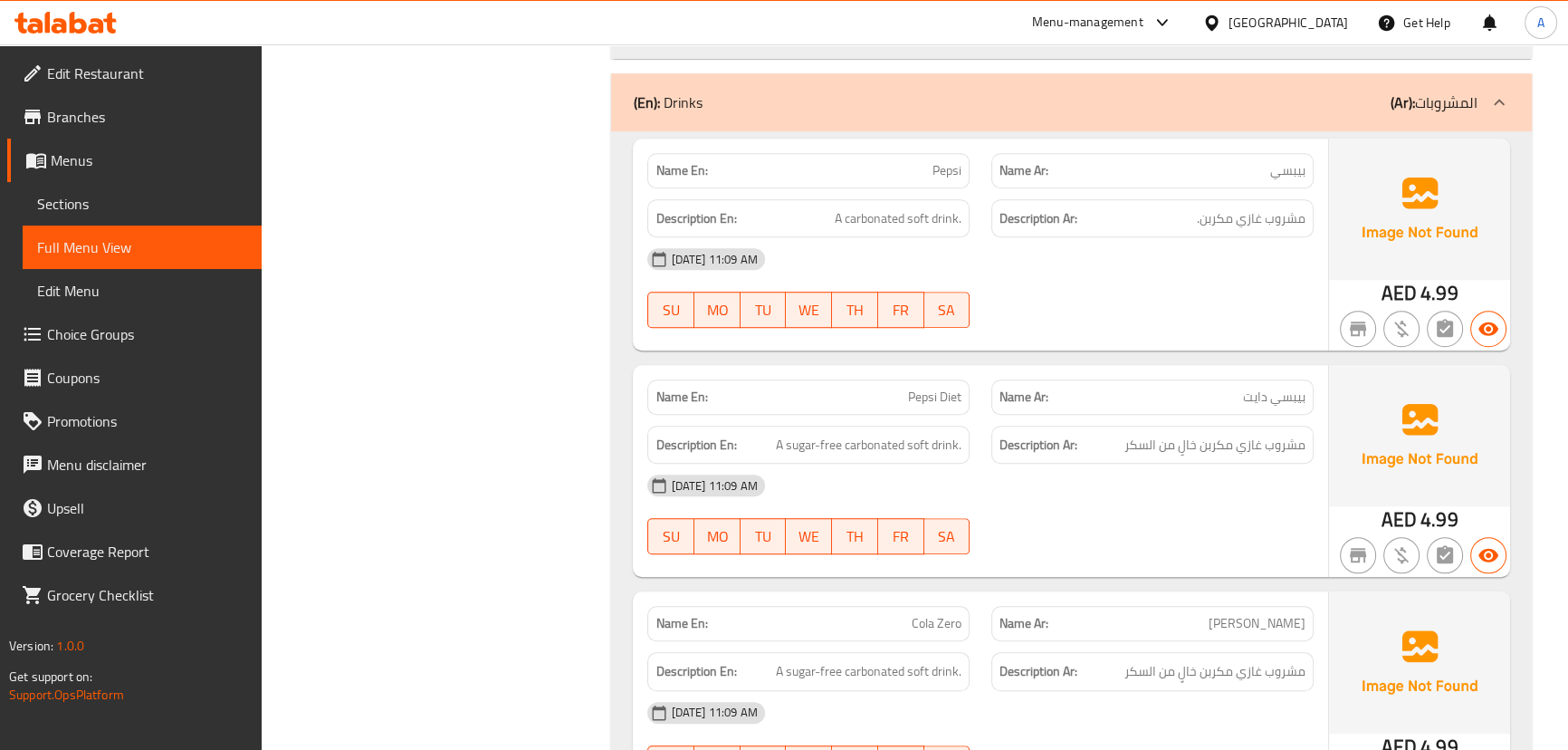
scroll to position [10374, 0]
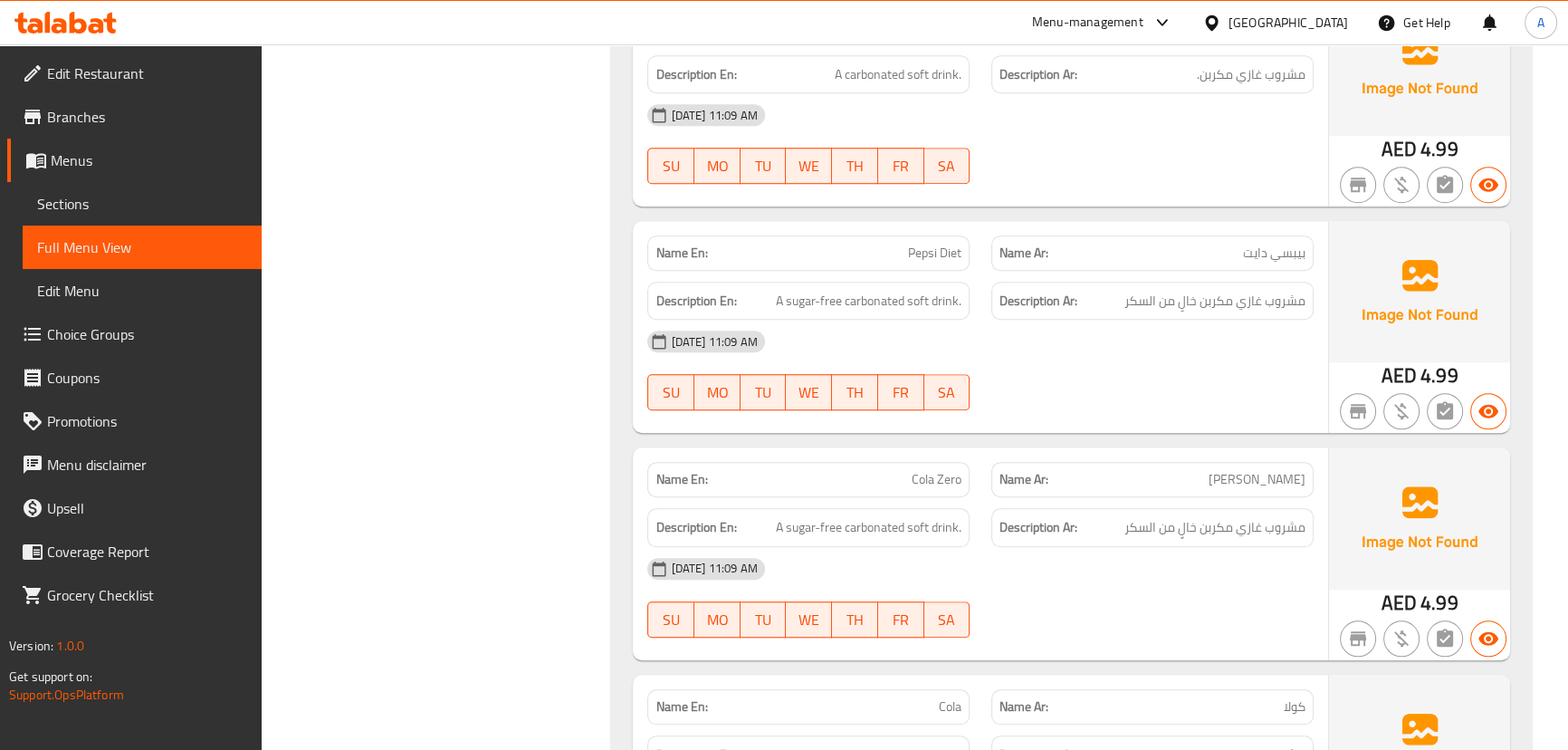
click at [976, 274] on div "Name En: Pepsi Diet Name Ar: بيبسي دايت Description En: A sugar-free carbonated…" at bounding box center [979, 327] width 694 height 212
click at [1075, 355] on div "16-09-2025 11:09 AM SU MO TU WE TH FR SA" at bounding box center [979, 370] width 687 height 101
click at [1205, 293] on span "مشروب غازي مكربن خالٍ من السكر" at bounding box center [1215, 301] width 181 height 23
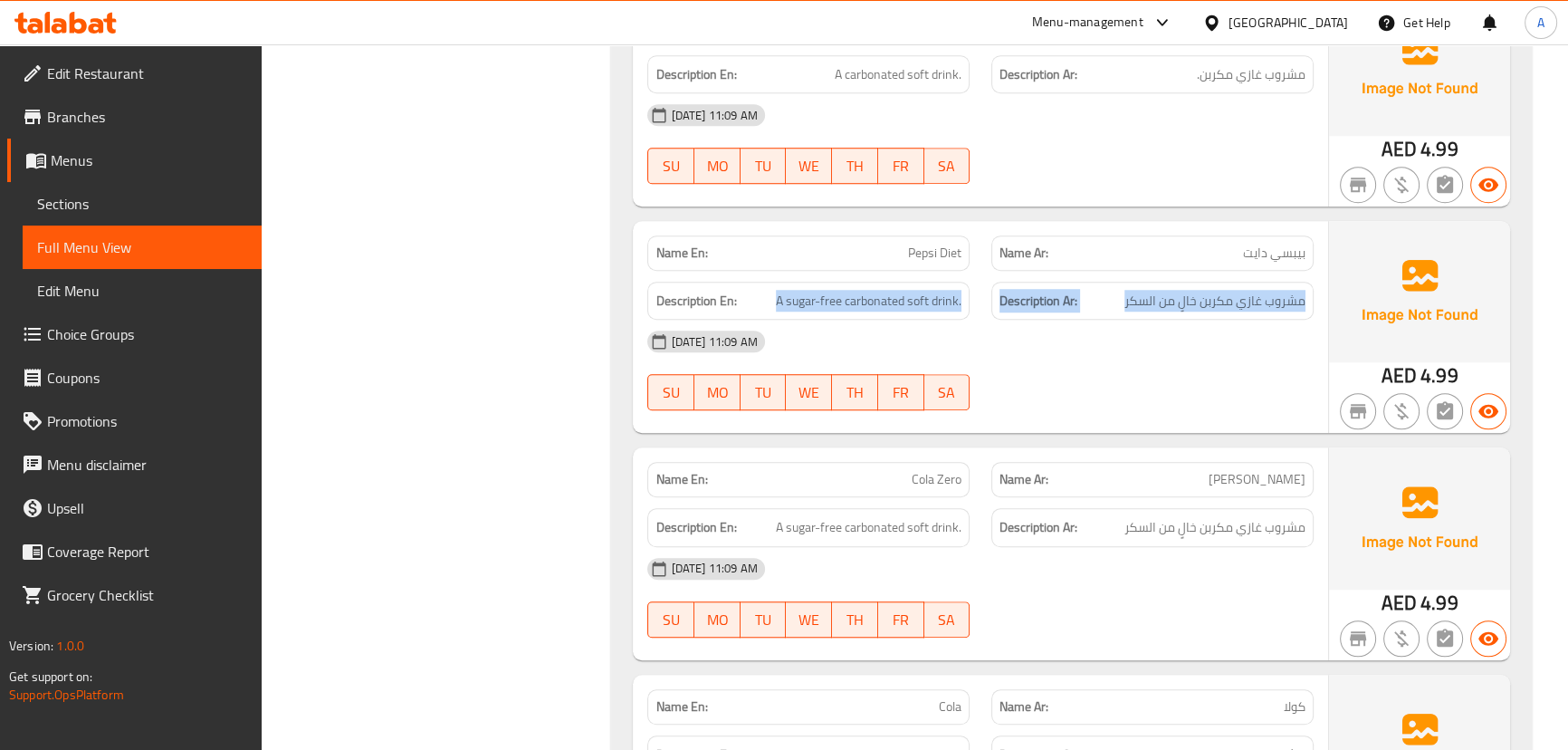
drag, startPoint x: 1205, startPoint y: 293, endPoint x: 1100, endPoint y: 360, distance: 124.6
click at [910, 280] on div "Description En: A sugar-free carbonated soft drink. Description Ar: مشروب غازي …" at bounding box center [979, 301] width 687 height 61
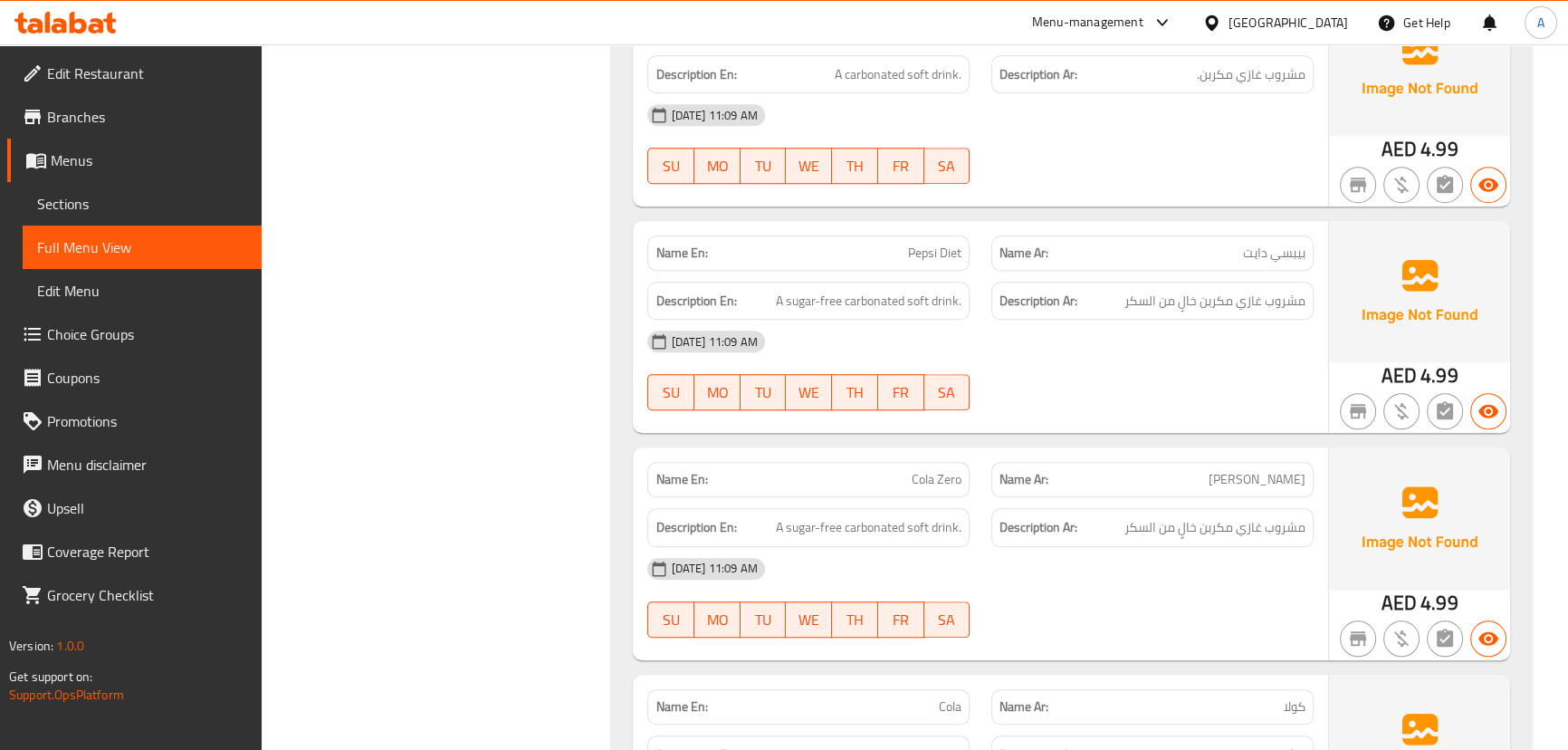
click at [1116, 362] on div "16-09-2025 11:09 AM SU MO TU WE TH FR SA" at bounding box center [979, 370] width 687 height 101
click at [680, 245] on strong "Name En:" at bounding box center [681, 253] width 51 height 19
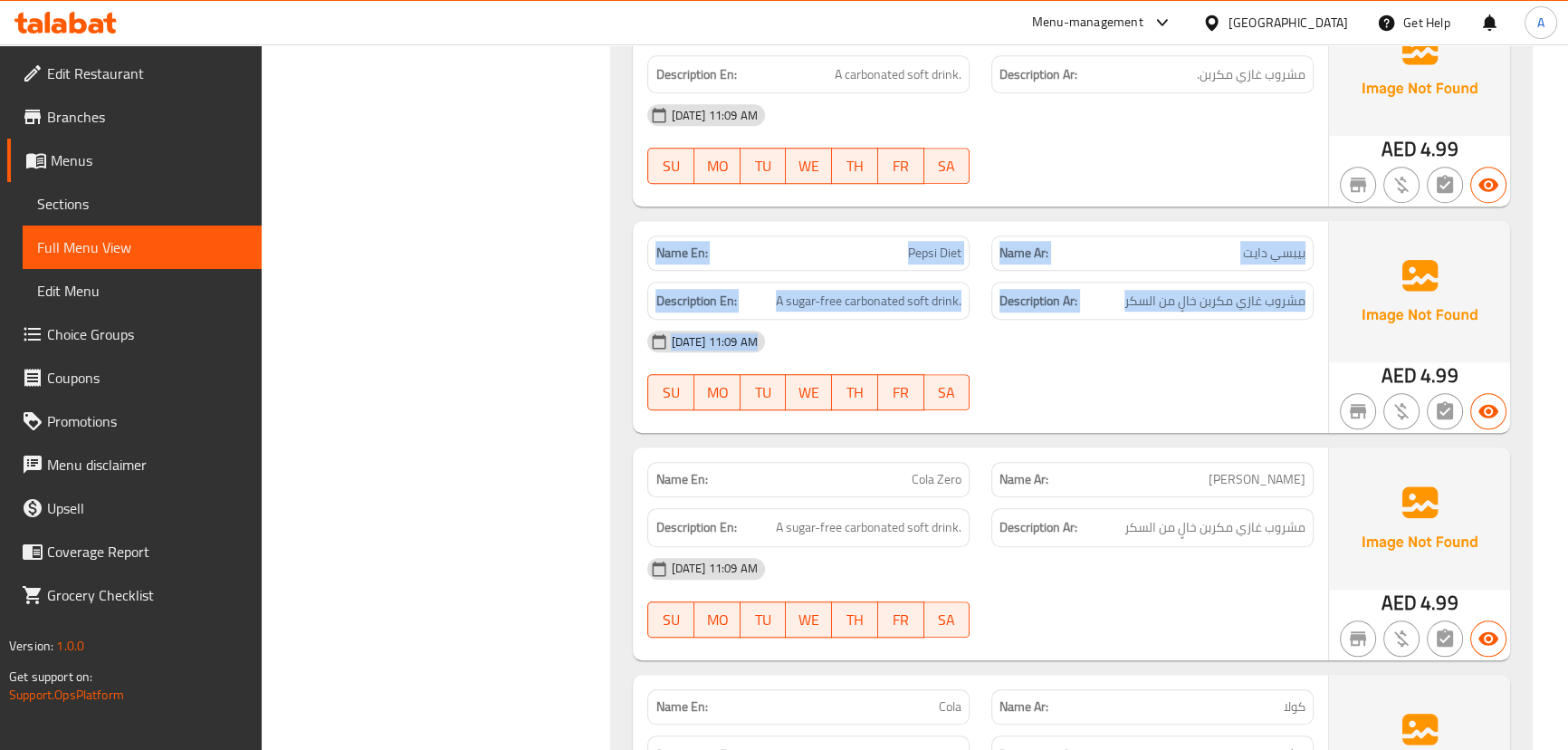
drag, startPoint x: 680, startPoint y: 245, endPoint x: 993, endPoint y: 313, distance: 320.3
click at [991, 313] on div "Name En: Pepsi Diet Name Ar: بيبسي دايت Description En: A sugar-free carbonated…" at bounding box center [979, 327] width 694 height 212
click at [1057, 332] on div "[DATE] 11:09 AM" at bounding box center [979, 341] width 687 height 44
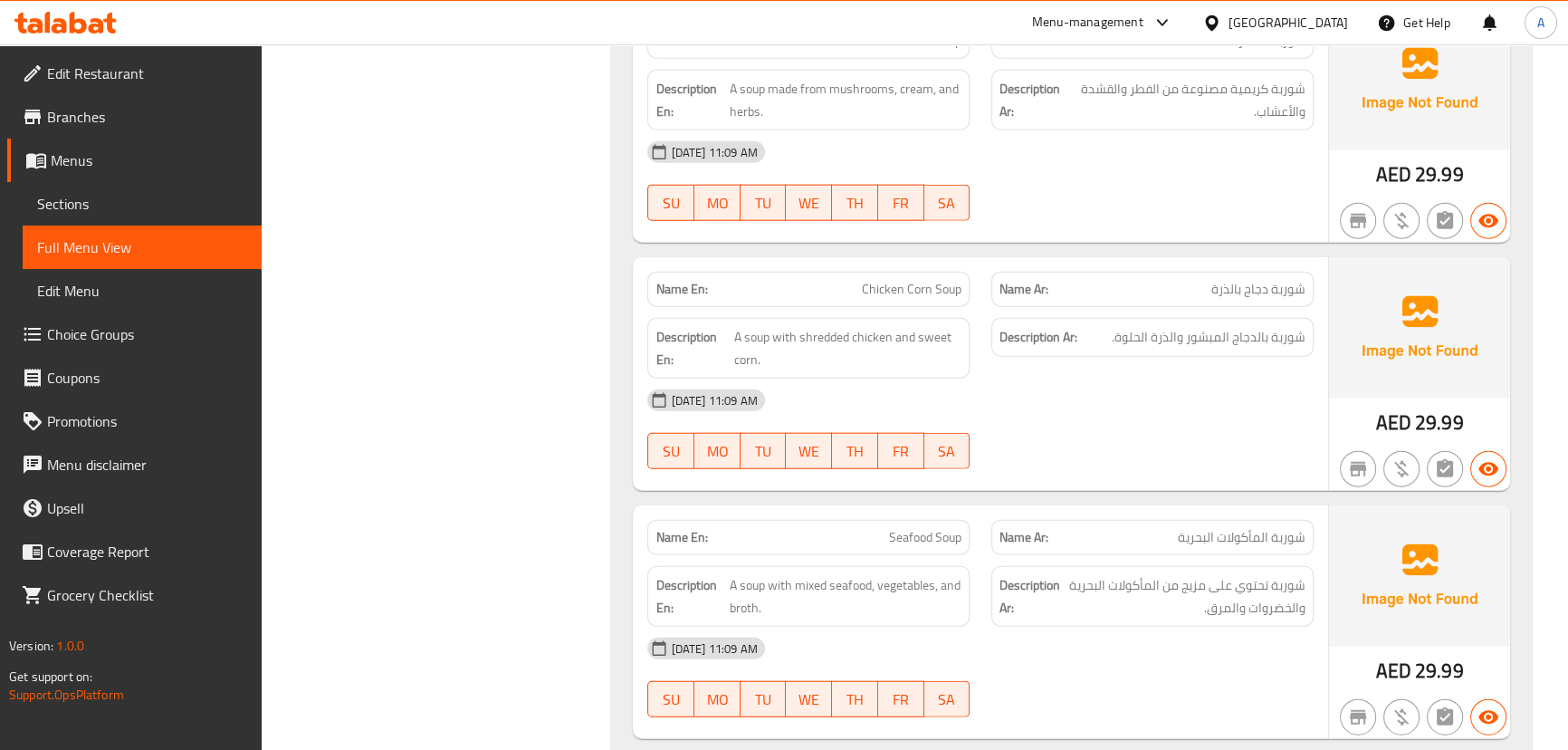
scroll to position [14095, 0]
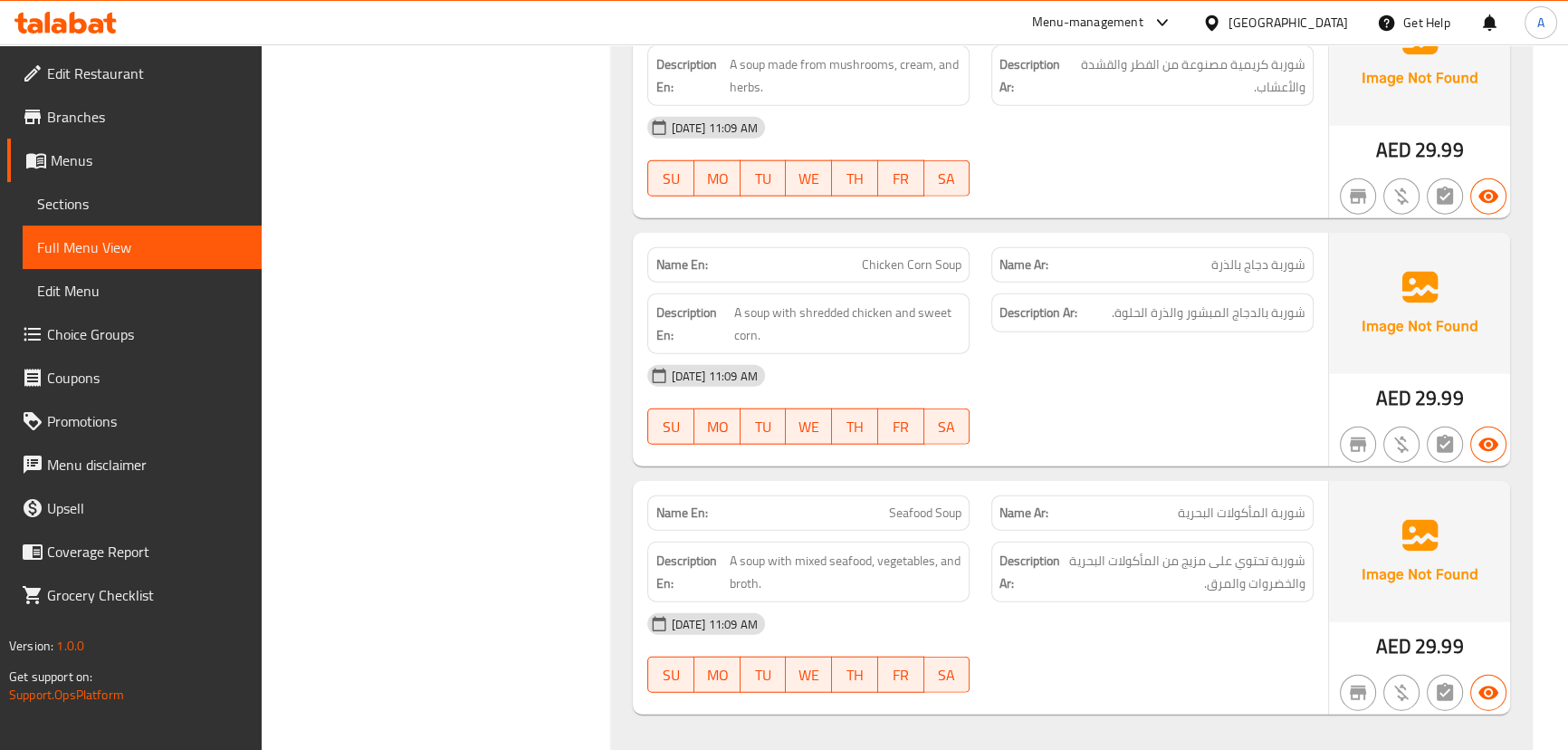
click at [933, 496] on div "Name En: Seafood Soup" at bounding box center [809, 513] width 322 height 35
click at [1063, 423] on div "Name En: Chicken Corn Soup Name Ar: شوربة دجاج بالذرة Description En: A soup wi…" at bounding box center [979, 349] width 694 height 233
drag, startPoint x: 1072, startPoint y: 536, endPoint x: 1086, endPoint y: 576, distance: 42.4
click at [1071, 550] on span "شوربة تحتوي على مزيج من المأكولات البحرية والخضروات والمرق." at bounding box center [1185, 572] width 242 height 45
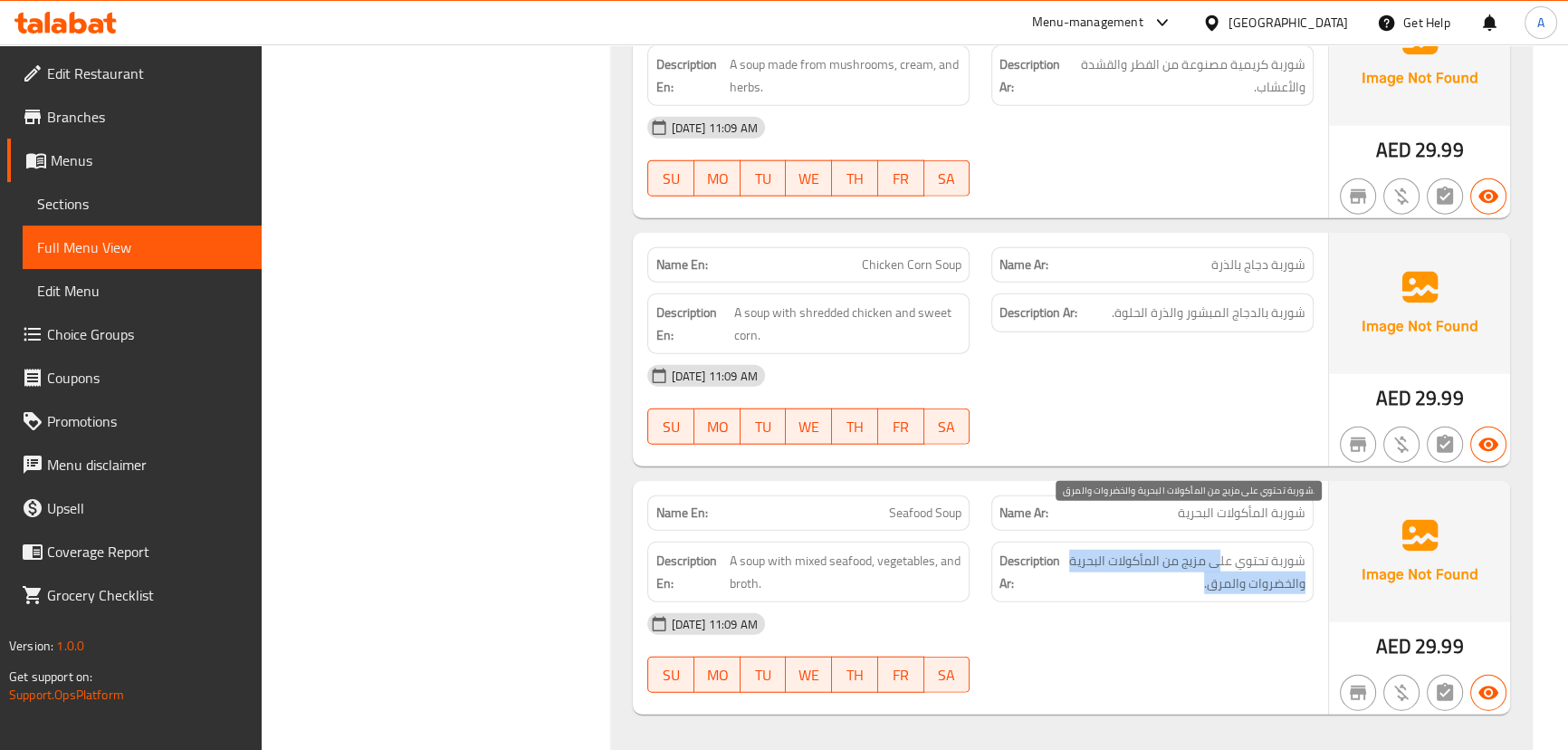
click at [1207, 550] on span "شوربة تحتوي على مزيج من المأكولات البحرية والخضروات والمرق." at bounding box center [1185, 572] width 242 height 45
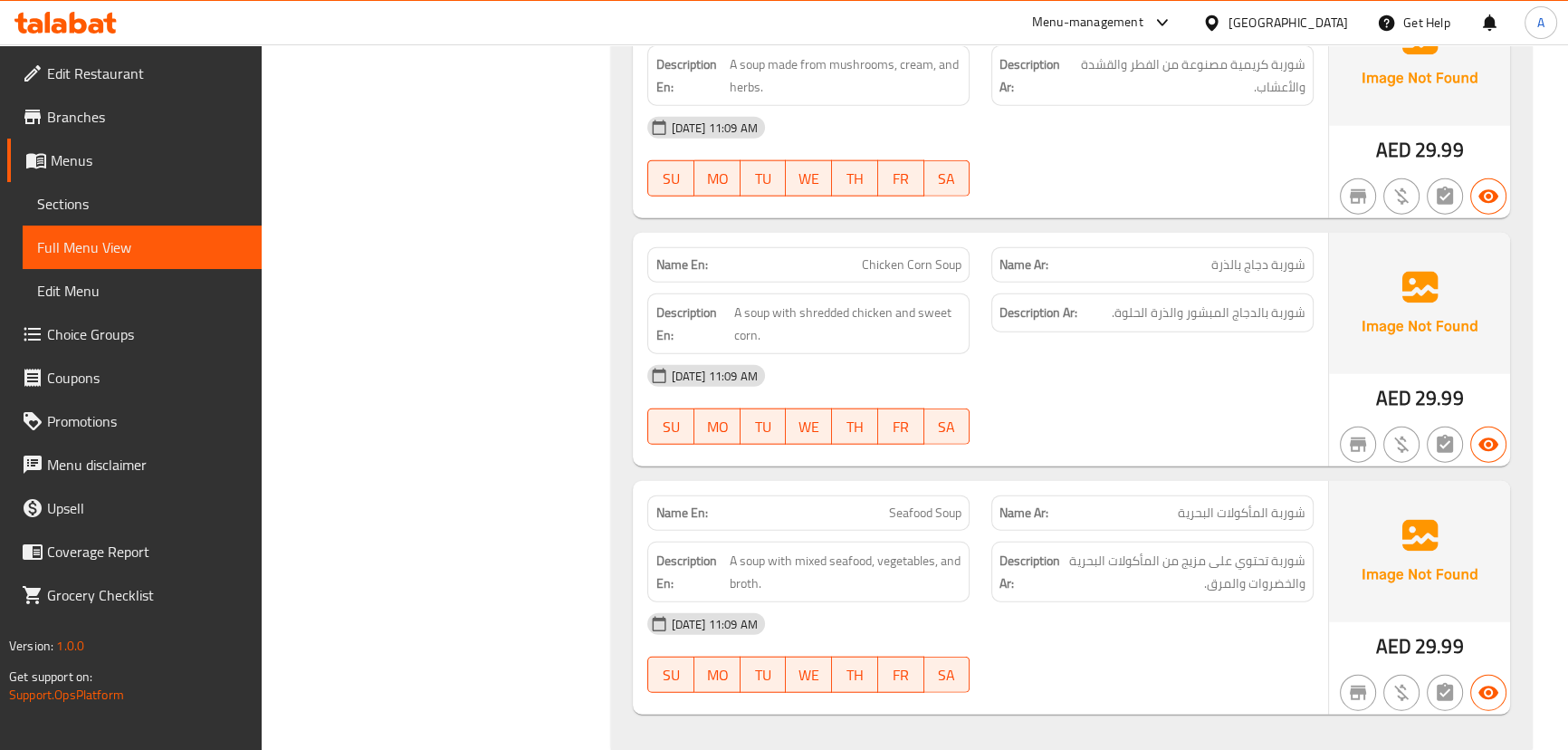
drag, startPoint x: 1148, startPoint y: 655, endPoint x: 1121, endPoint y: 671, distance: 31.4
click at [1147, 682] on div at bounding box center [1152, 693] width 344 height 22
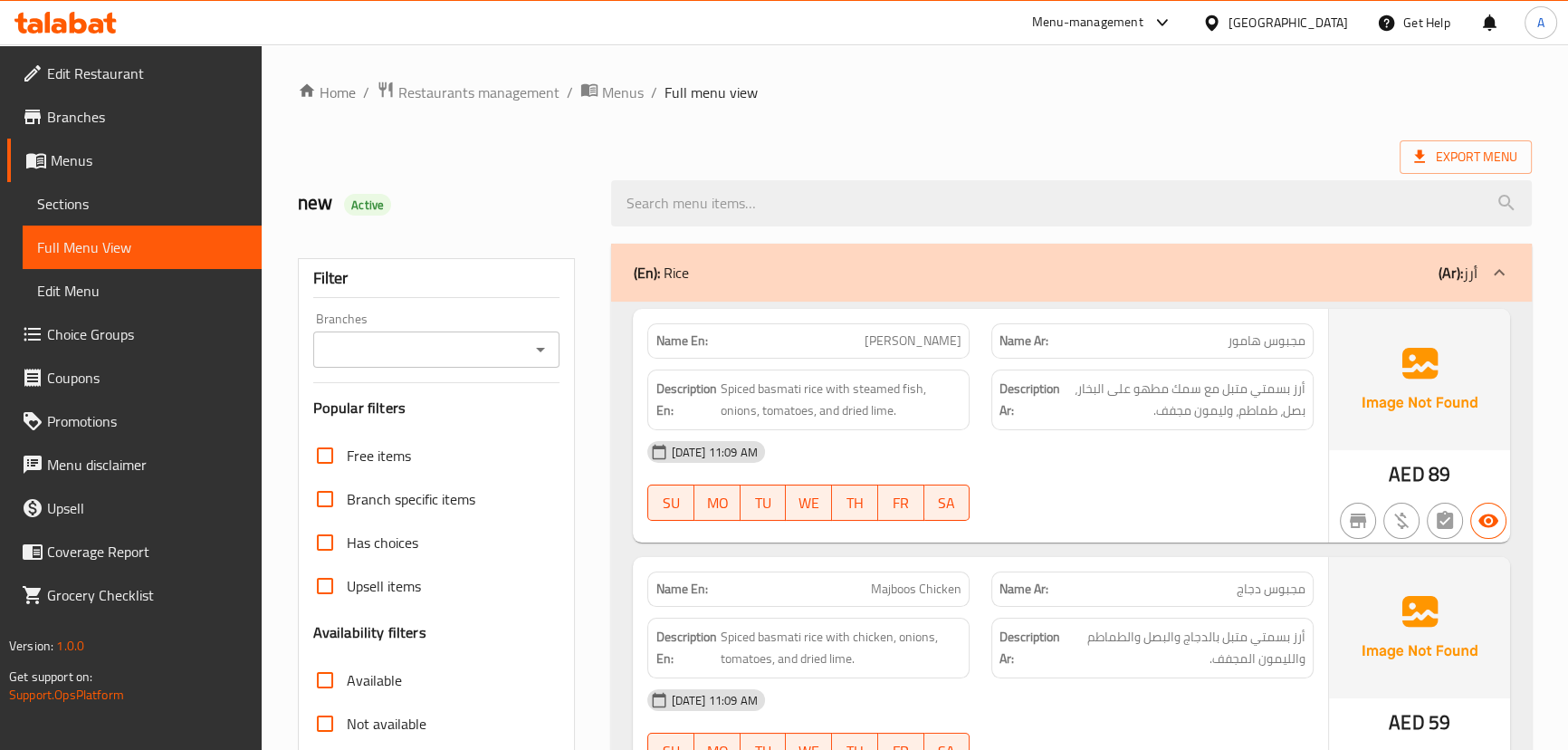
click at [1282, 82] on ol "Home / Restaurants management / Menus / Full menu view" at bounding box center [915, 92] width 1234 height 24
click at [1460, 170] on span "Export Menu" at bounding box center [1465, 156] width 132 height 33
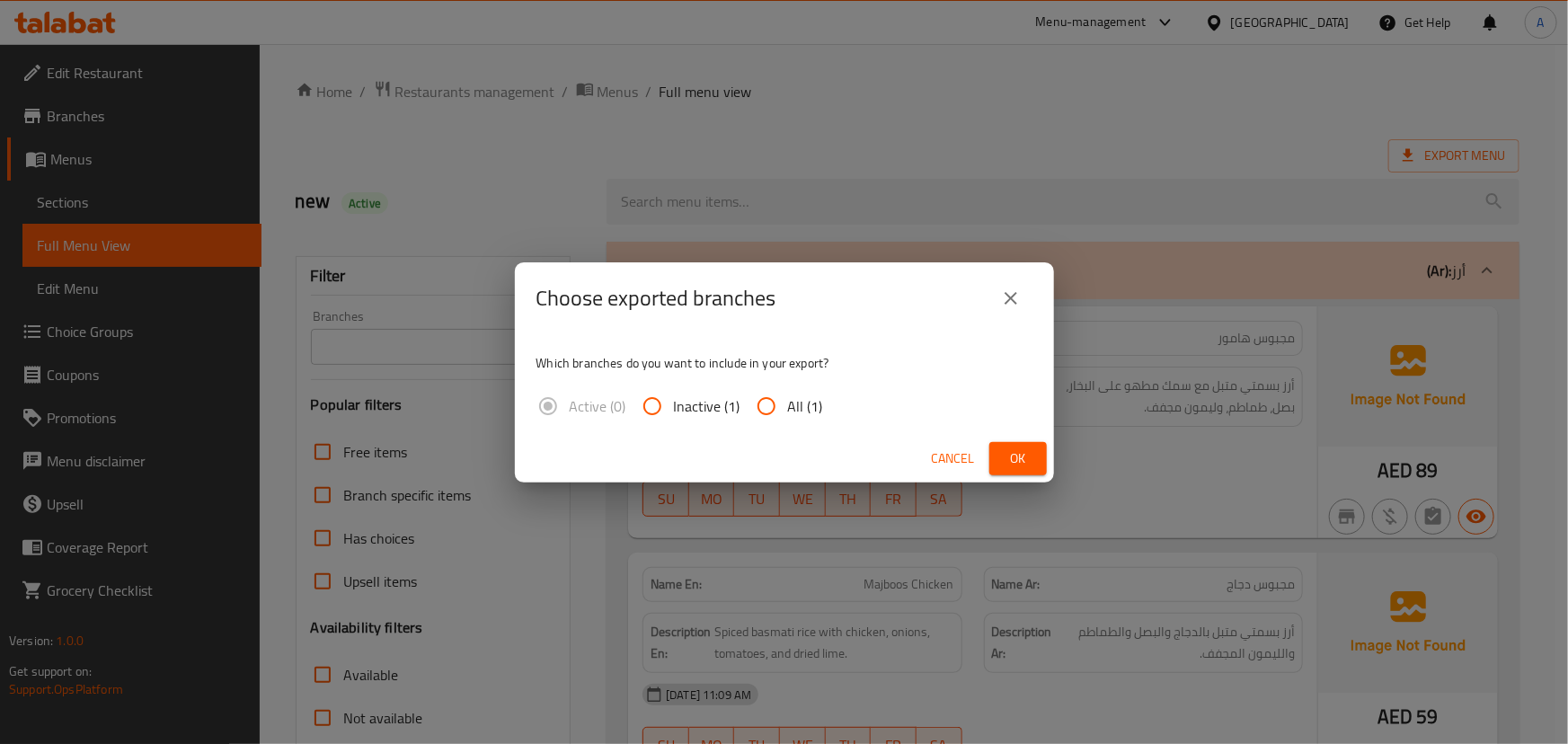
click at [768, 412] on input "All (1)" at bounding box center [767, 407] width 44 height 43
radio input "true"
click at [1015, 456] on span "Ok" at bounding box center [1019, 459] width 28 height 23
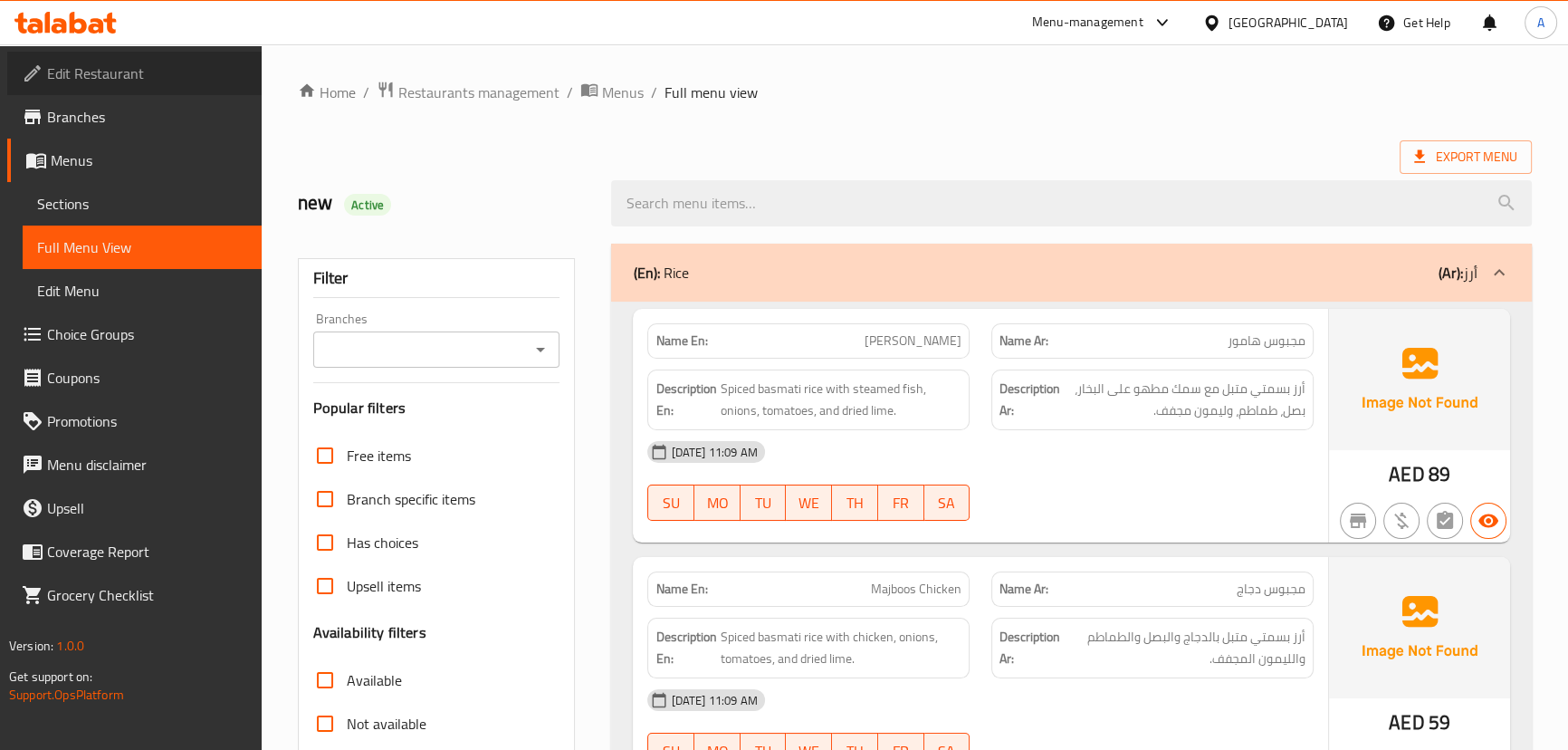
click at [73, 65] on span "Edit Restaurant" at bounding box center [147, 73] width 200 height 22
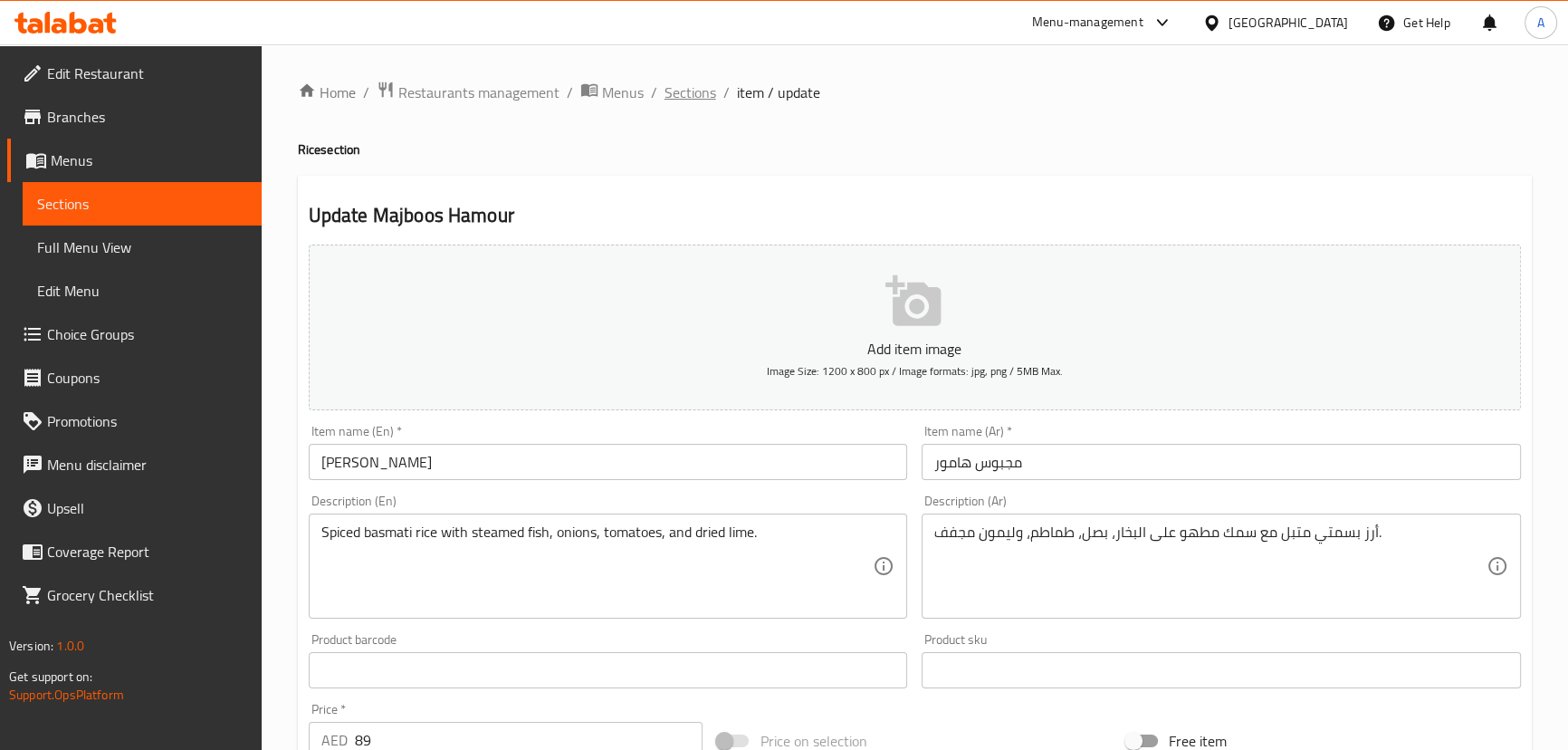
click at [682, 85] on span "Sections" at bounding box center [691, 92] width 51 height 22
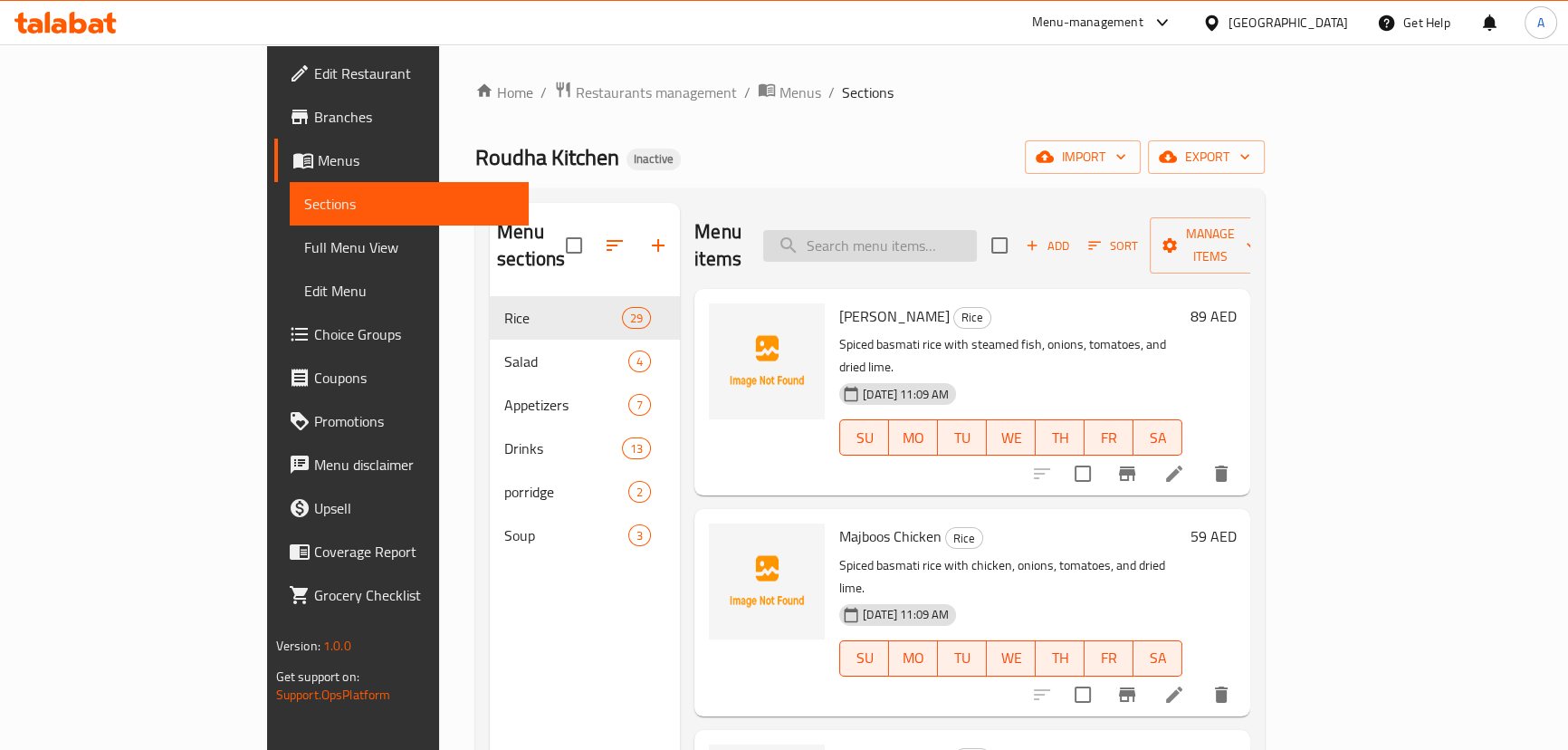
paste input "Takoos"
click at [971, 230] on input "search" at bounding box center [870, 245] width 213 height 31
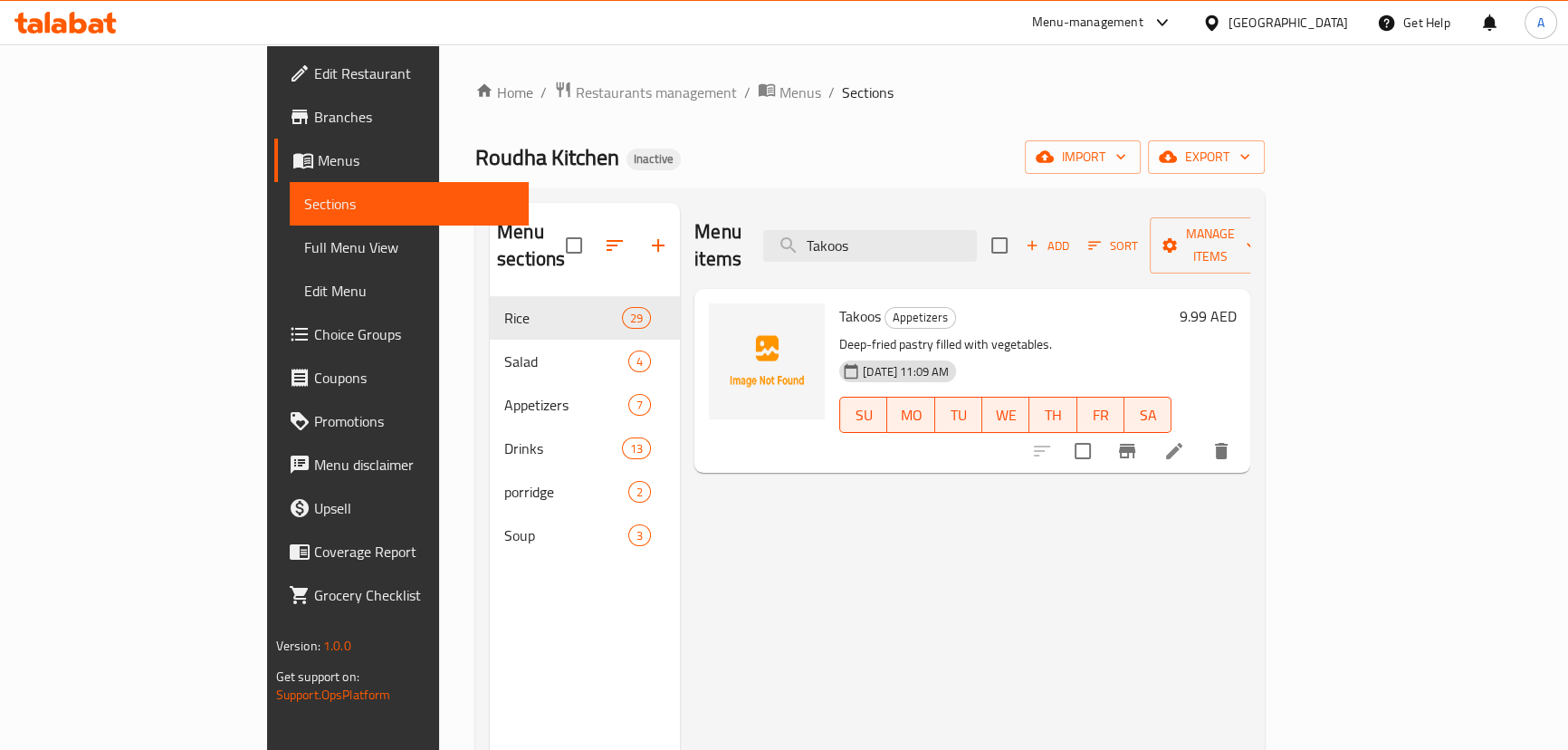
type input "Takoos"
click at [1185, 440] on icon at bounding box center [1174, 451] width 22 height 22
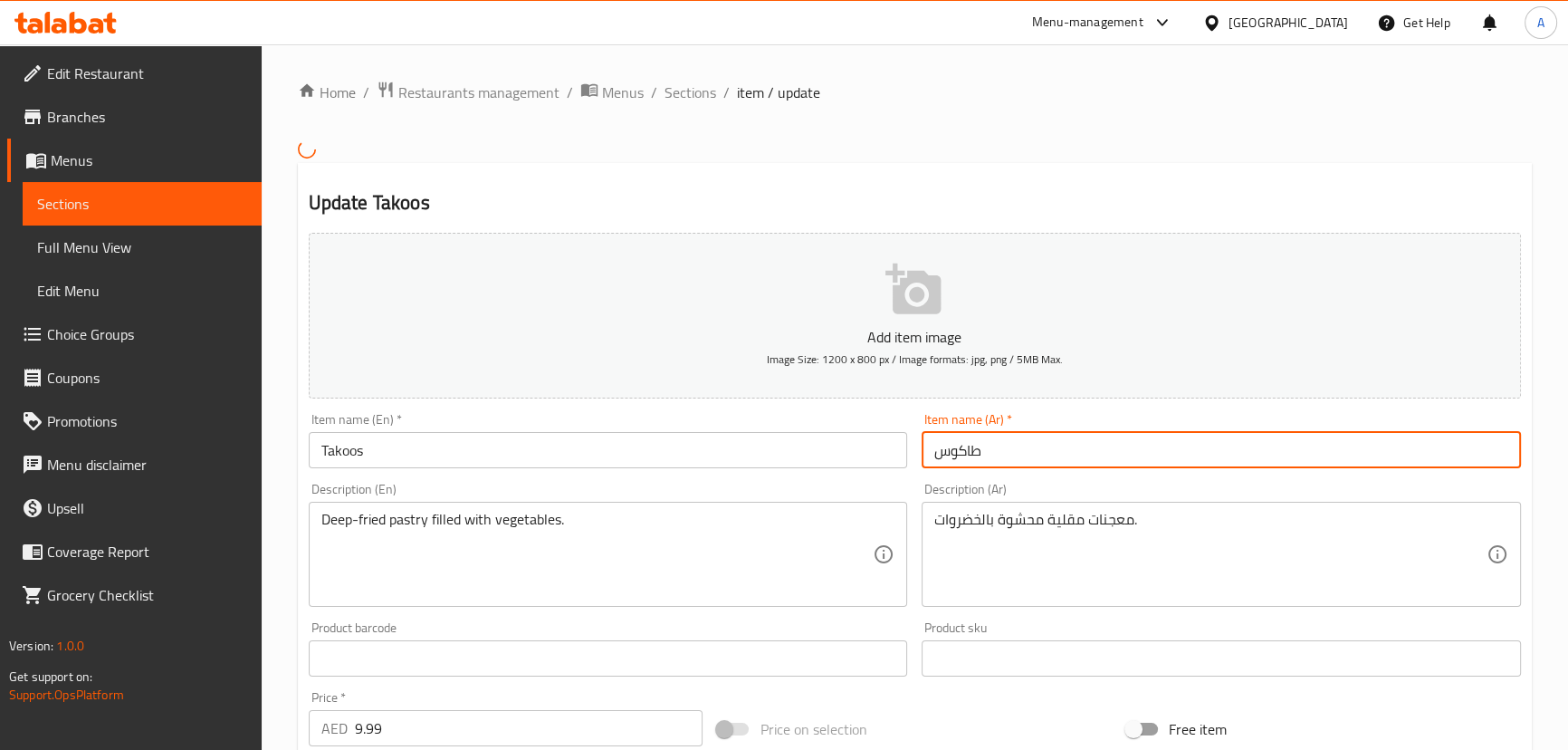
drag, startPoint x: 974, startPoint y: 449, endPoint x: 988, endPoint y: 449, distance: 14.0
click at [988, 449] on input "طاكوس" at bounding box center [1221, 450] width 599 height 36
click at [989, 448] on input "تاكوس" at bounding box center [1221, 450] width 599 height 36
type input "تاكوس"
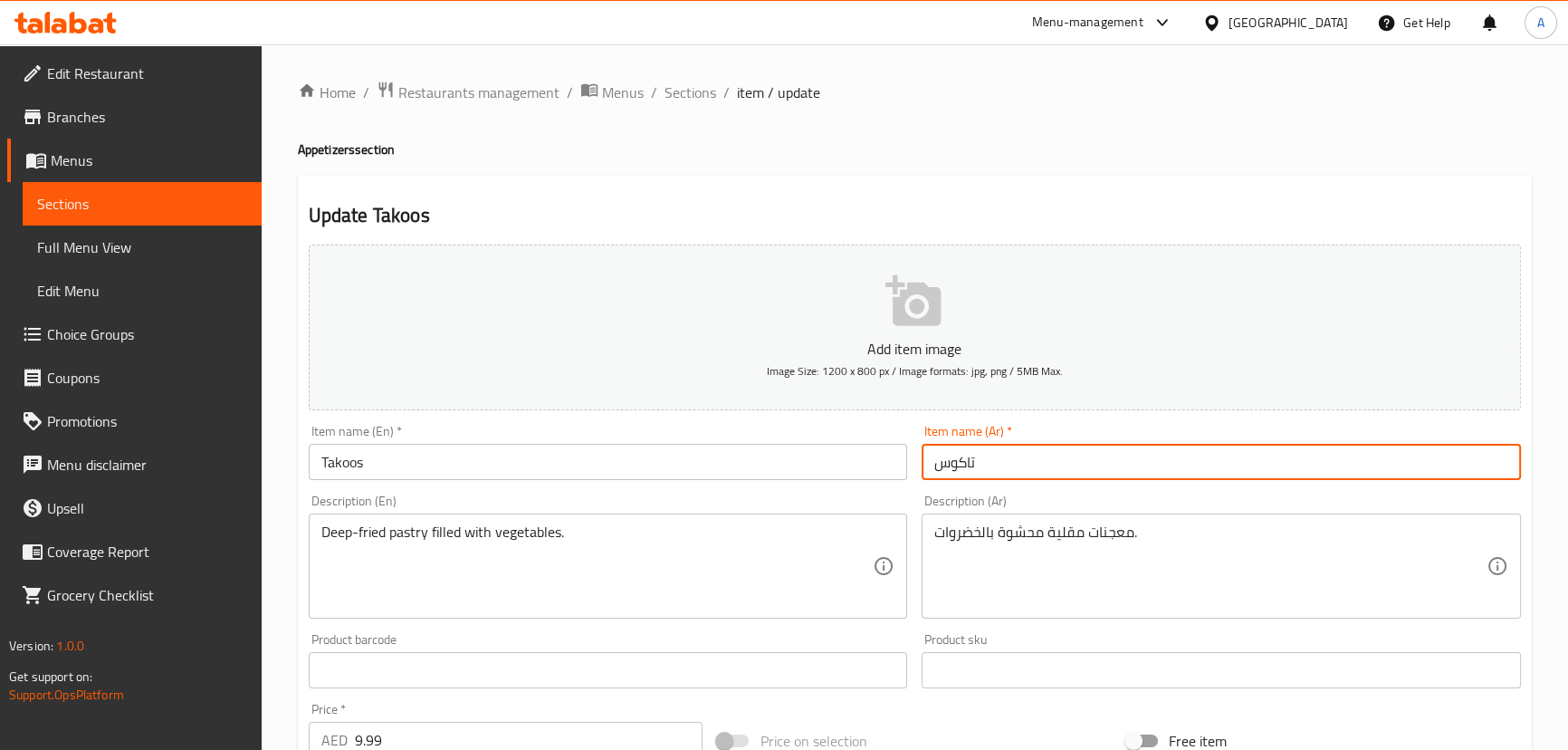
click at [106, 236] on span "Full Menu View" at bounding box center [142, 247] width 210 height 22
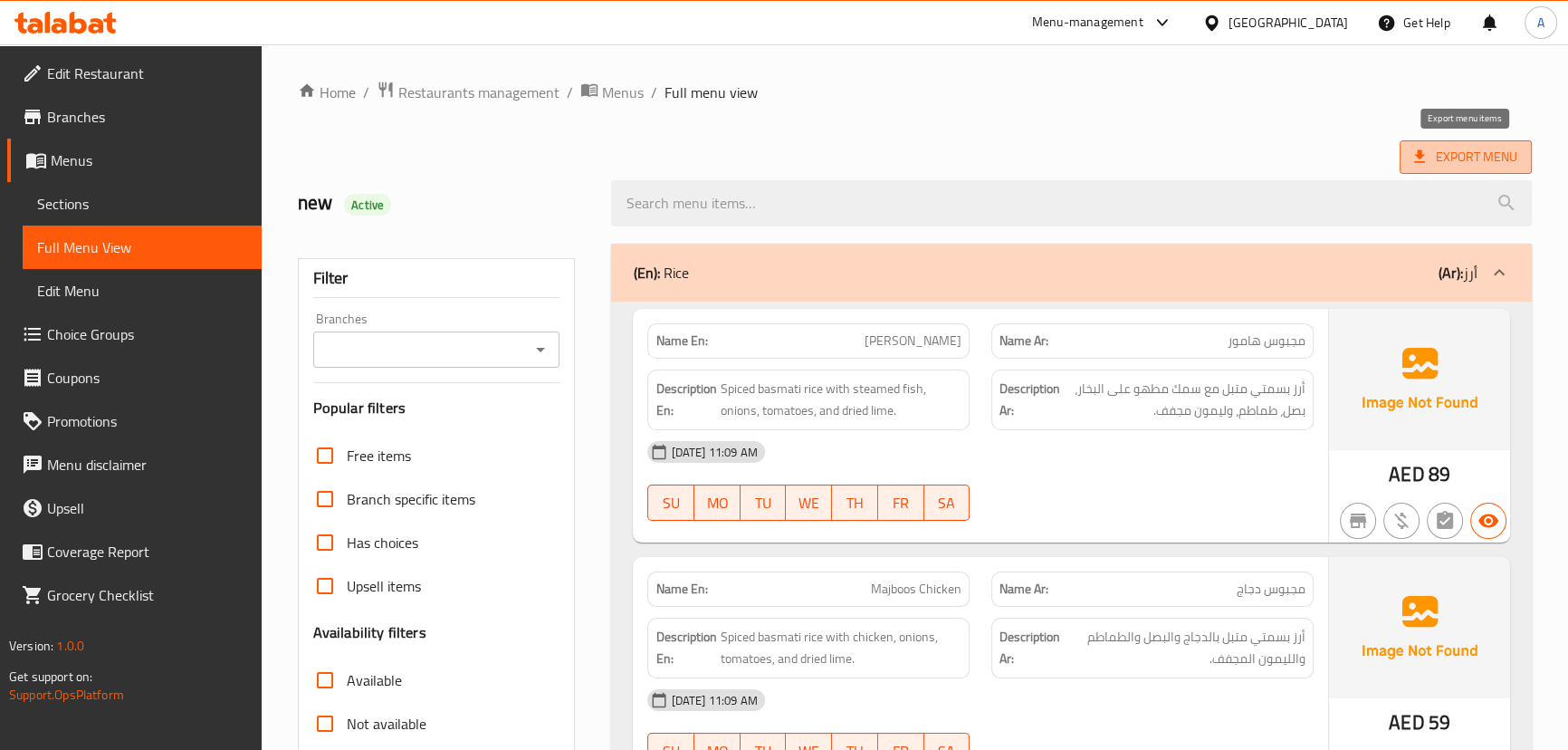
click at [1468, 150] on span "Export Menu" at bounding box center [1466, 157] width 103 height 23
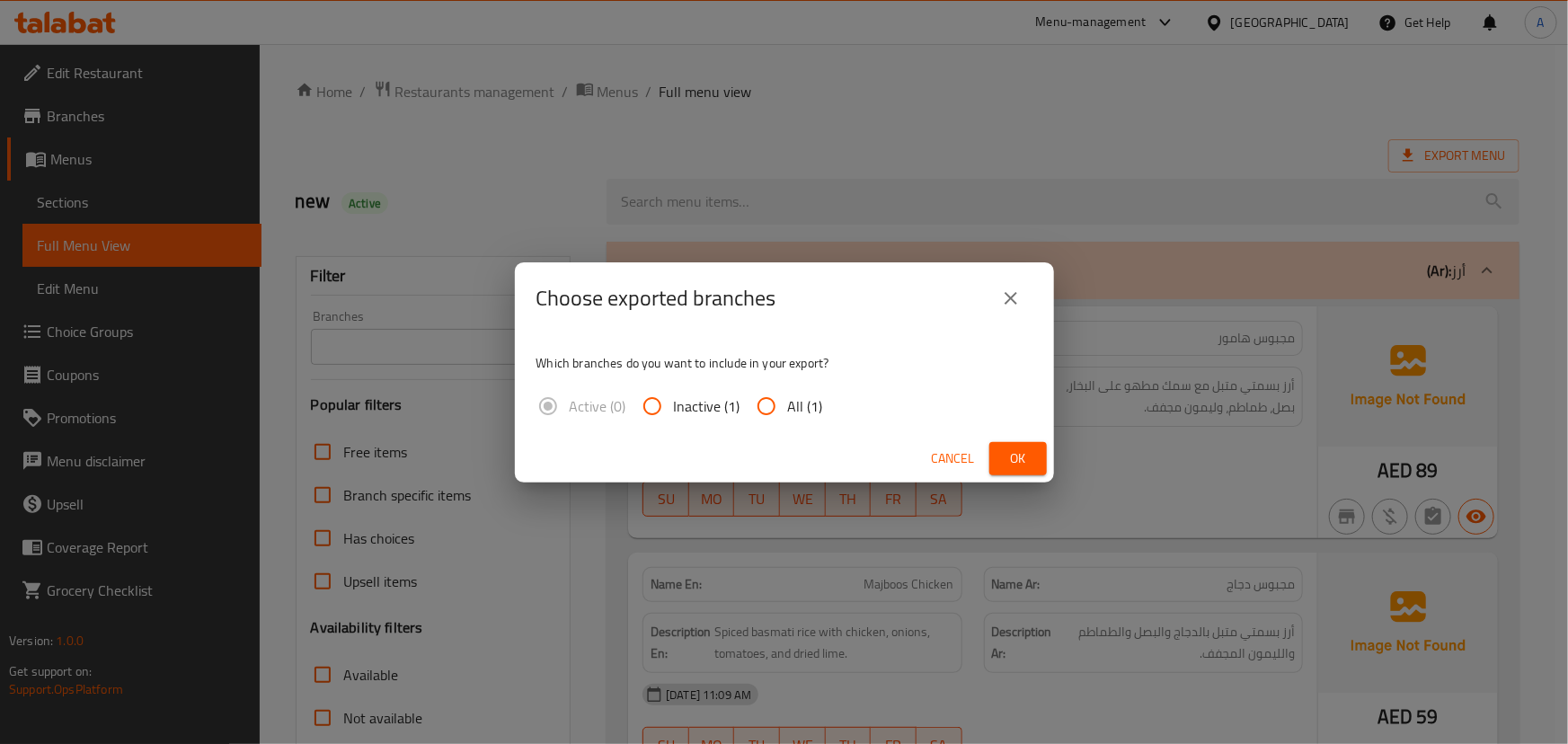
click at [817, 398] on span "All (1)" at bounding box center [806, 406] width 35 height 22
click at [789, 398] on input "All (1)" at bounding box center [767, 407] width 44 height 43
radio input "true"
click at [1017, 448] on span "Ok" at bounding box center [1019, 459] width 28 height 23
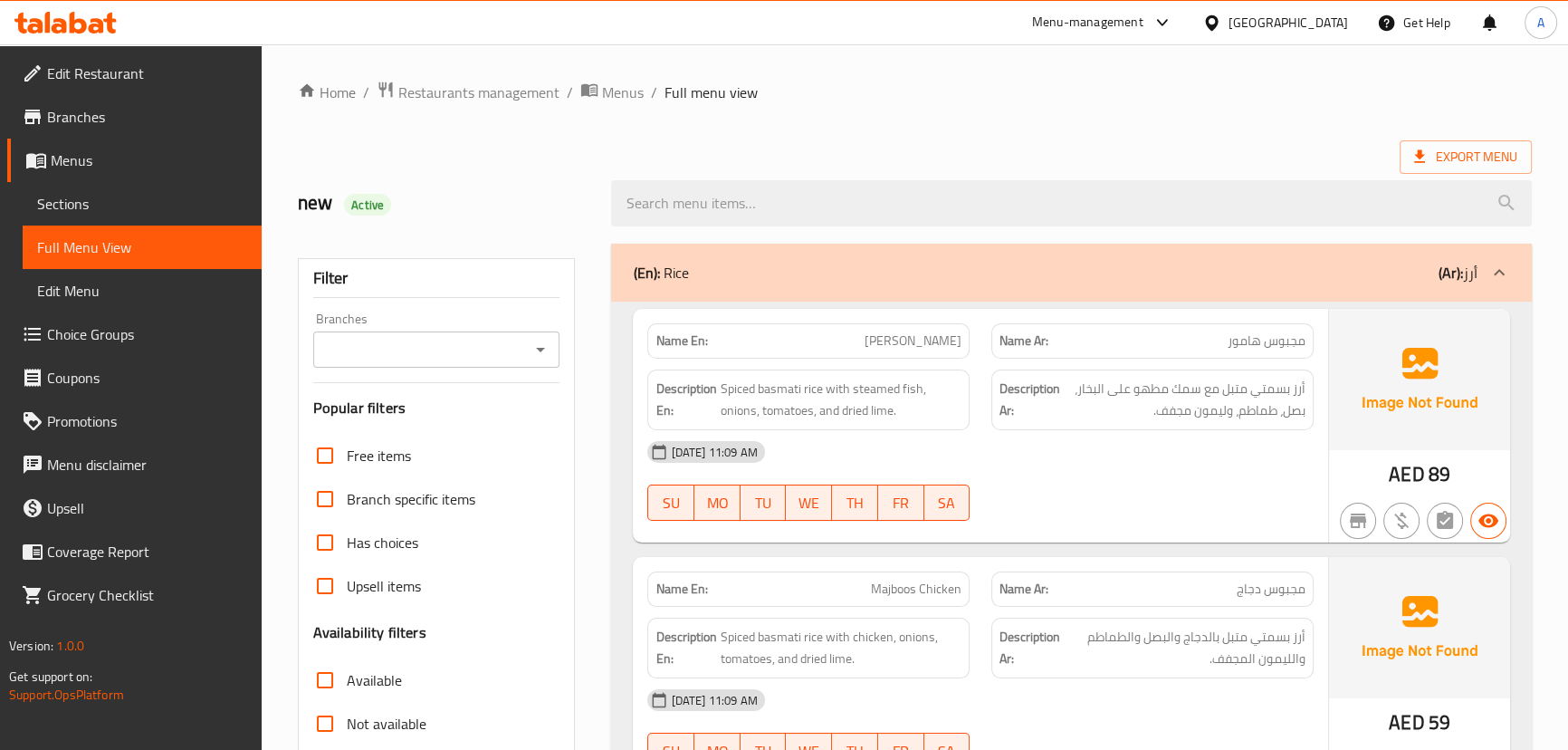
click at [509, 82] on span "Restaurants management" at bounding box center [478, 92] width 161 height 22
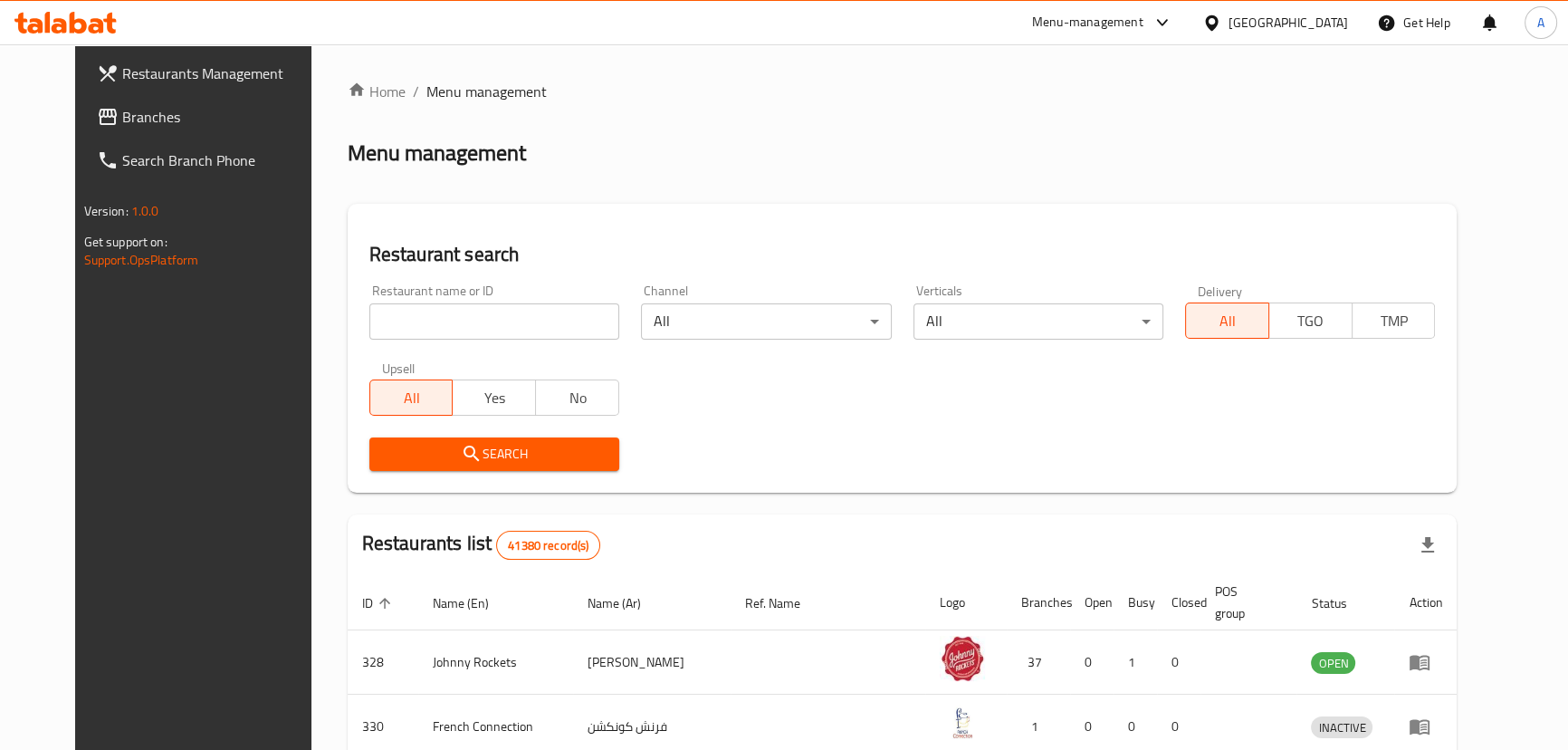
click at [122, 109] on span "Branches" at bounding box center [222, 116] width 200 height 22
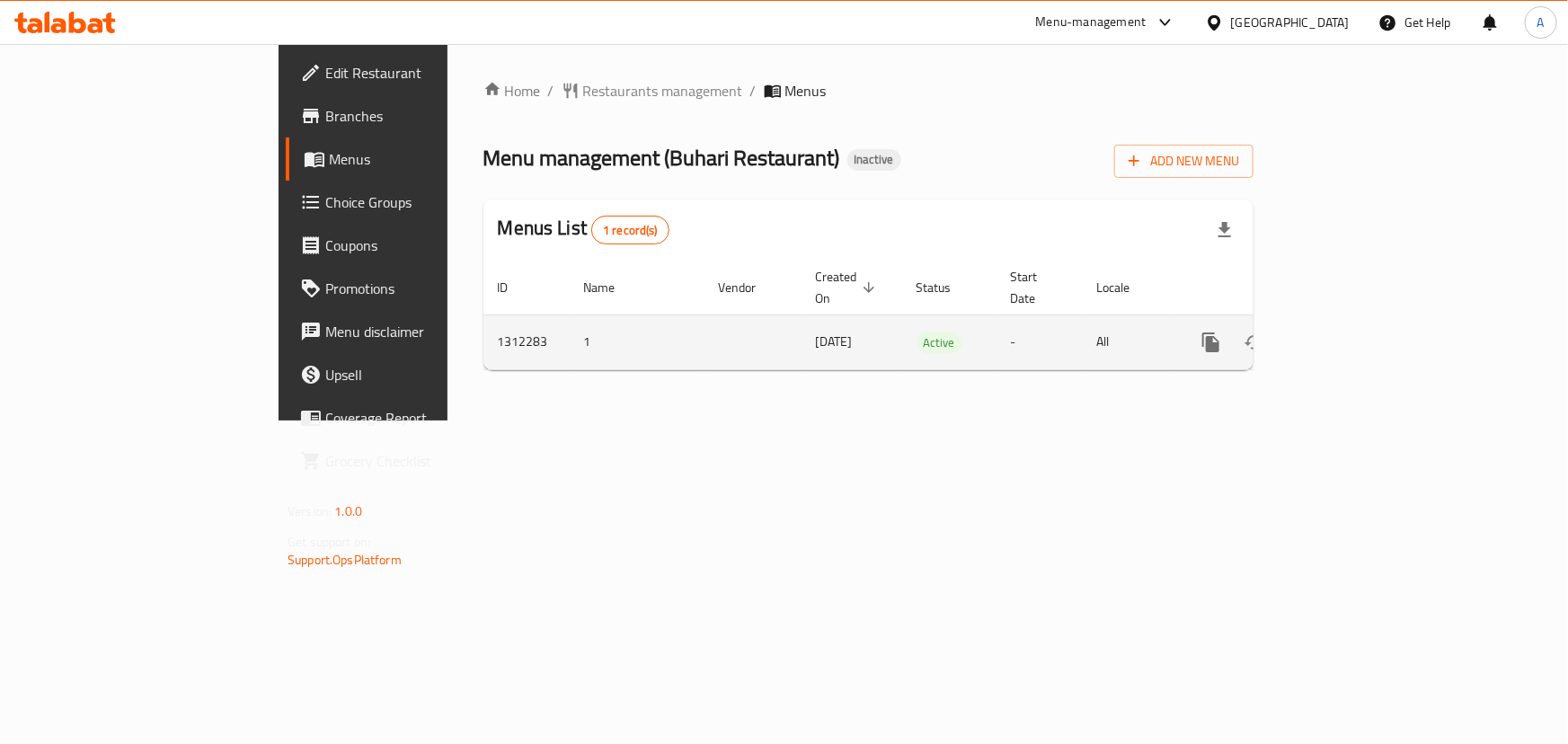
click at [1363, 320] on link "enhanced table" at bounding box center [1341, 342] width 44 height 43
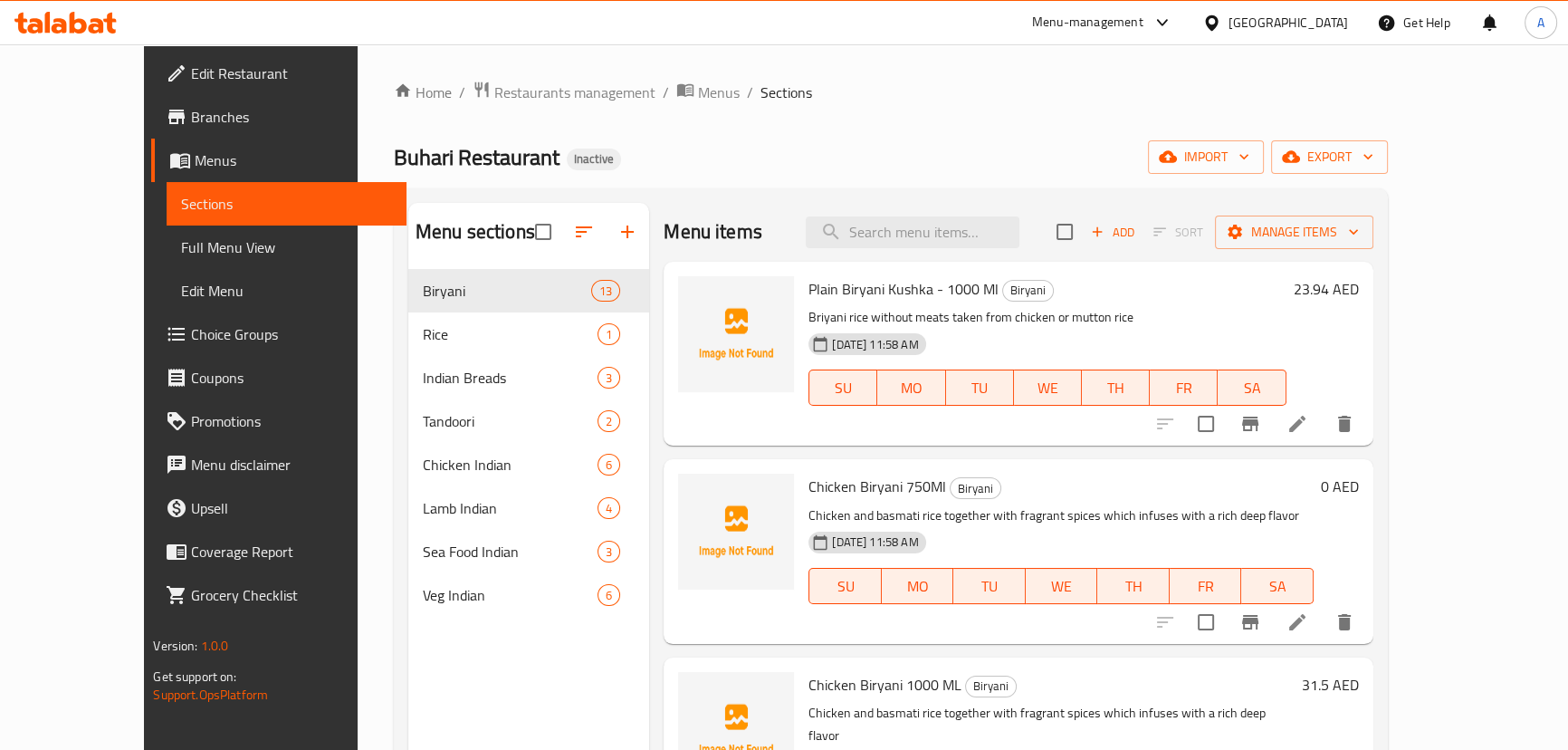
click at [181, 249] on span "Full Menu View" at bounding box center [286, 247] width 210 height 22
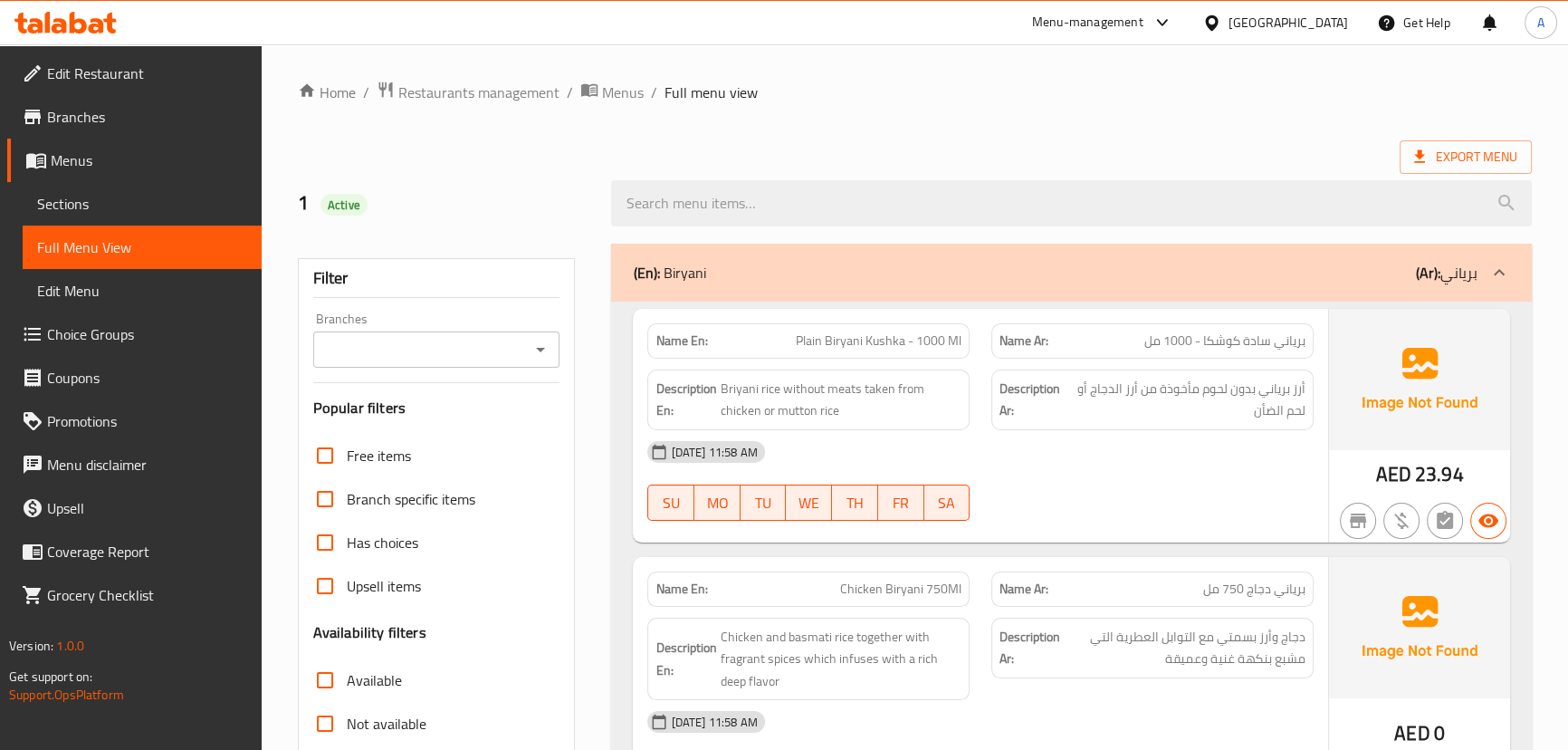
scroll to position [247, 0]
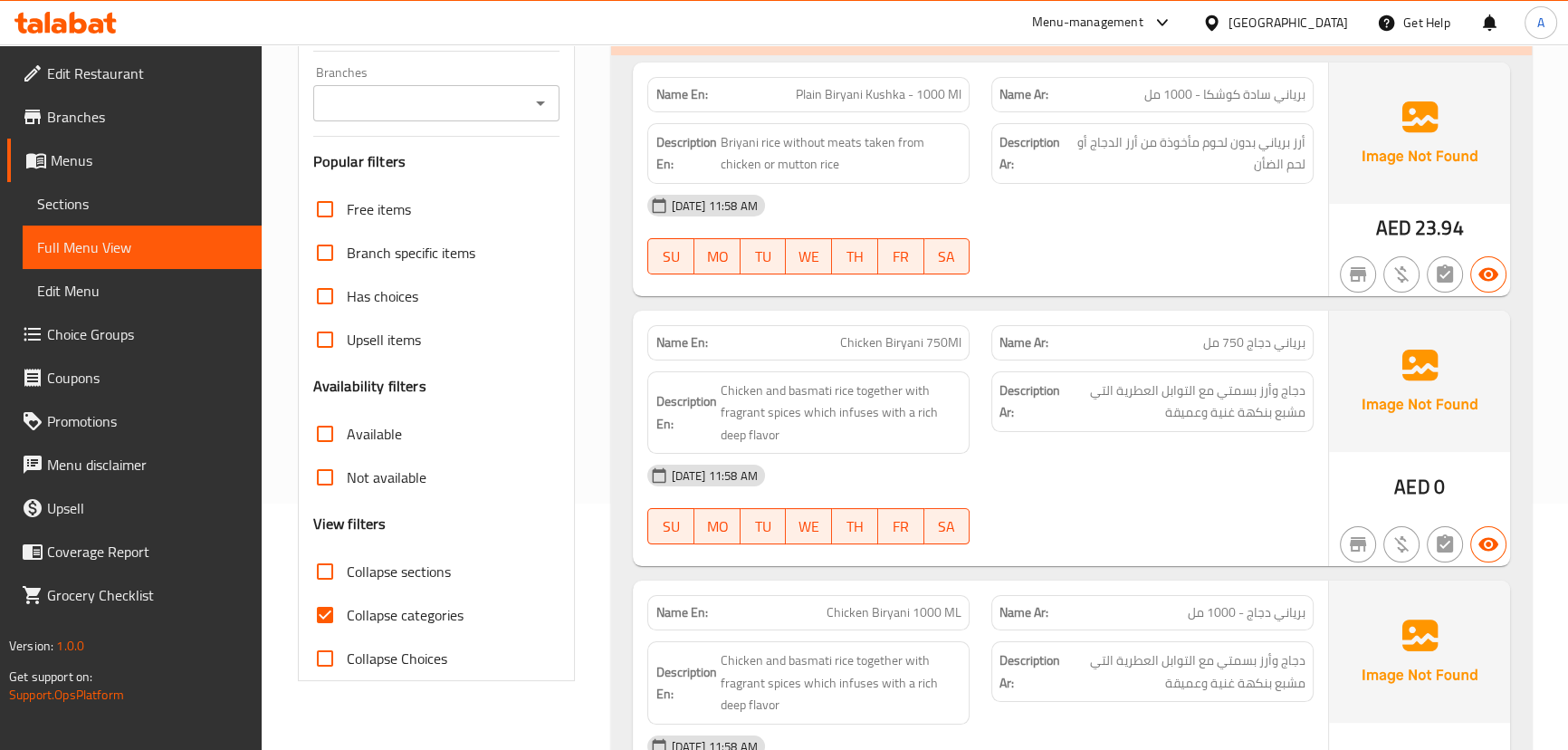
click at [336, 607] on input "Collapse categories" at bounding box center [325, 616] width 44 height 44
checkbox input "false"
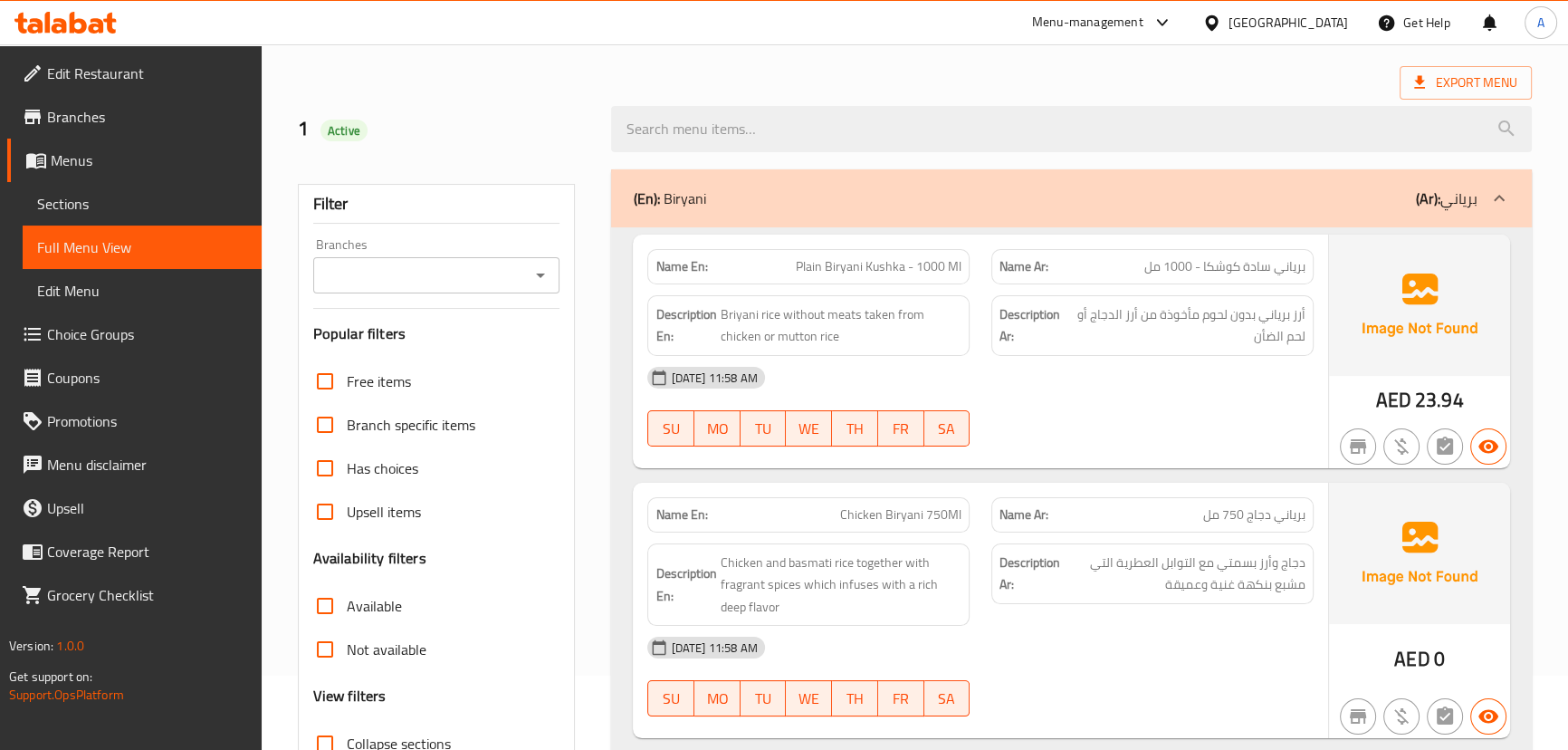
scroll to position [0, 0]
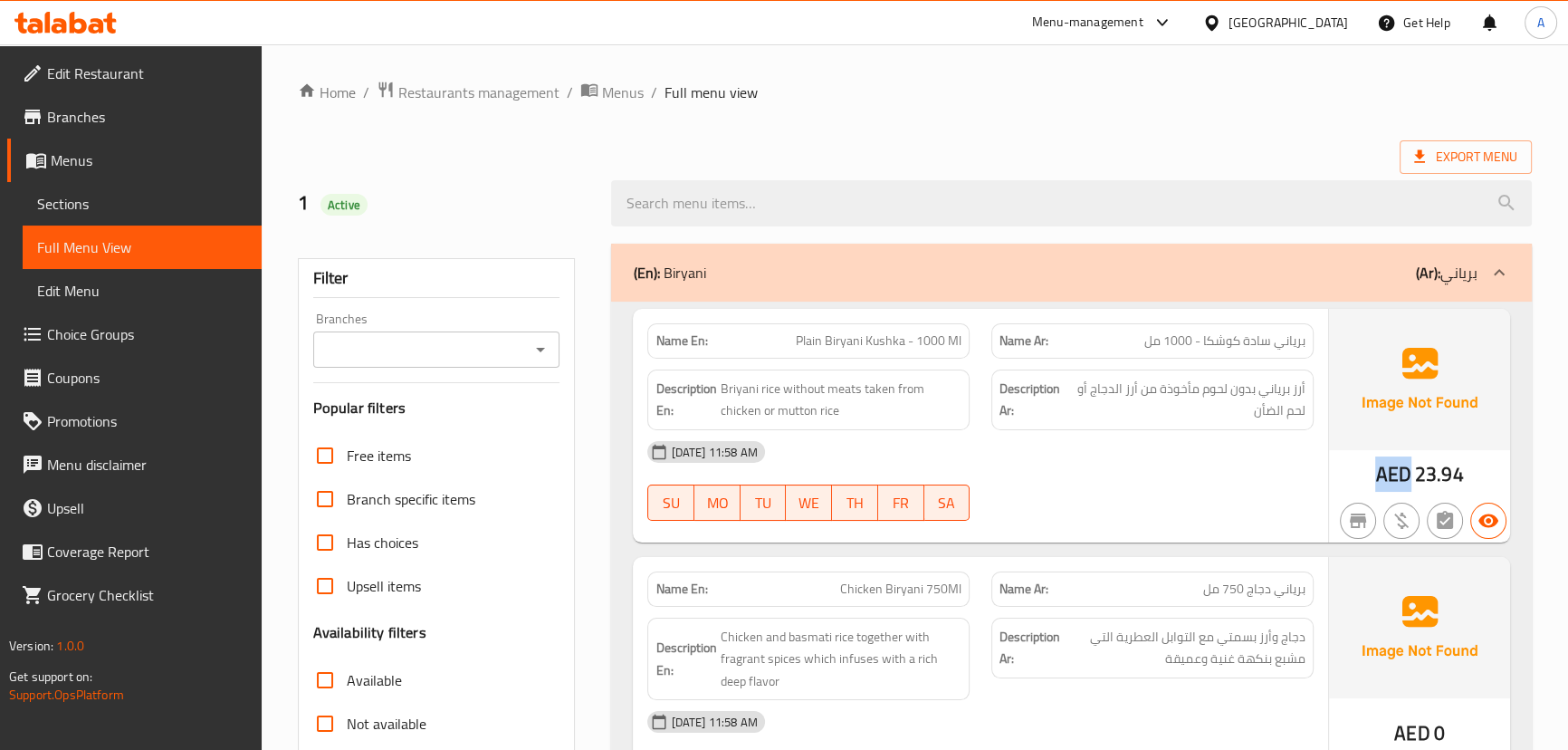
drag, startPoint x: 1387, startPoint y: 479, endPoint x: 1378, endPoint y: 480, distance: 9.1
click at [1378, 480] on span "AED" at bounding box center [1393, 474] width 35 height 35
copy span "AED"
click at [1297, 480] on div "16-09-2025 11:58 AM SU MO TU WE TH FR SA" at bounding box center [979, 480] width 687 height 101
drag, startPoint x: 585, startPoint y: 129, endPoint x: 461, endPoint y: 171, distance: 130.9
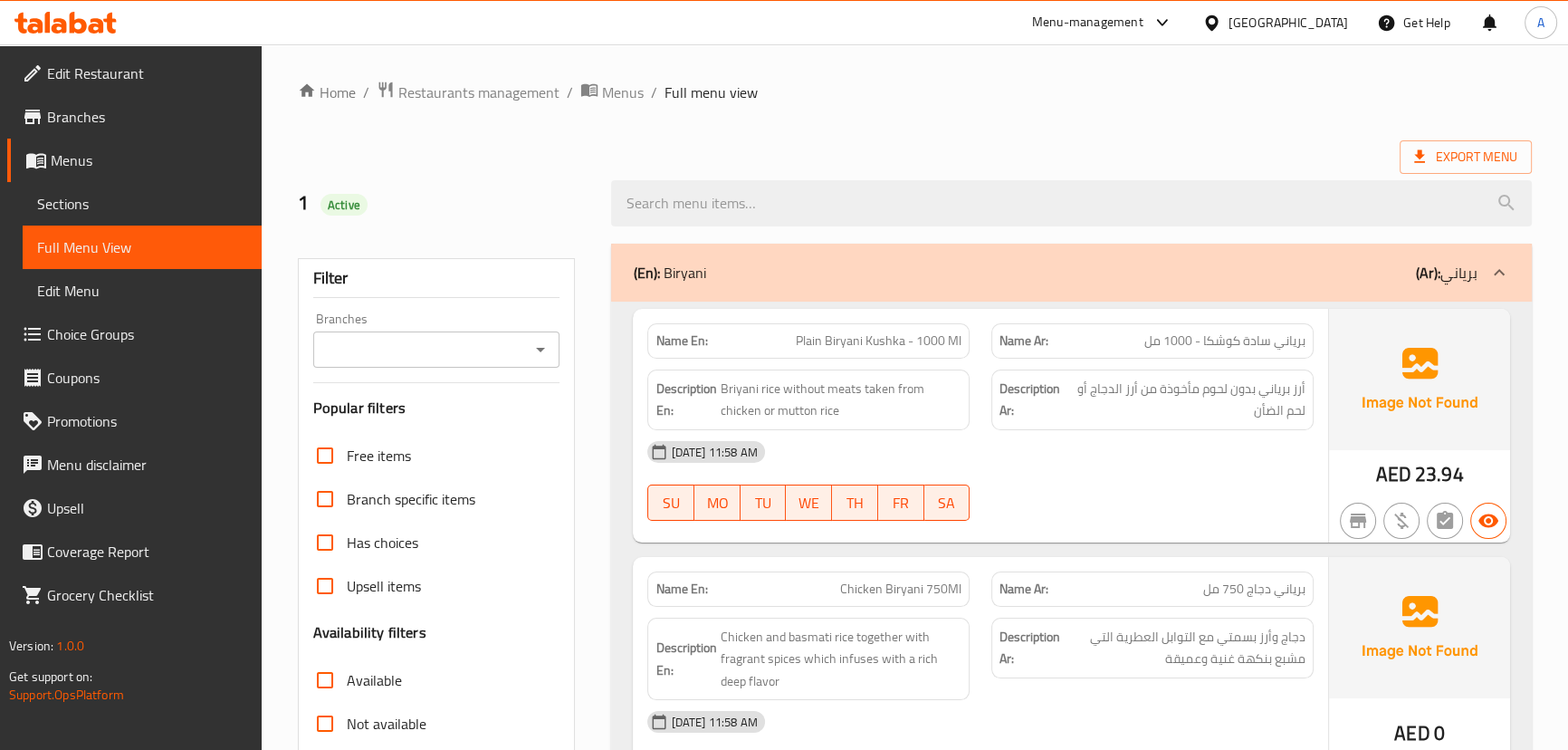
drag, startPoint x: 299, startPoint y: 195, endPoint x: 367, endPoint y: 193, distance: 68.0
click at [326, 195] on h2 "1 Active" at bounding box center [444, 203] width 292 height 28
click at [407, 182] on div "1 Active" at bounding box center [444, 203] width 314 height 81
click at [1005, 145] on div "Export Menu" at bounding box center [915, 156] width 1234 height 33
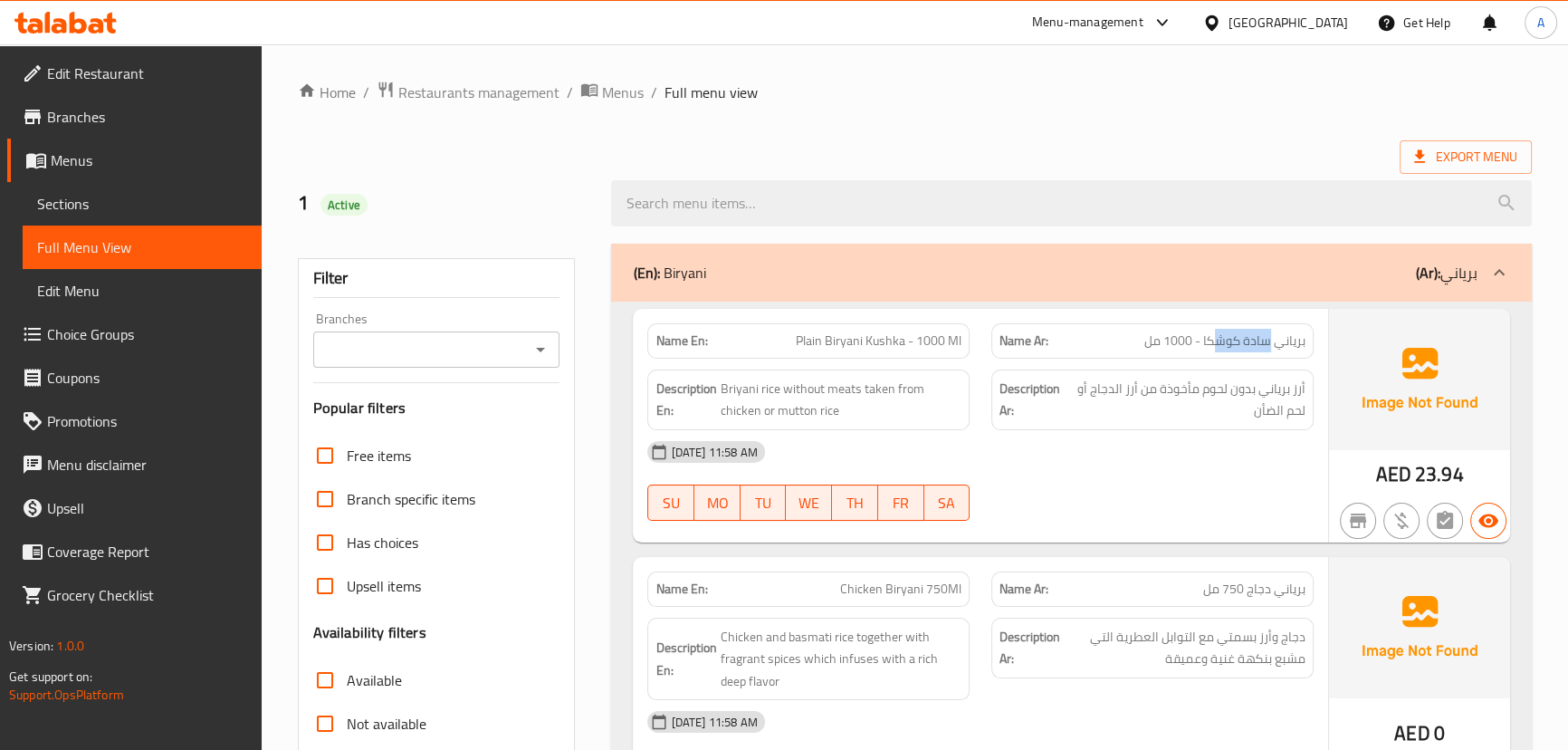
drag, startPoint x: 1268, startPoint y: 340, endPoint x: 1203, endPoint y: 382, distance: 77.4
click at [1181, 354] on div "Name Ar: برياني سادة كوشكا - 1000 مل" at bounding box center [1153, 340] width 322 height 35
click at [1232, 395] on span "أرز برياني بدون لحوم مأخوذة من أرز الدجاج أو لحم الضأن" at bounding box center [1186, 399] width 237 height 45
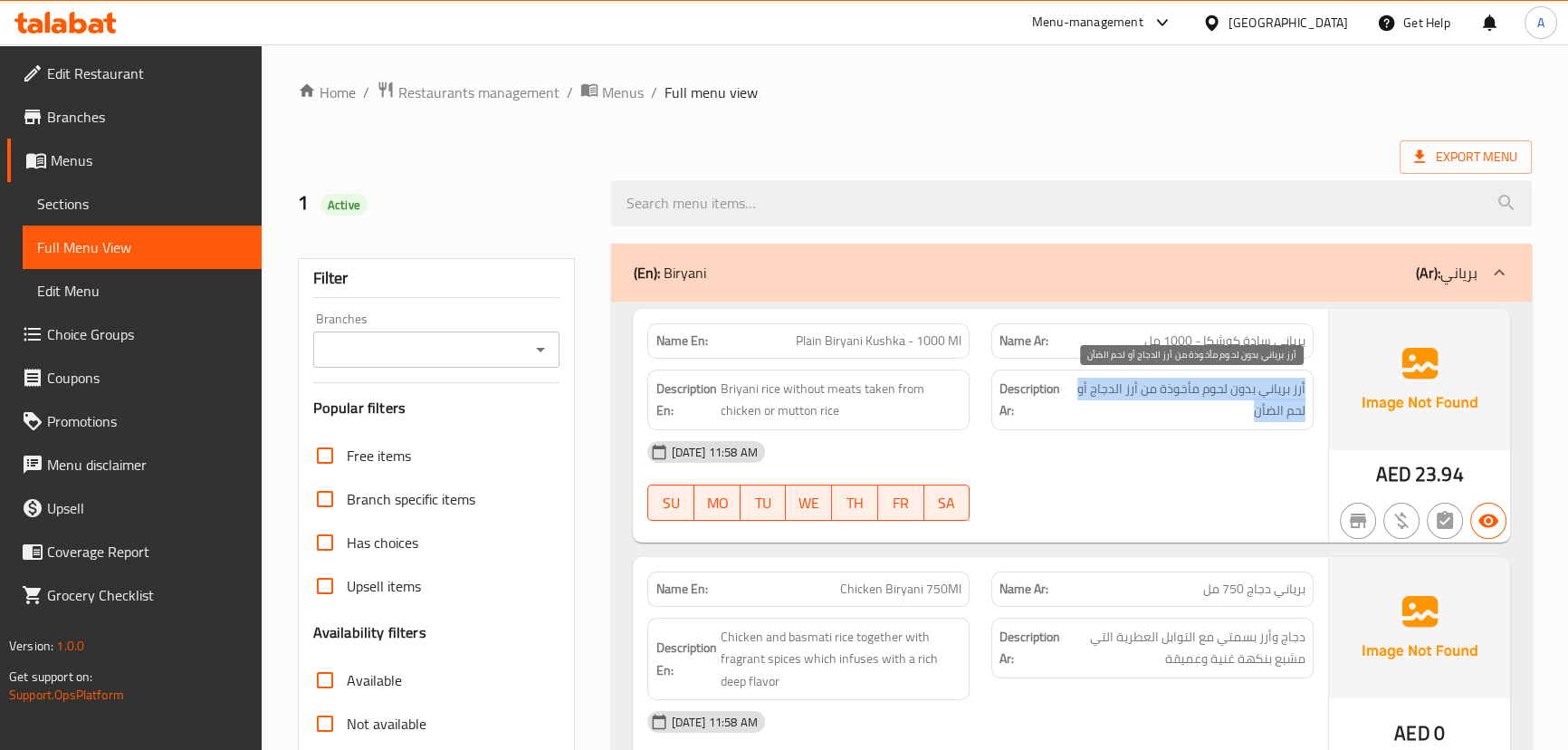
click at [1232, 395] on span "أرز برياني بدون لحوم مأخوذة من أرز الدجاج أو لحم الضأن" at bounding box center [1186, 399] width 237 height 45
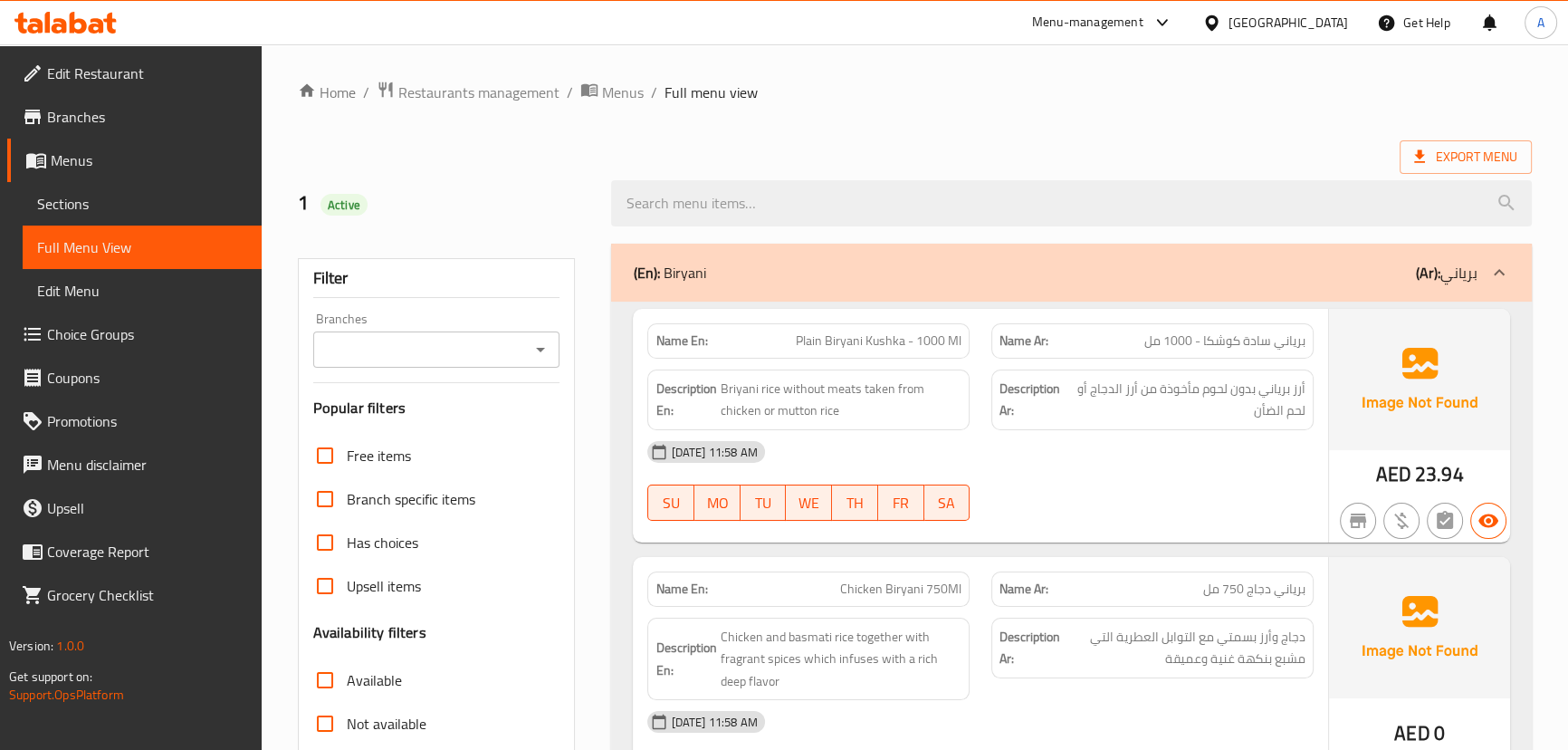
click at [1183, 463] on div "16-09-2025 11:58 AM" at bounding box center [979, 452] width 687 height 44
drag, startPoint x: 1410, startPoint y: 471, endPoint x: 1365, endPoint y: 479, distance: 45.7
click at [1365, 479] on div "AED 23.94" at bounding box center [1419, 425] width 181 height 233
copy span "AED"
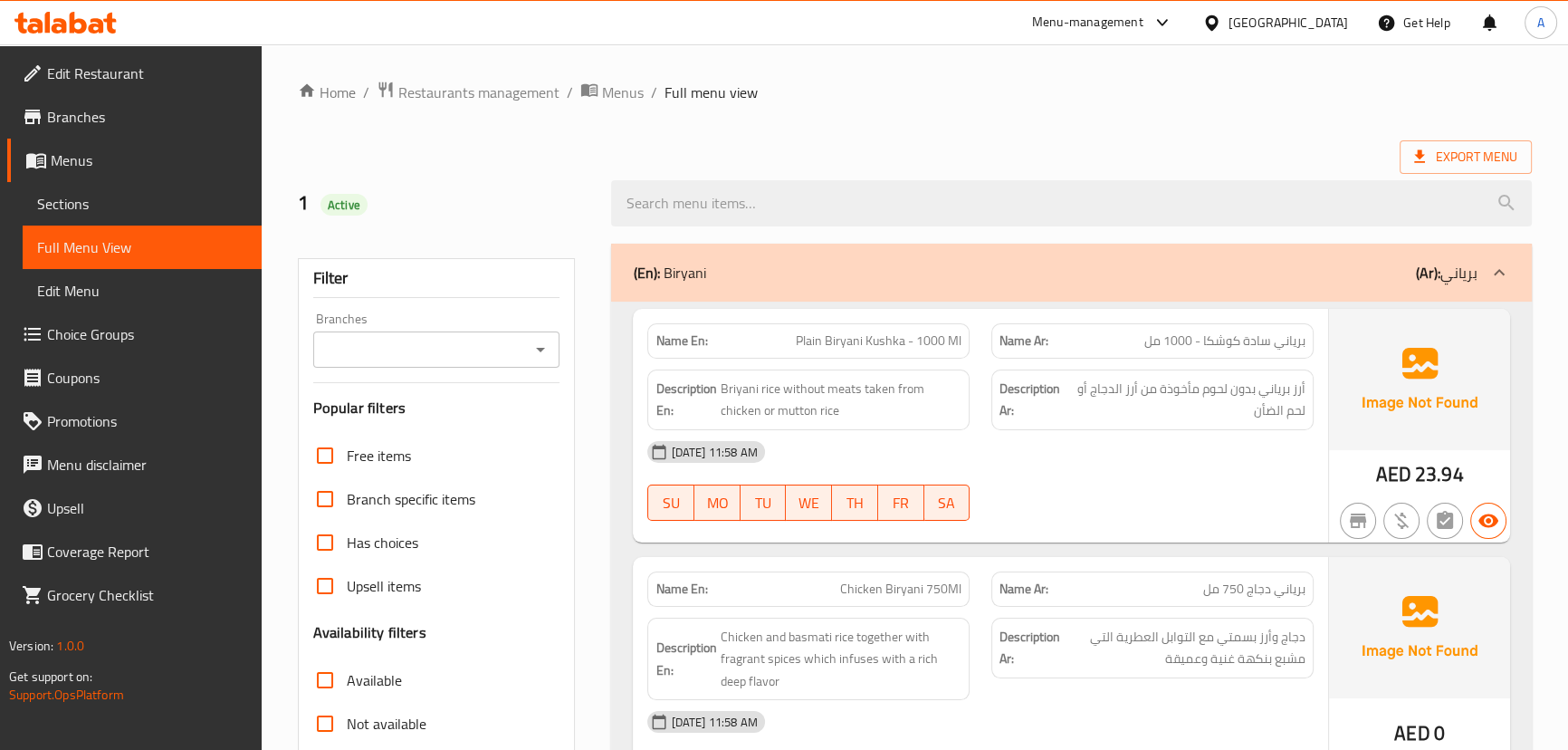
click at [1275, 468] on div "16-09-2025 11:58 AM" at bounding box center [979, 452] width 687 height 44
